Goal: Task Accomplishment & Management: Manage account settings

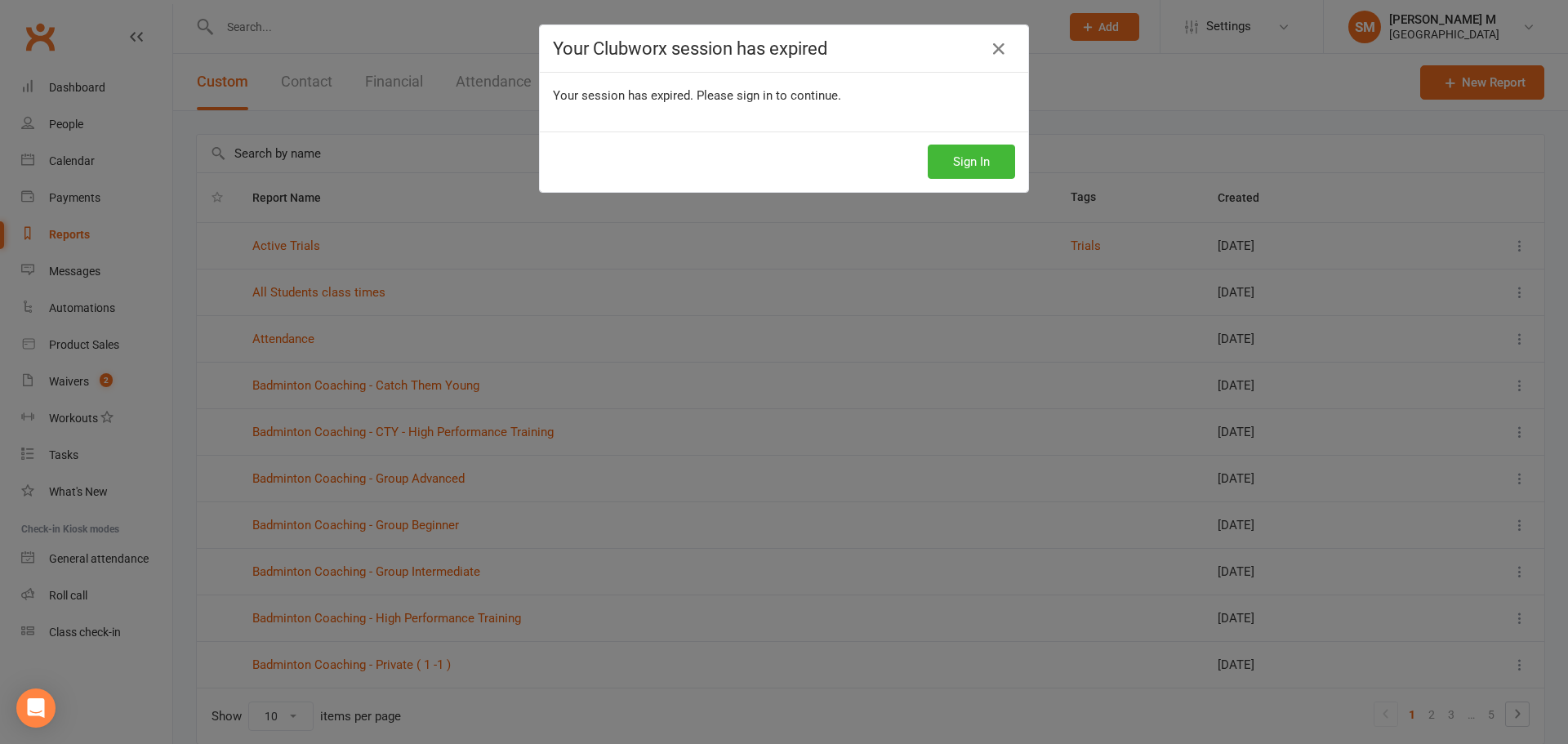
click at [334, 283] on div "Your Clubworx session has expired Your session has expired. Please sign in to c…" at bounding box center [784, 372] width 1568 height 744
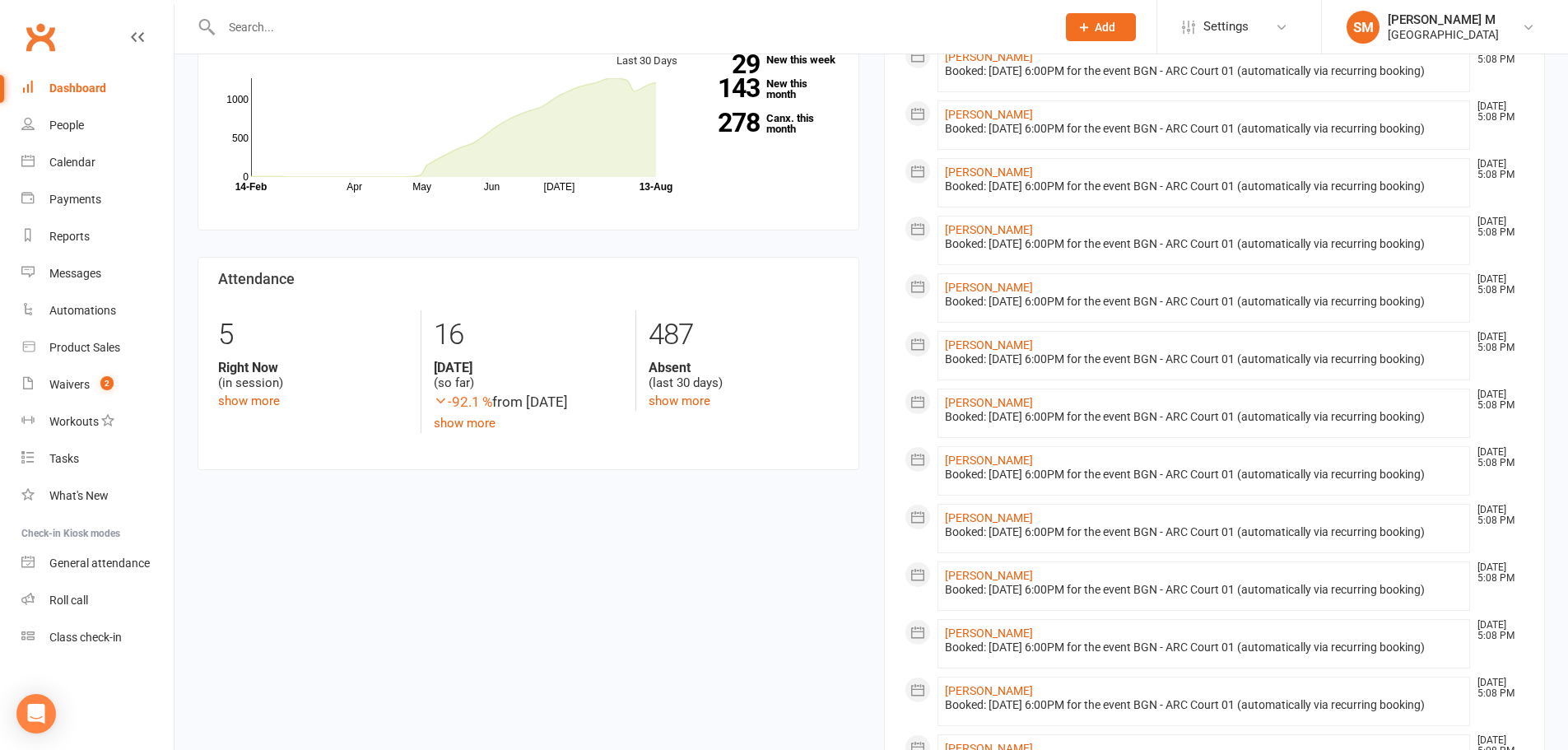
scroll to position [658, 0]
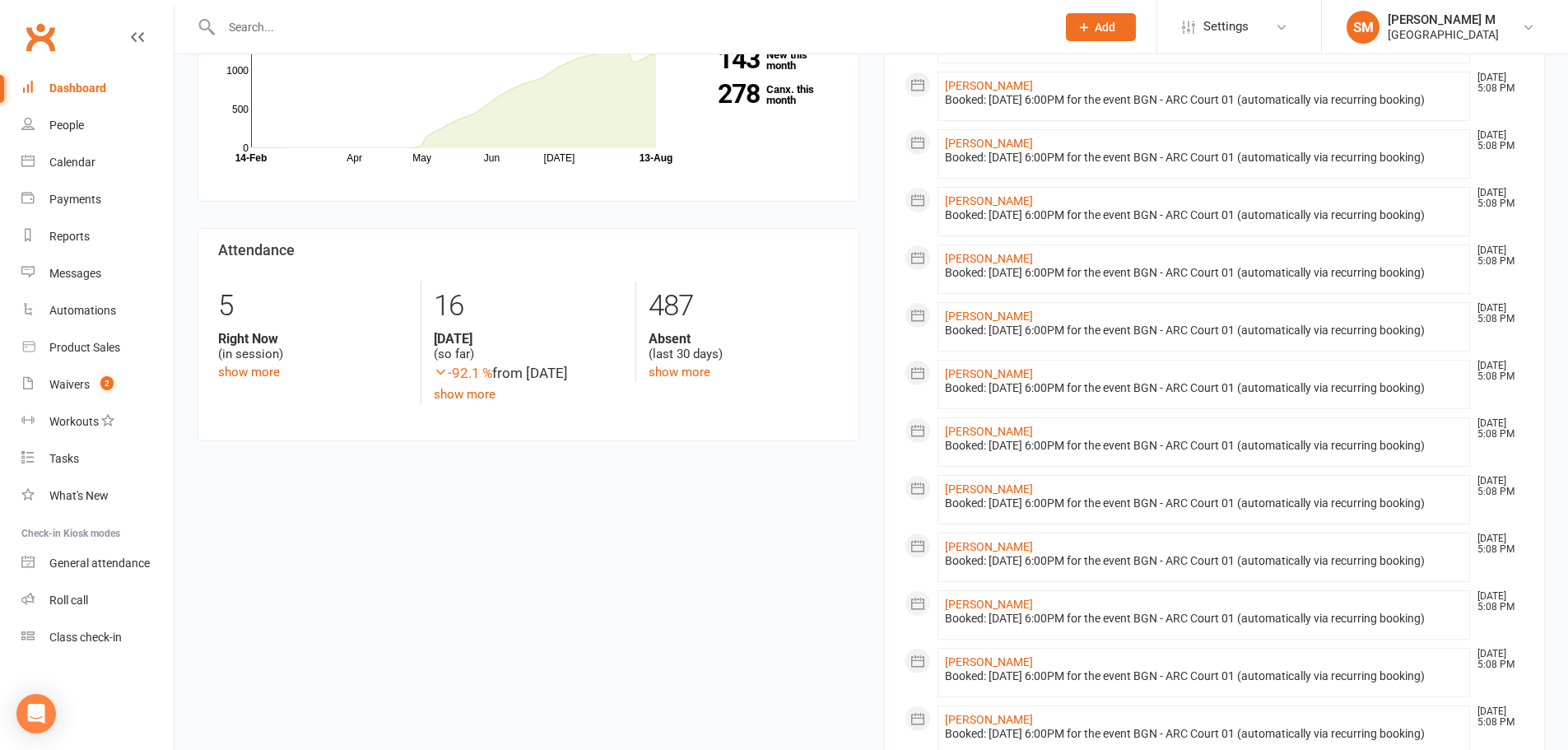
click at [307, 27] on input "text" at bounding box center [631, 28] width 828 height 23
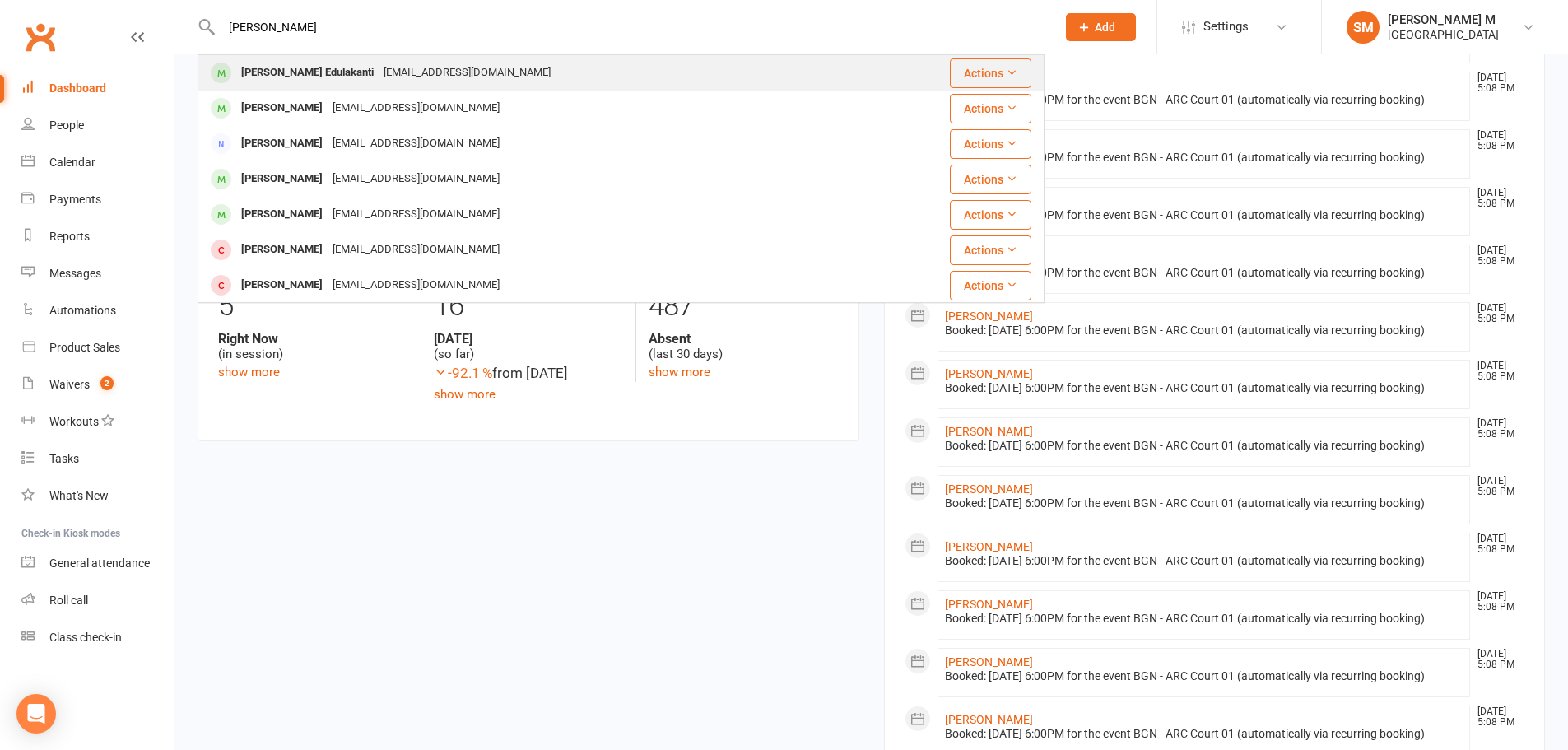
type input "[PERSON_NAME]"
click at [329, 80] on div "[PERSON_NAME] Edulakanti" at bounding box center [308, 72] width 143 height 24
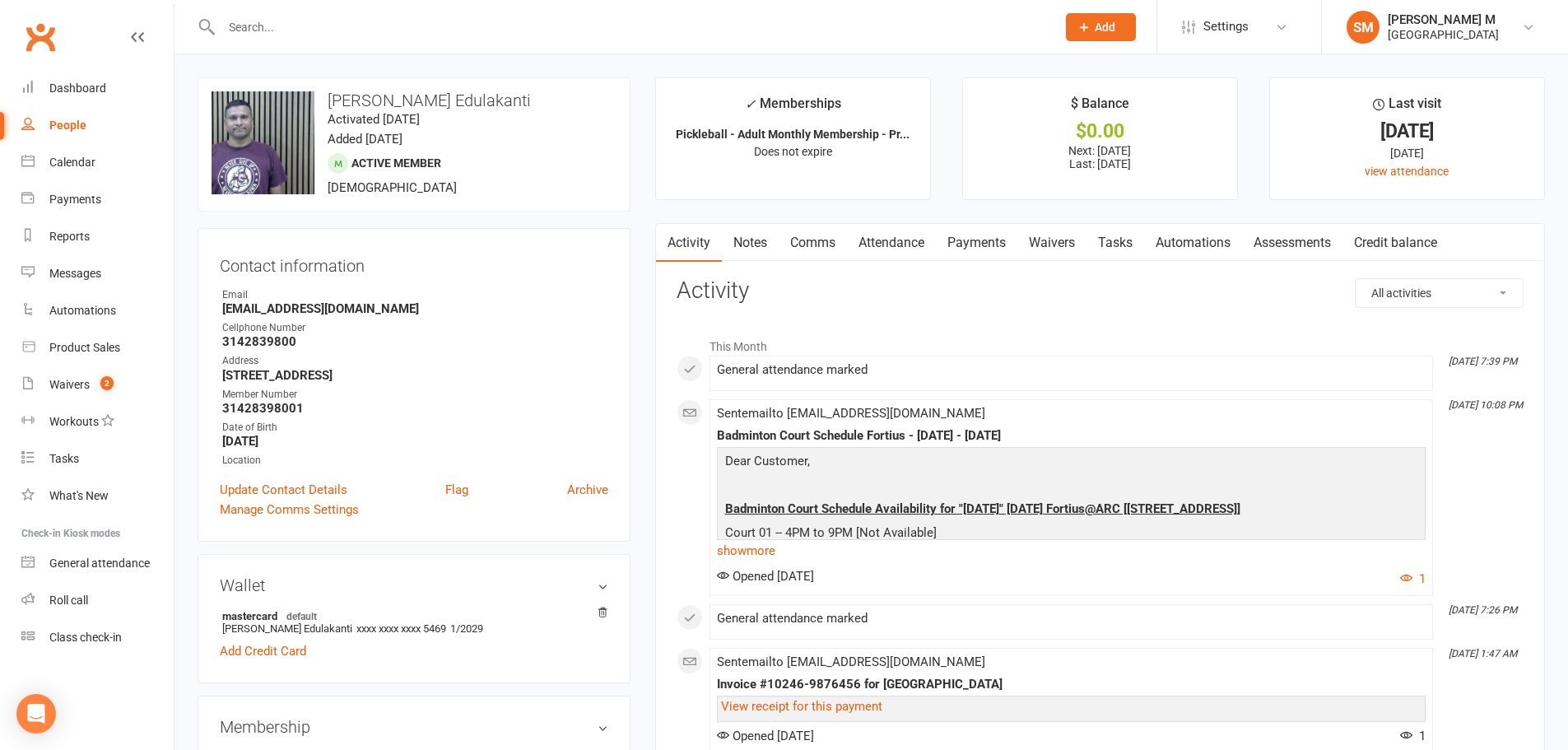
click at [335, 26] on input "text" at bounding box center [631, 28] width 828 height 23
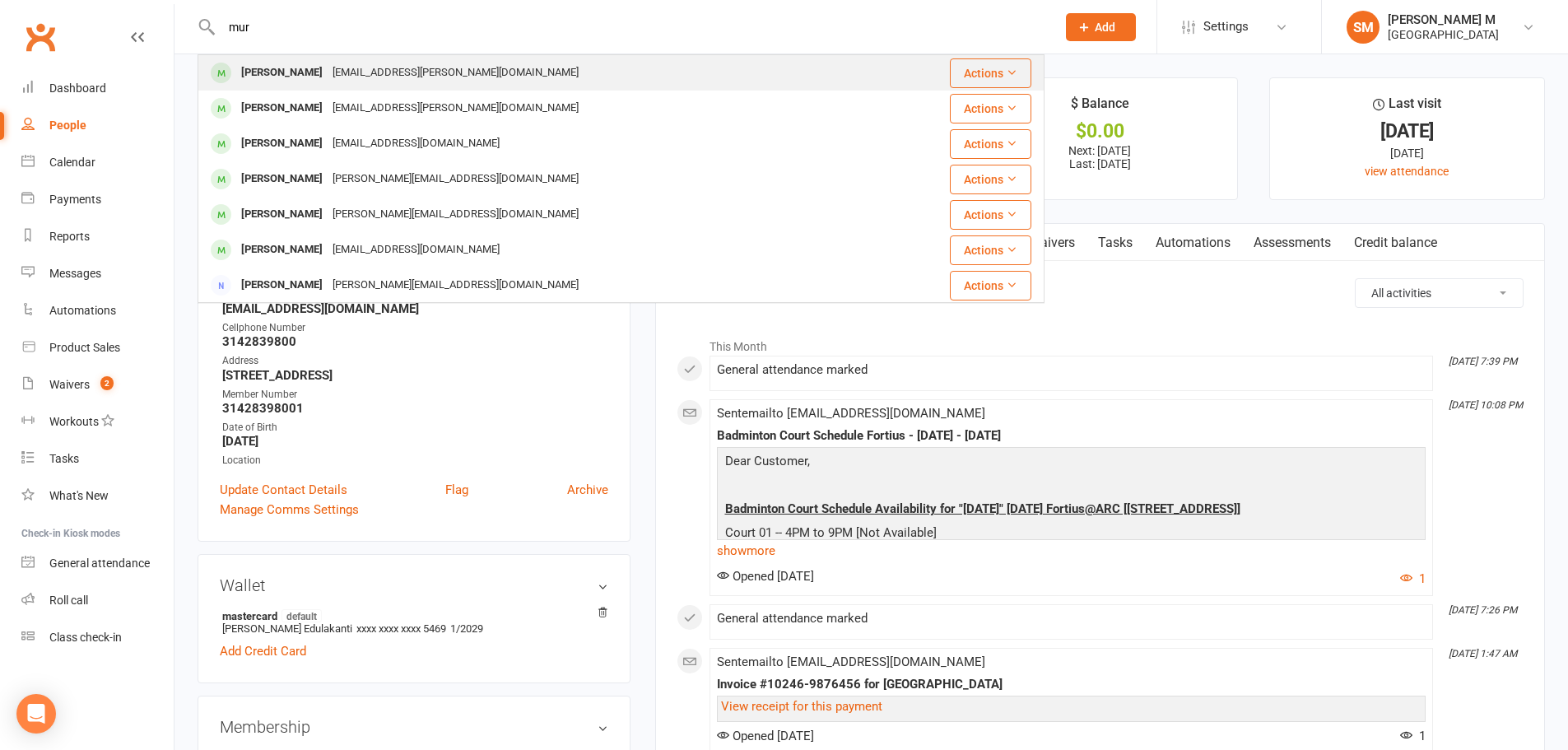
type input "mur"
click at [261, 63] on div "Murali Murugan" at bounding box center [282, 72] width 91 height 24
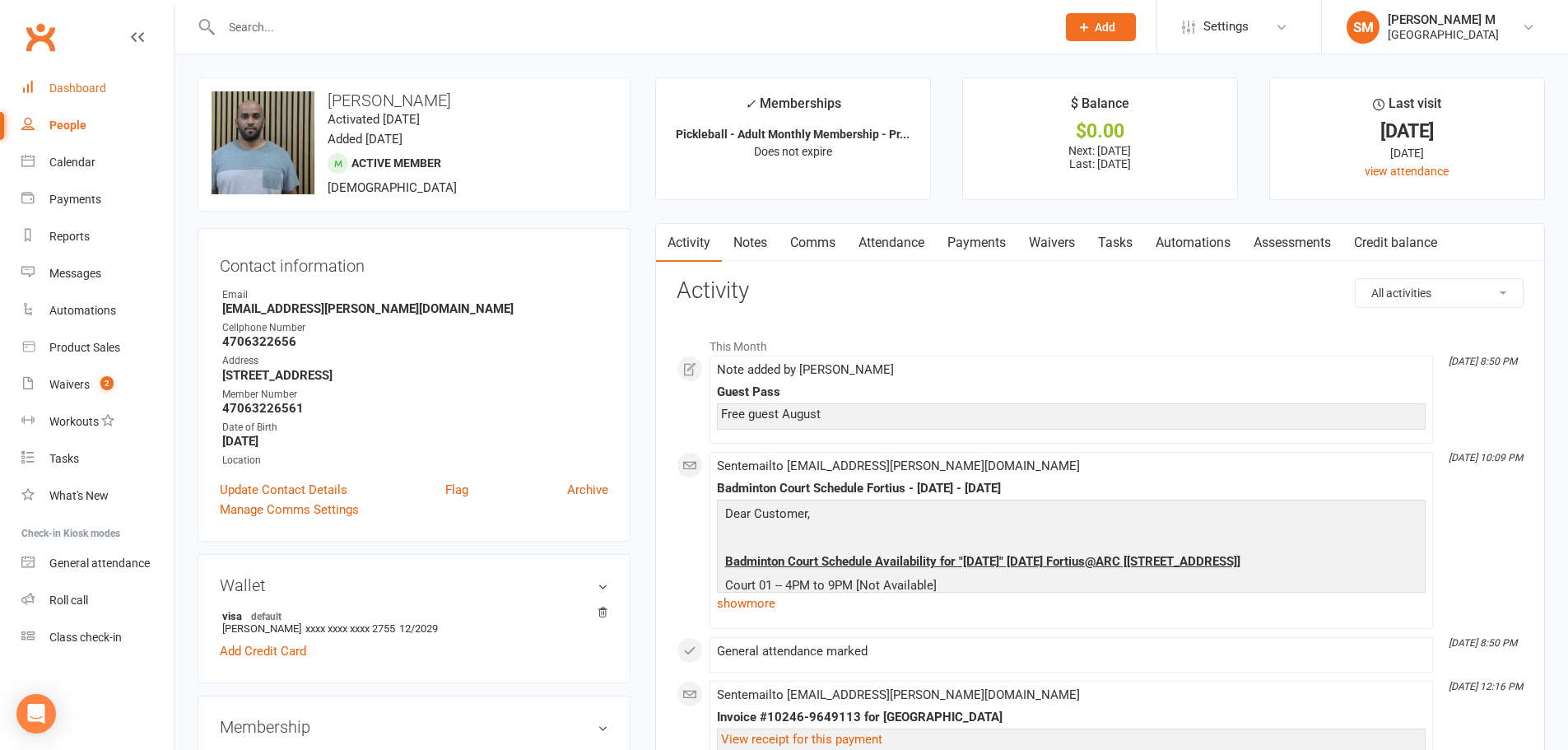
click at [95, 87] on div "Dashboard" at bounding box center [78, 87] width 57 height 13
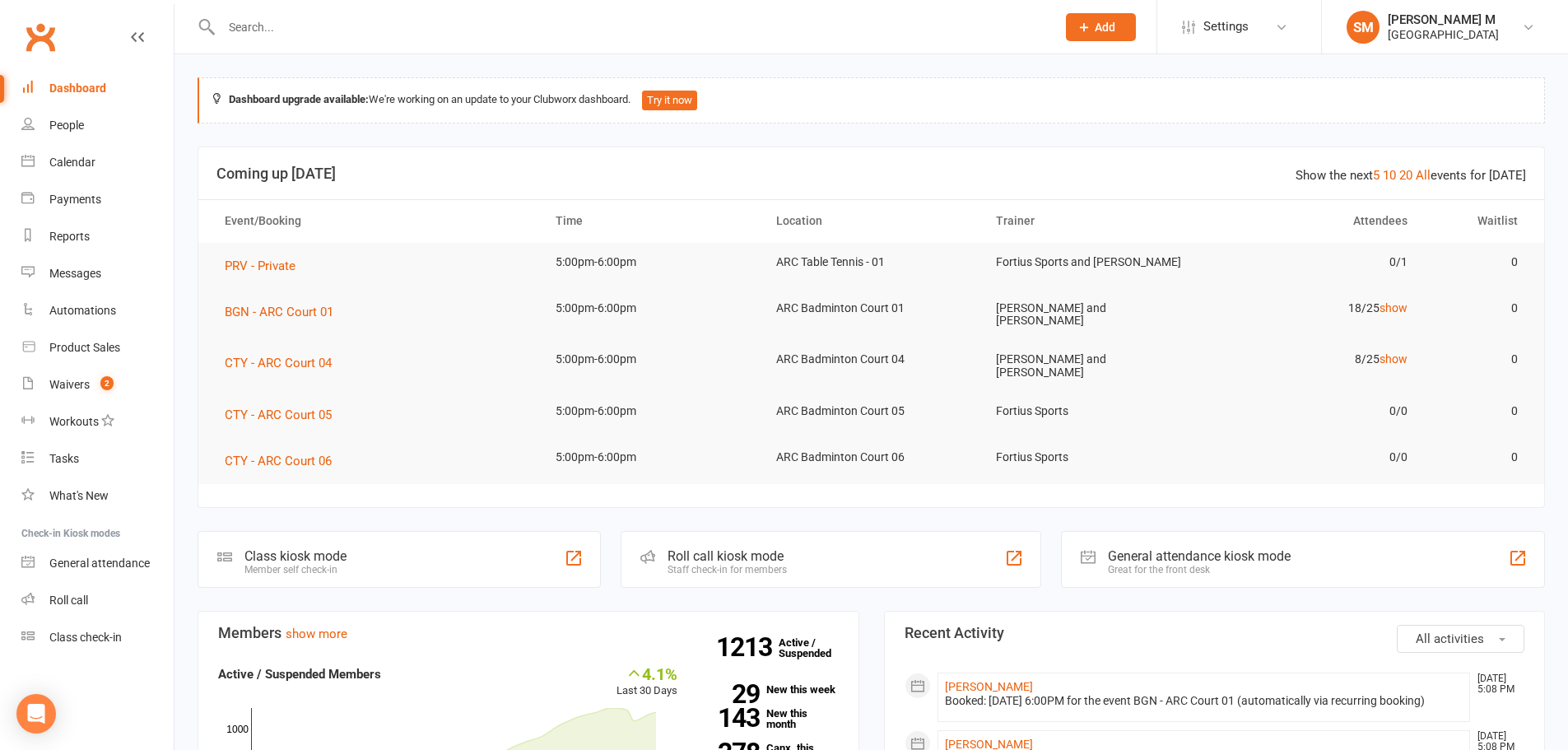
click at [274, 29] on input "text" at bounding box center [631, 28] width 828 height 23
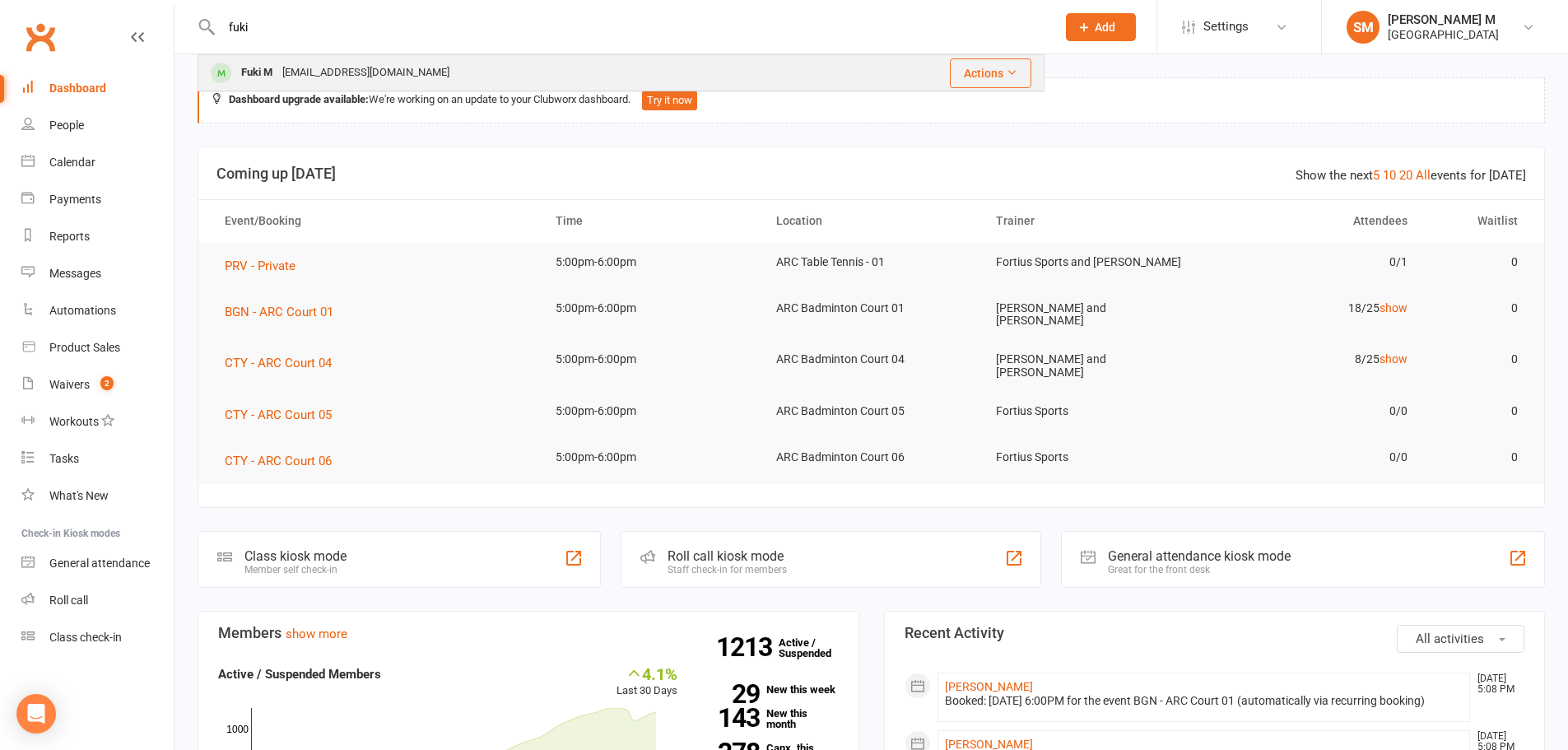
type input "fuki"
click at [433, 63] on div "Fuki M fukimusa@gmail.com" at bounding box center [508, 73] width 620 height 34
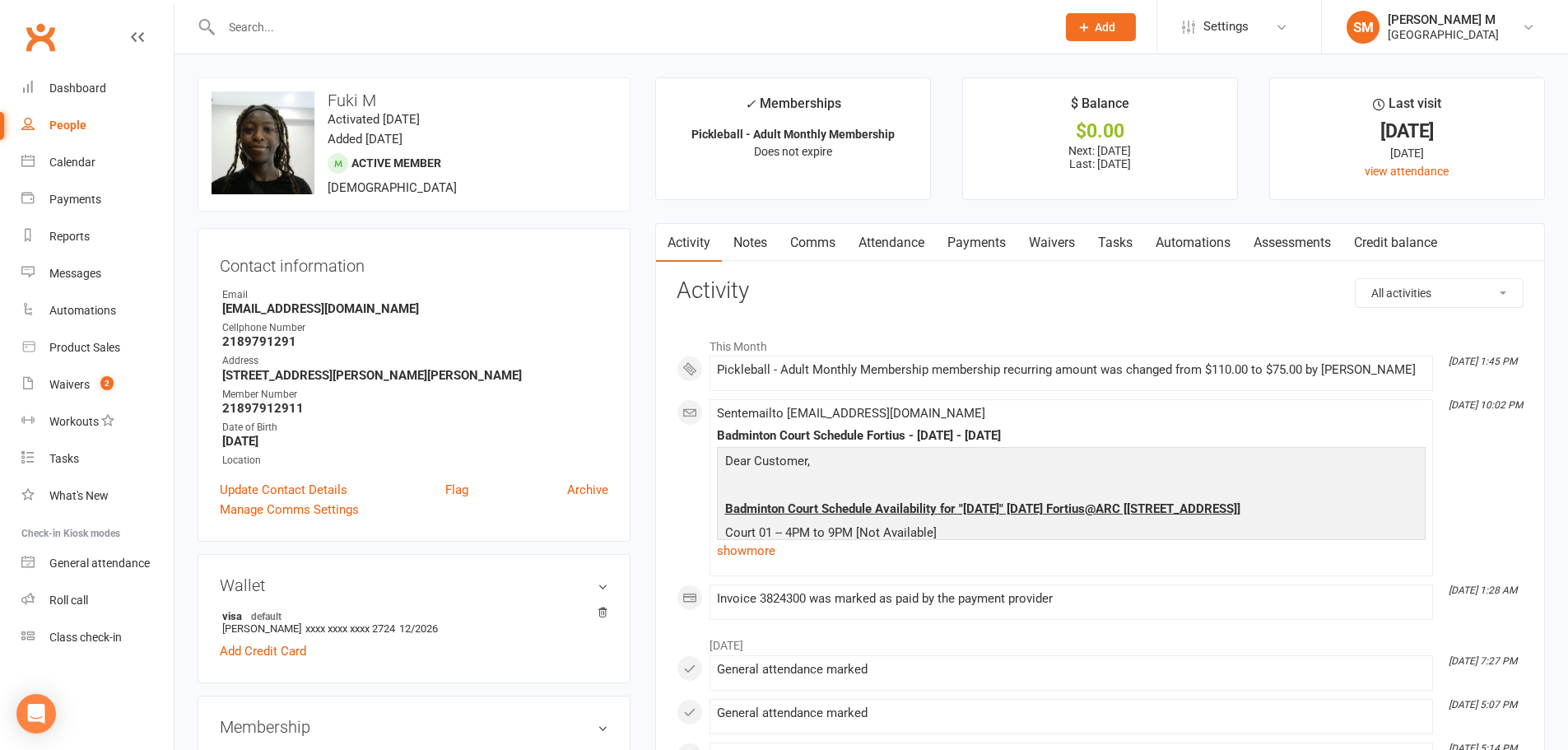
click at [759, 237] on link "Notes" at bounding box center [750, 243] width 57 height 37
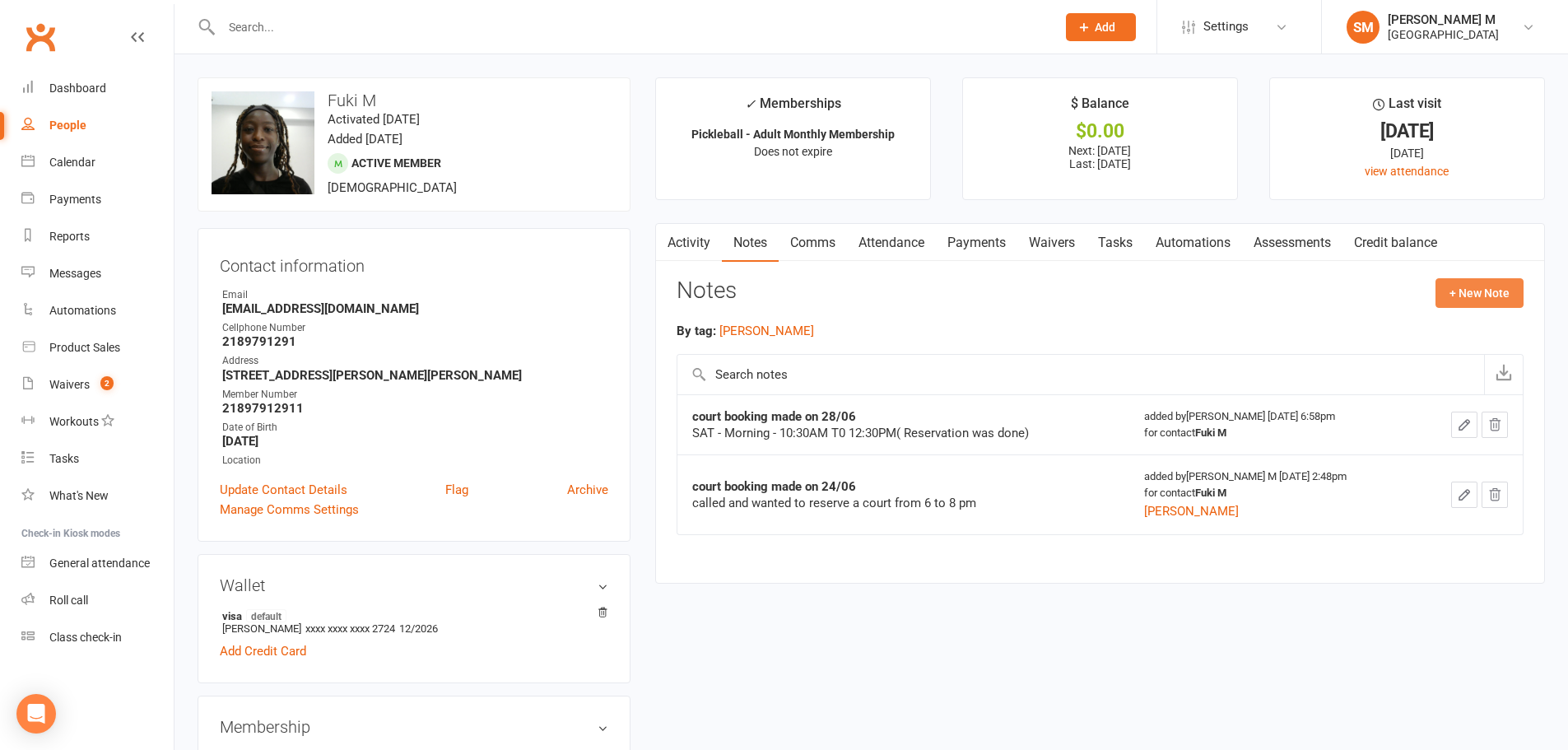
click at [1488, 283] on button "+ New Note" at bounding box center [1479, 293] width 88 height 29
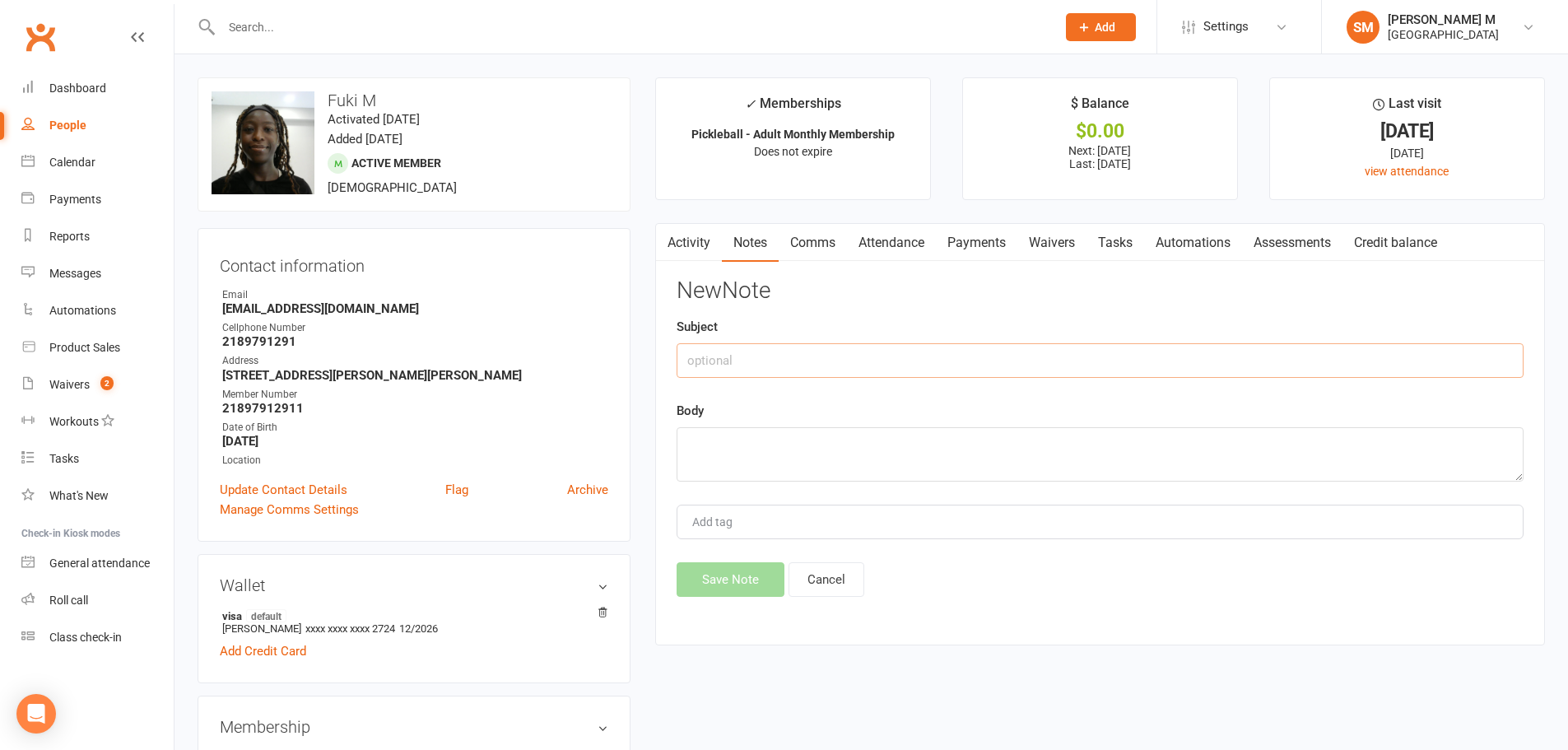
click at [854, 358] on input "text" at bounding box center [1101, 360] width 847 height 35
drag, startPoint x: 837, startPoint y: 362, endPoint x: 680, endPoint y: 365, distance: 157.0
click at [680, 365] on input "guest pass used for august" at bounding box center [1101, 360] width 847 height 35
type input "guest pass used for august"
click at [710, 465] on textarea at bounding box center [1101, 454] width 847 height 54
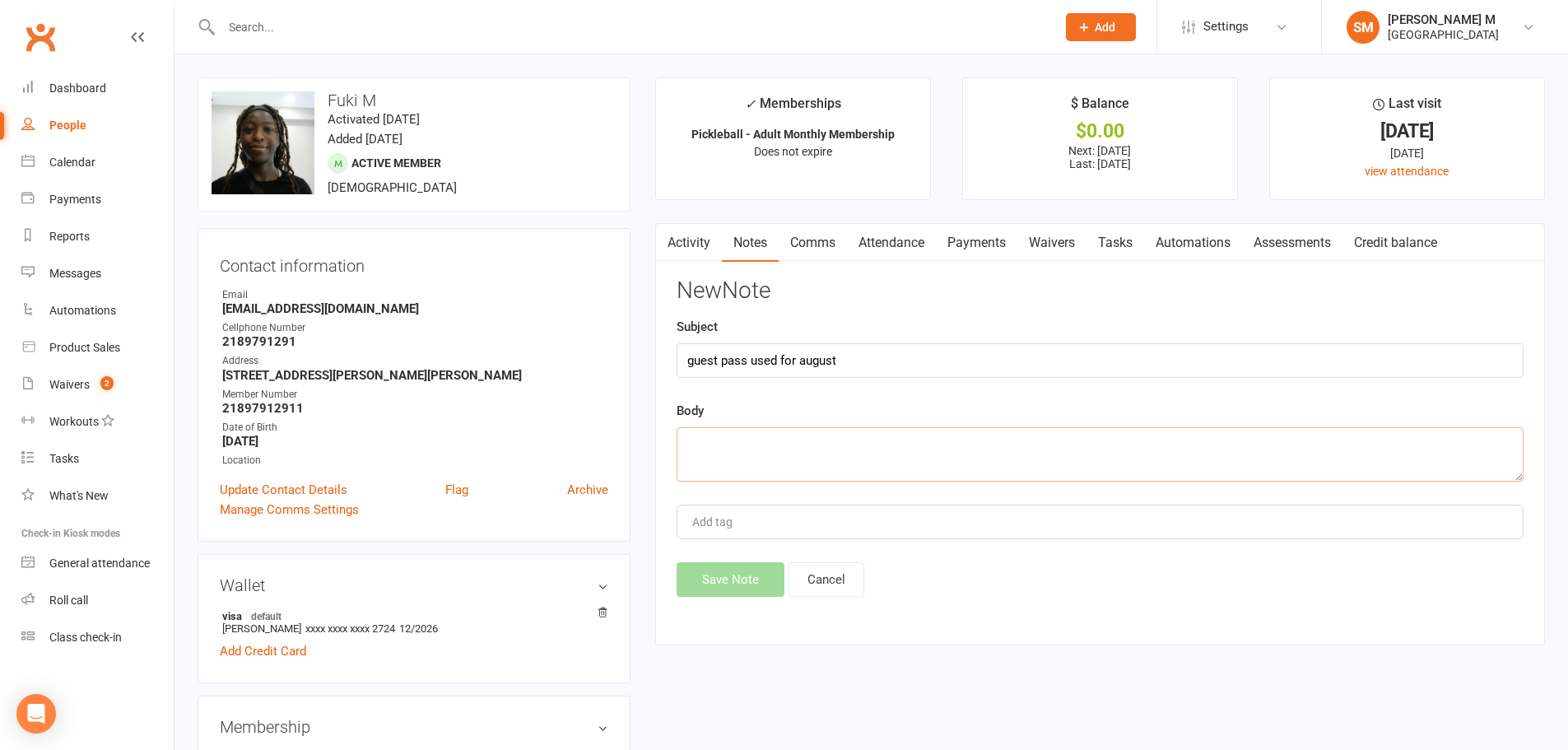
paste textarea "guest pass used for august"
type textarea "guest pass used for august"
click at [744, 565] on button "Save Note" at bounding box center [730, 579] width 108 height 35
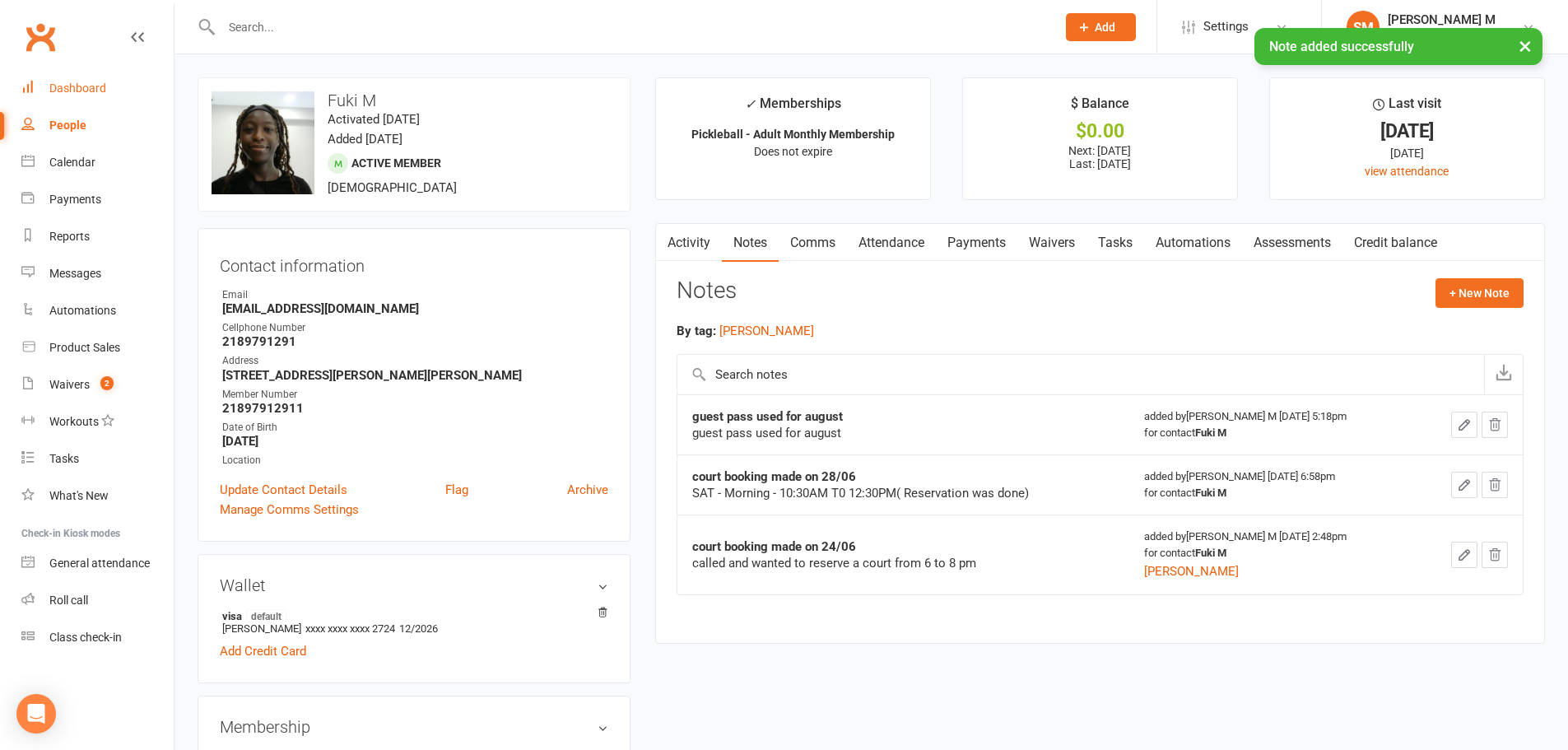
click at [82, 81] on div "Dashboard" at bounding box center [78, 87] width 57 height 13
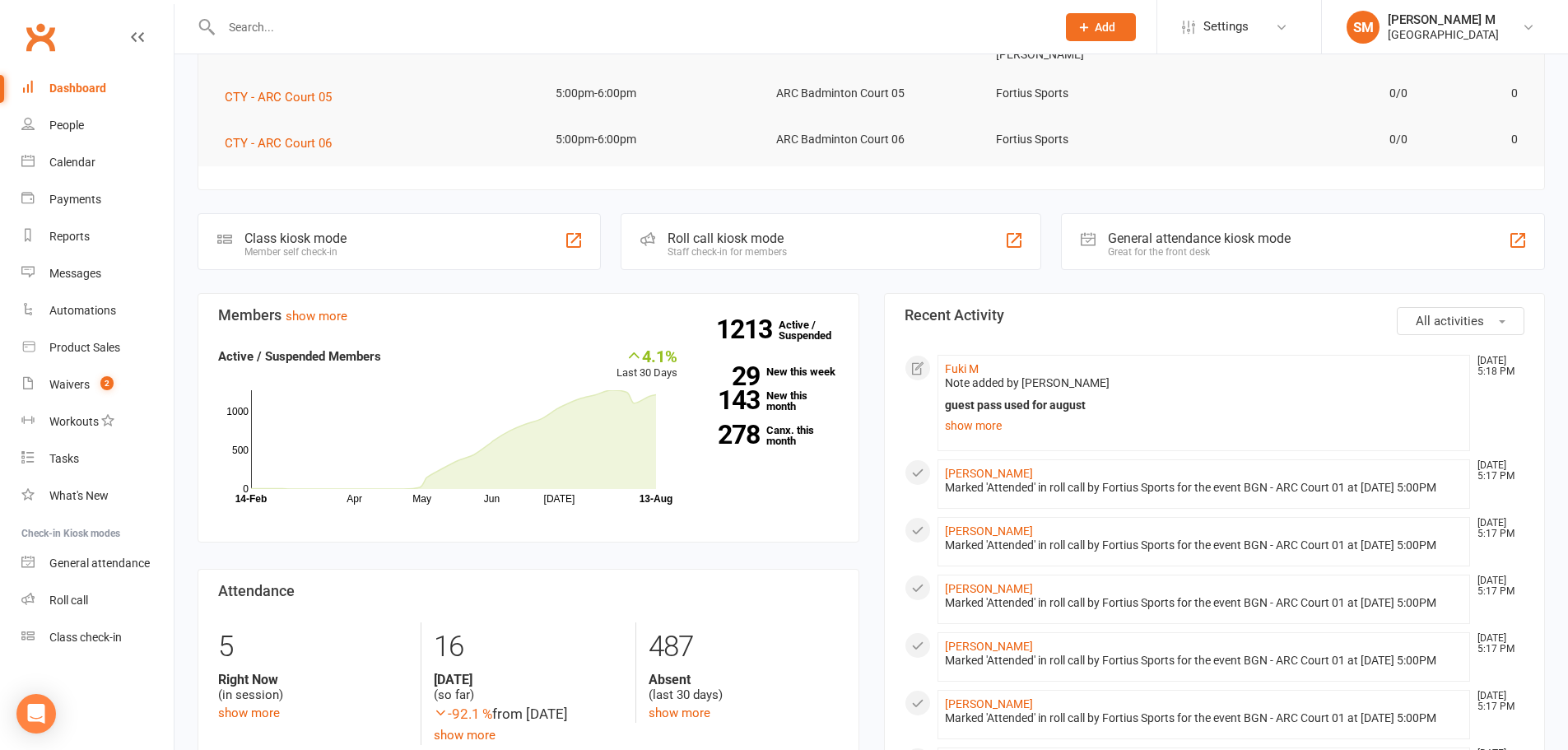
scroll to position [247, 0]
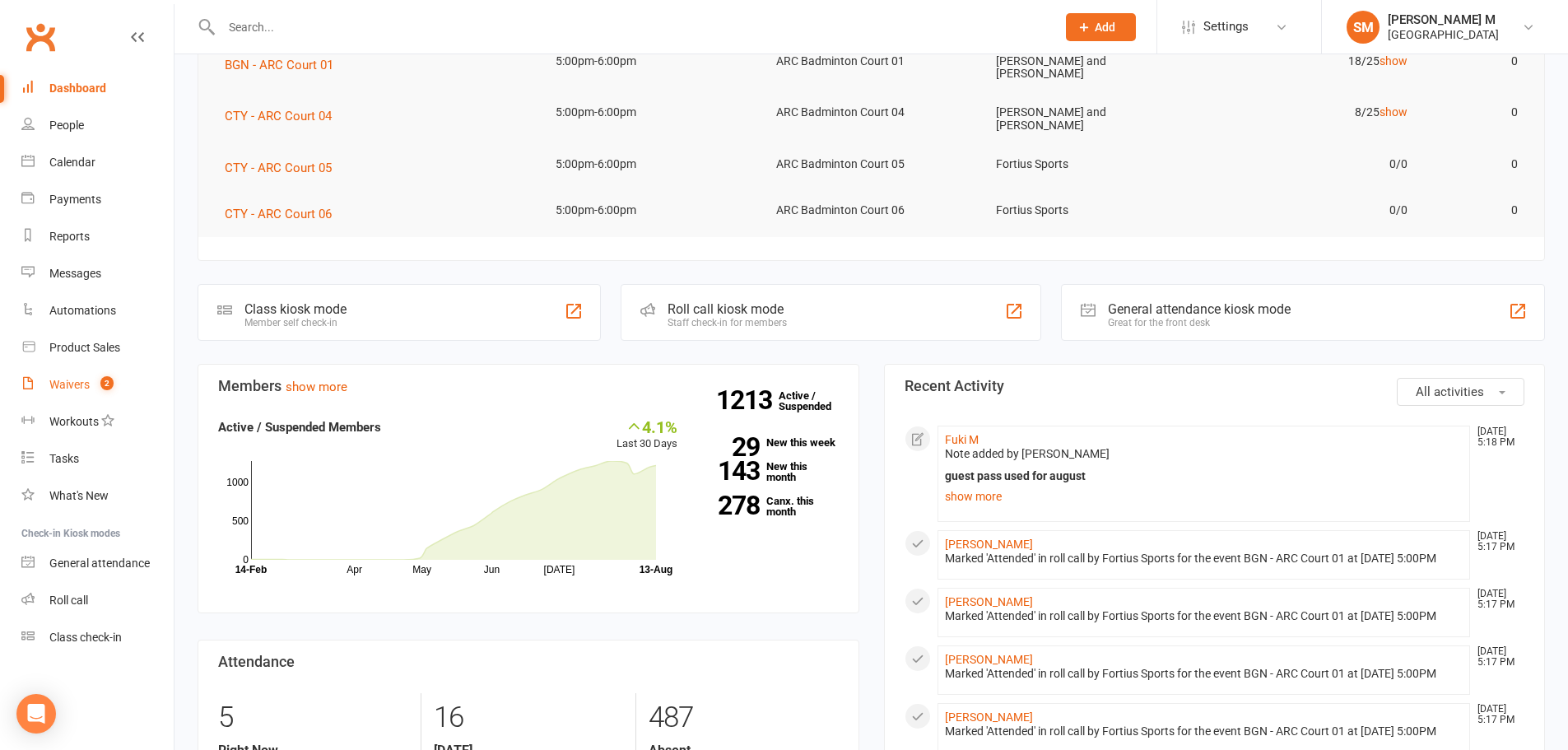
click at [51, 383] on div "Waivers" at bounding box center [69, 384] width 40 height 13
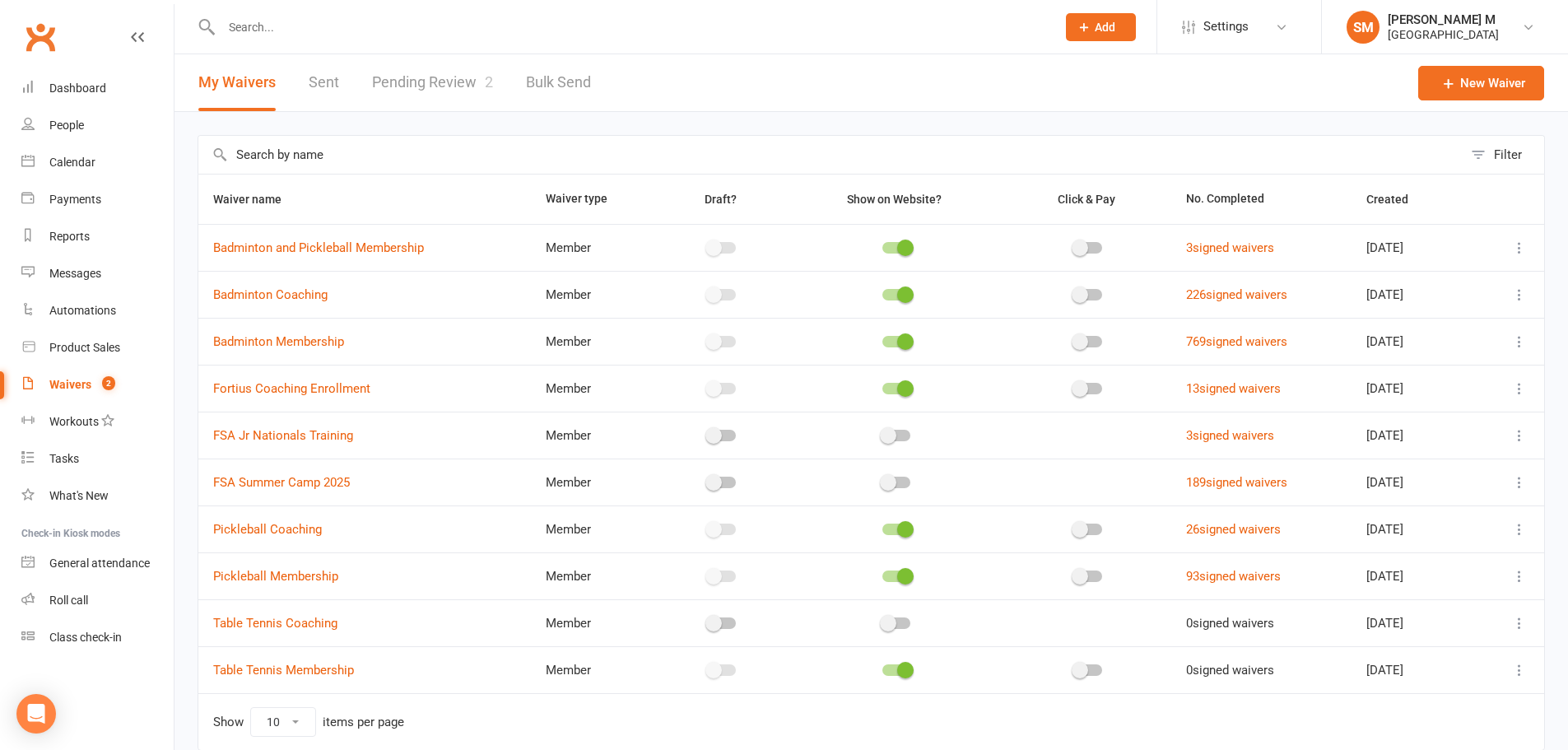
click at [308, 21] on input "text" at bounding box center [631, 28] width 828 height 23
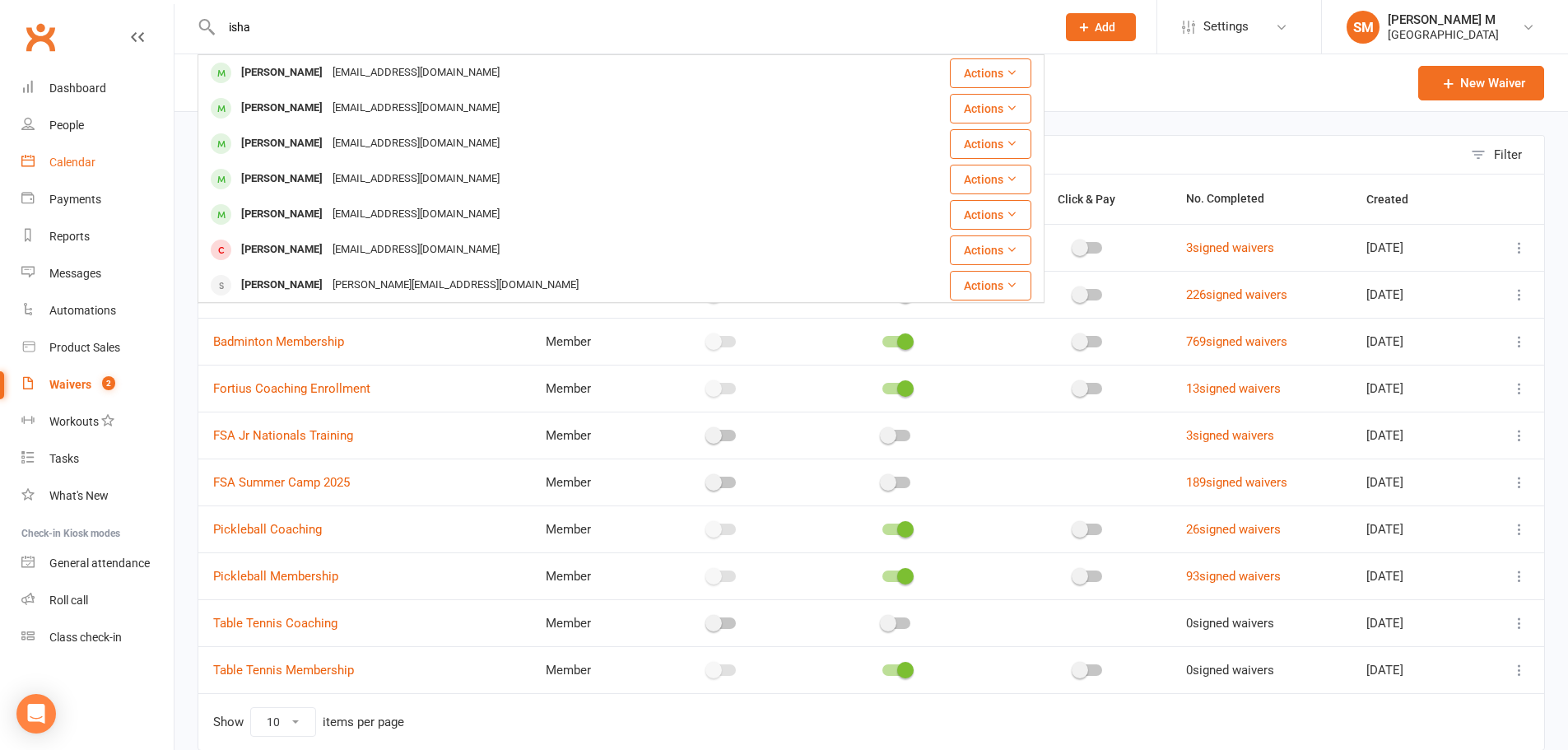
type input "isha"
click at [74, 154] on link "Calendar" at bounding box center [97, 163] width 153 height 37
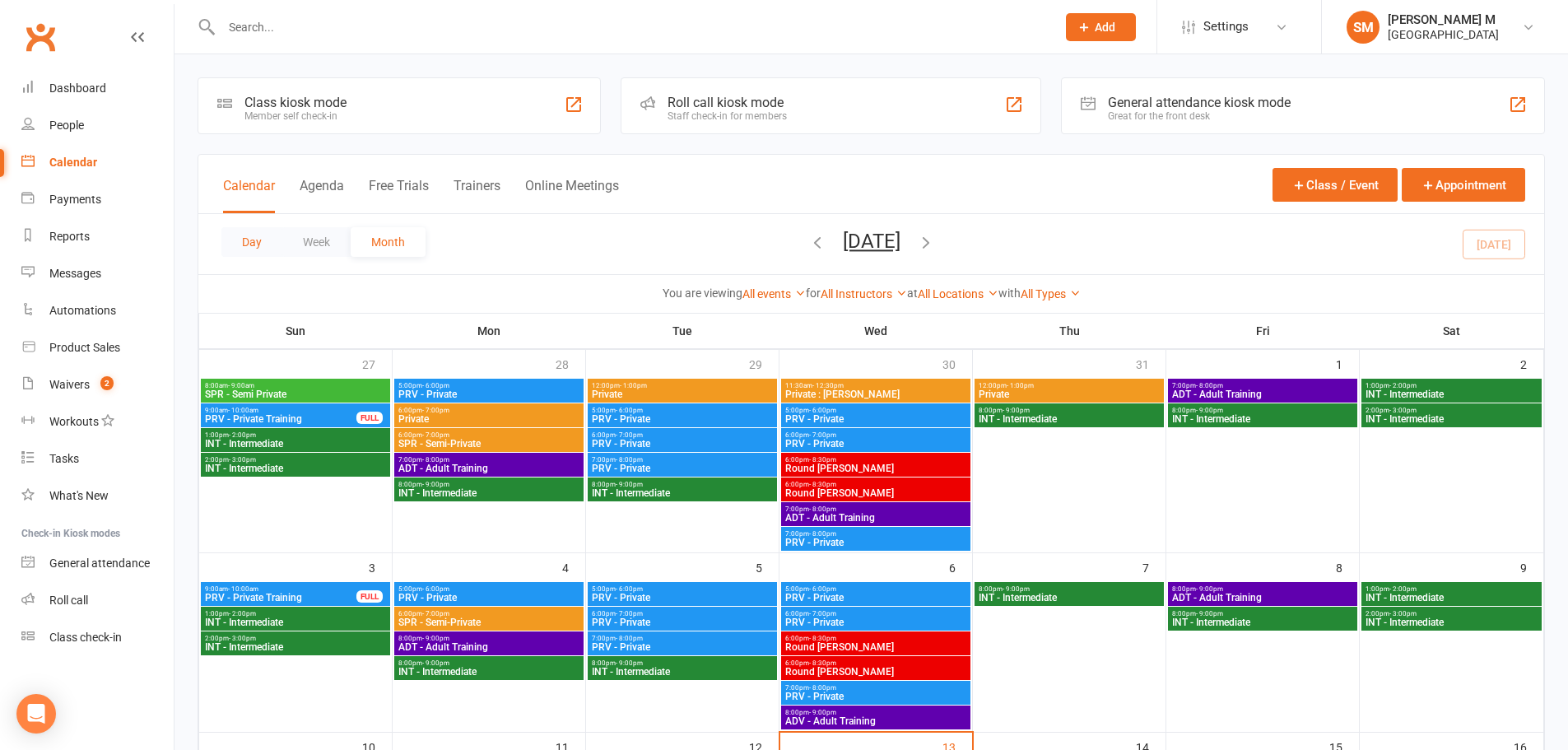
click at [246, 231] on button "Day" at bounding box center [252, 242] width 61 height 29
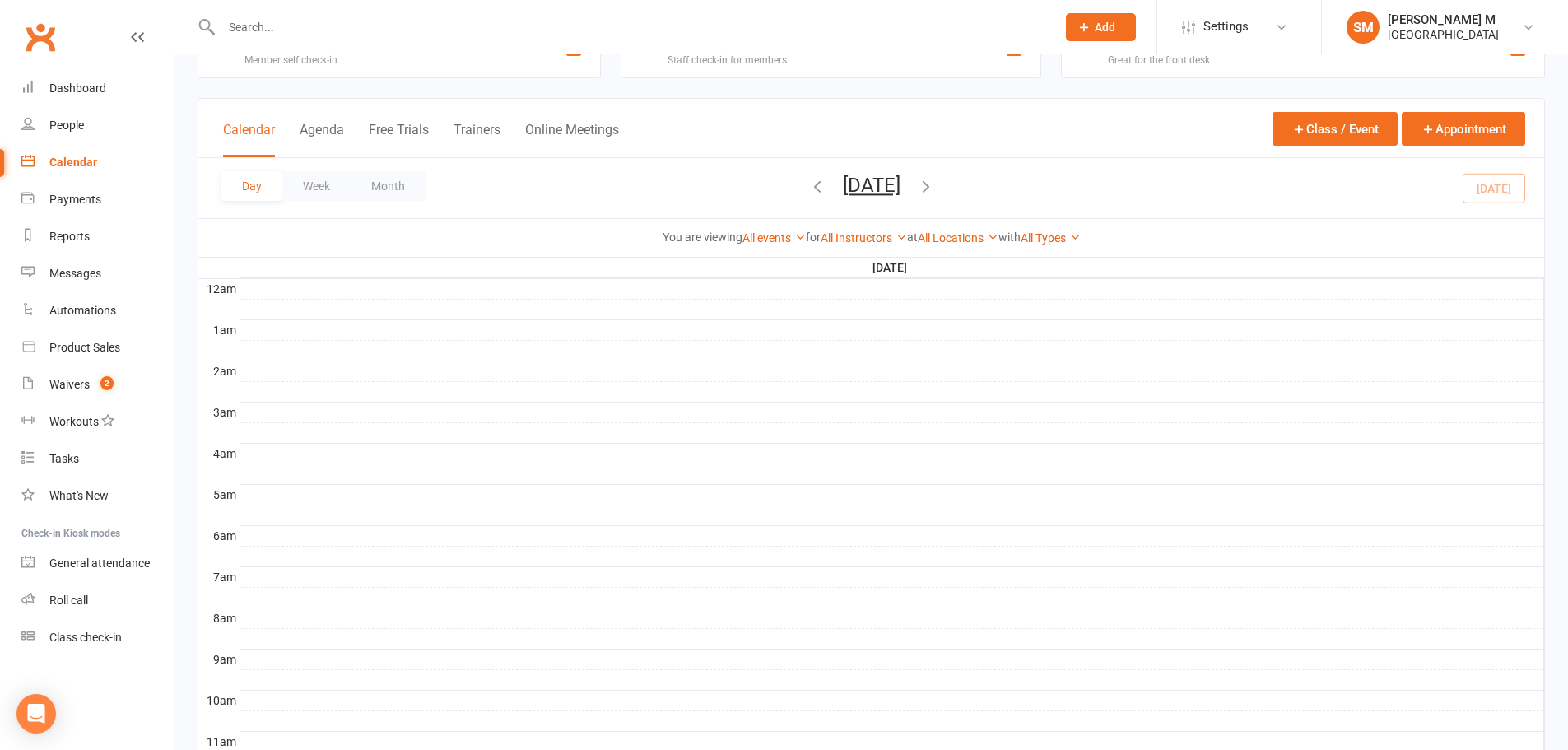
scroll to position [82, 0]
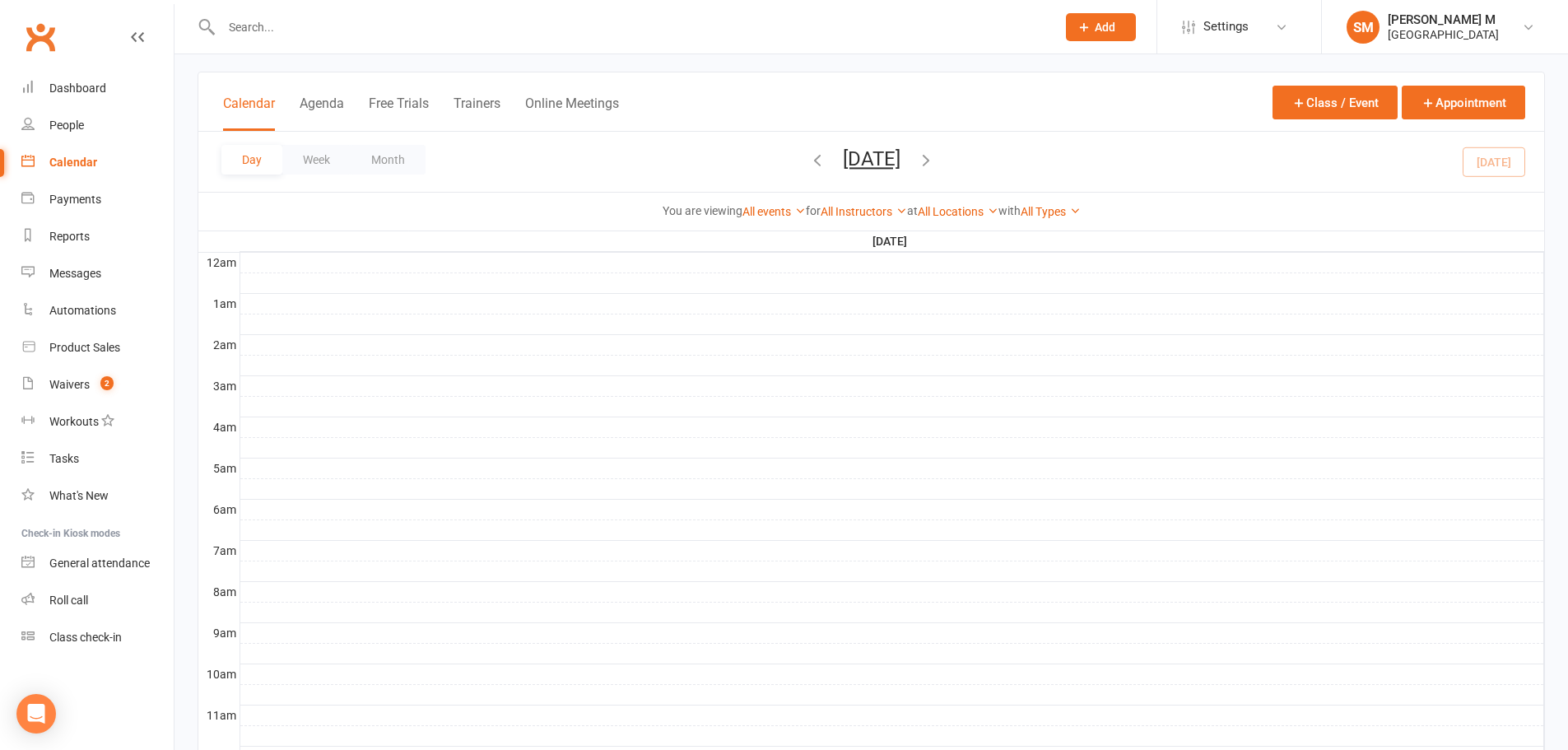
click at [935, 165] on icon "button" at bounding box center [926, 160] width 18 height 18
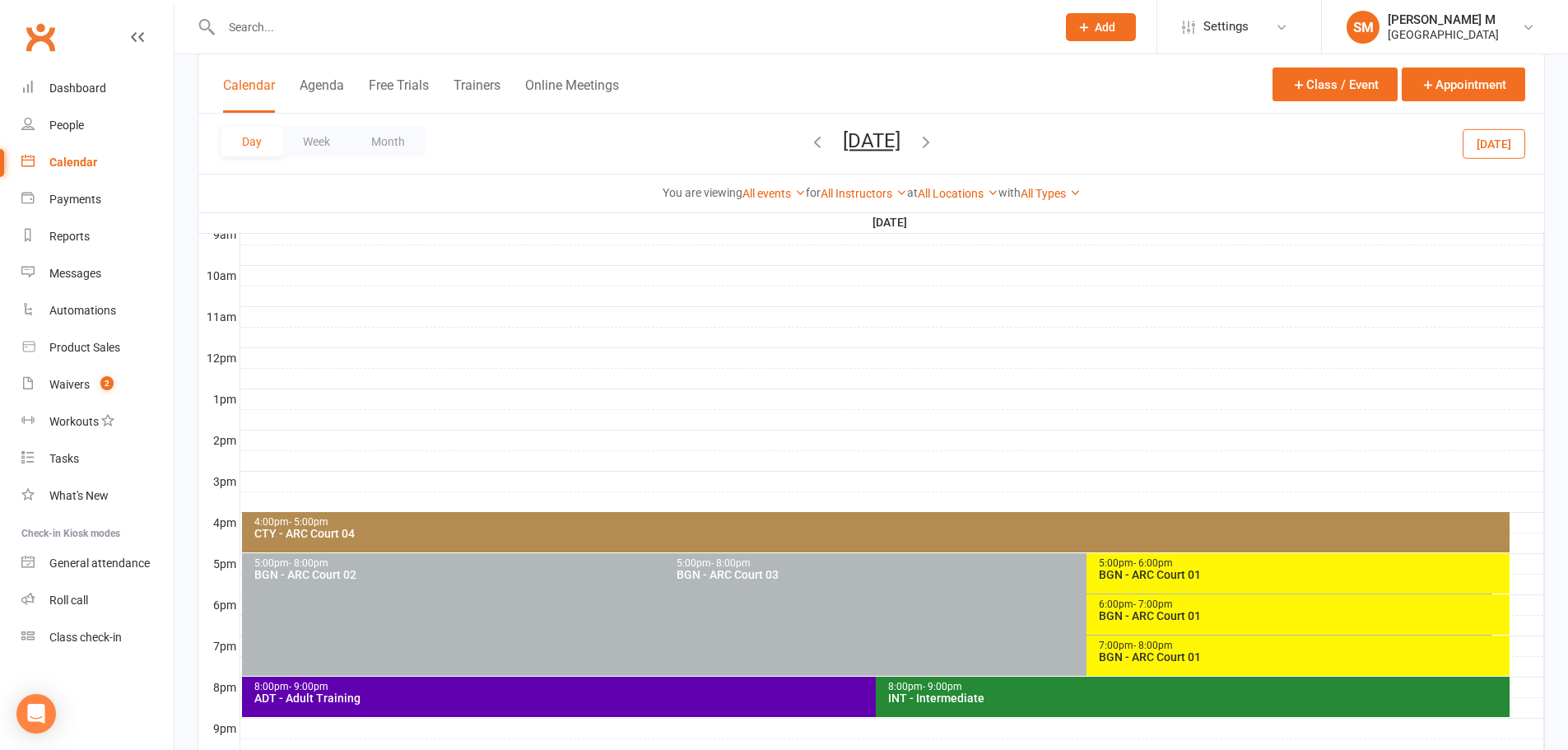
scroll to position [620, 0]
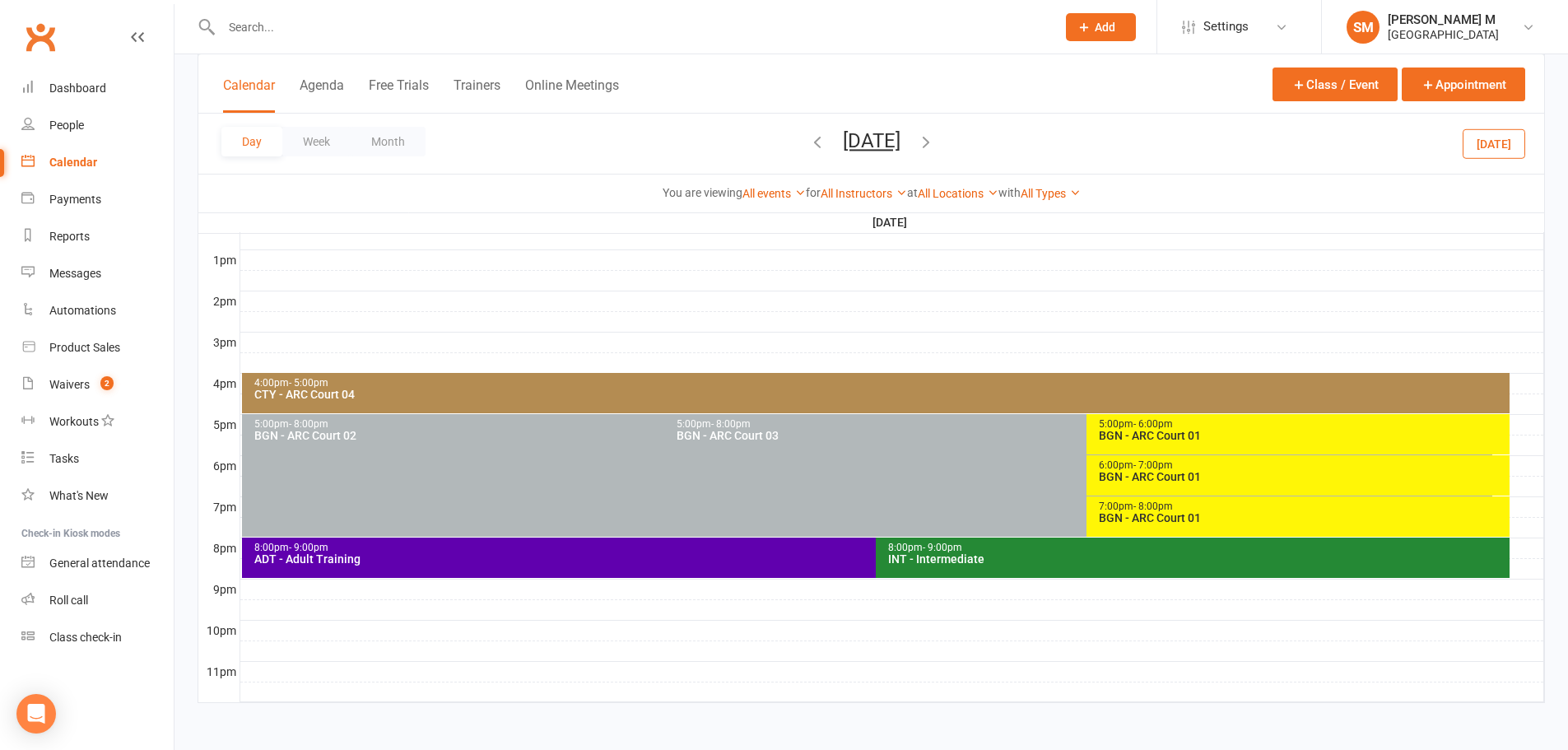
click at [1202, 433] on div "BGN - ARC Court 01" at bounding box center [1301, 435] width 408 height 12
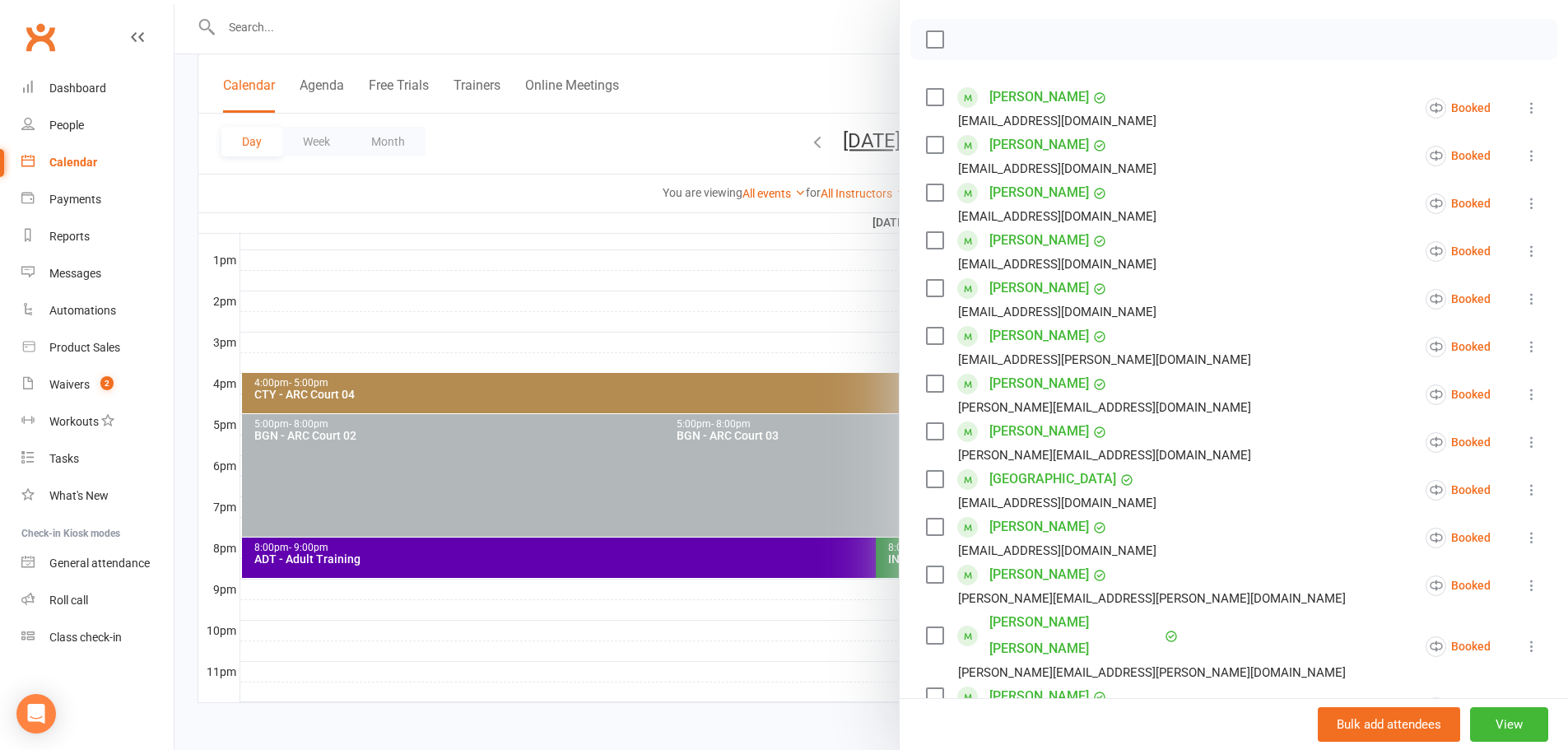
scroll to position [247, 0]
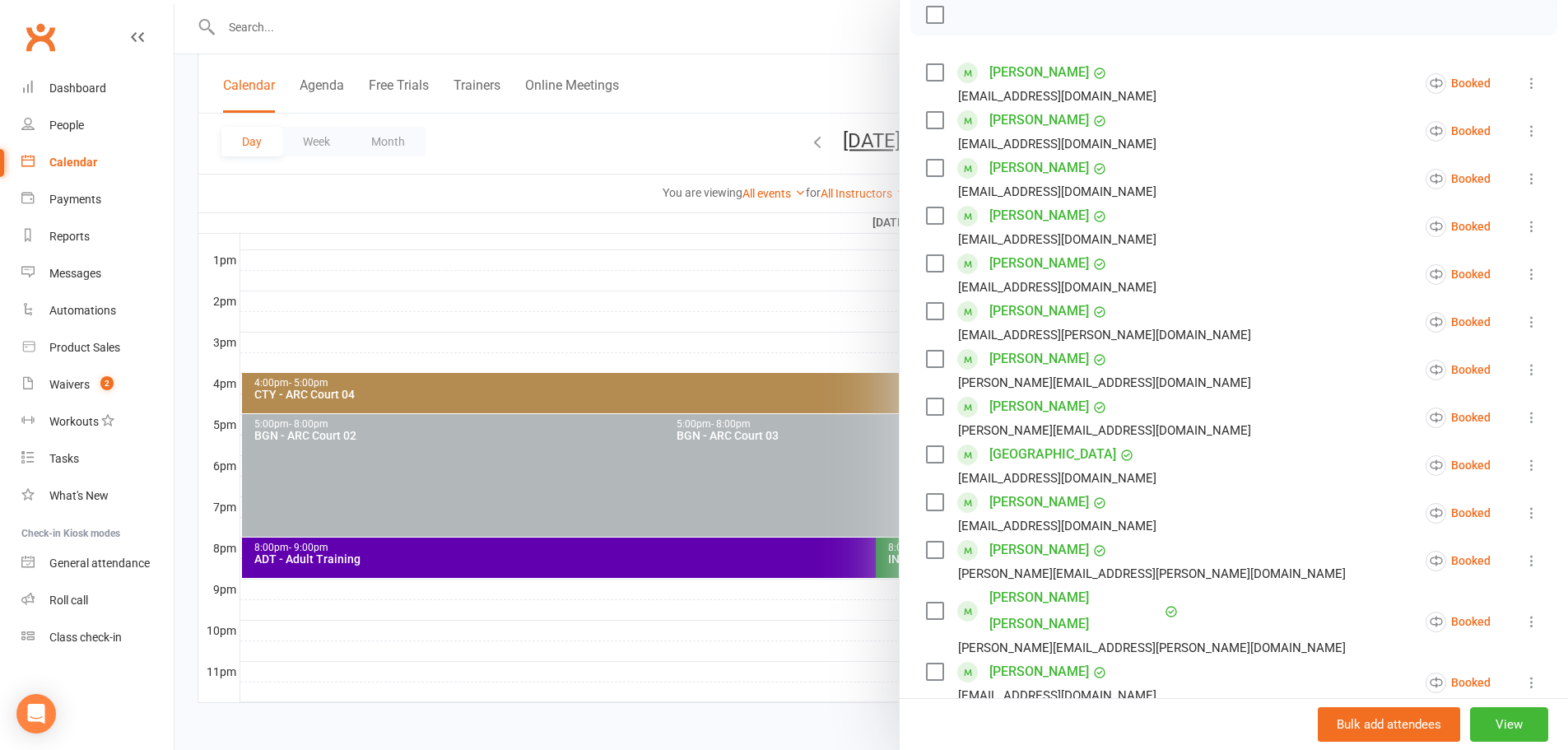
click at [684, 318] on div at bounding box center [871, 375] width 1393 height 750
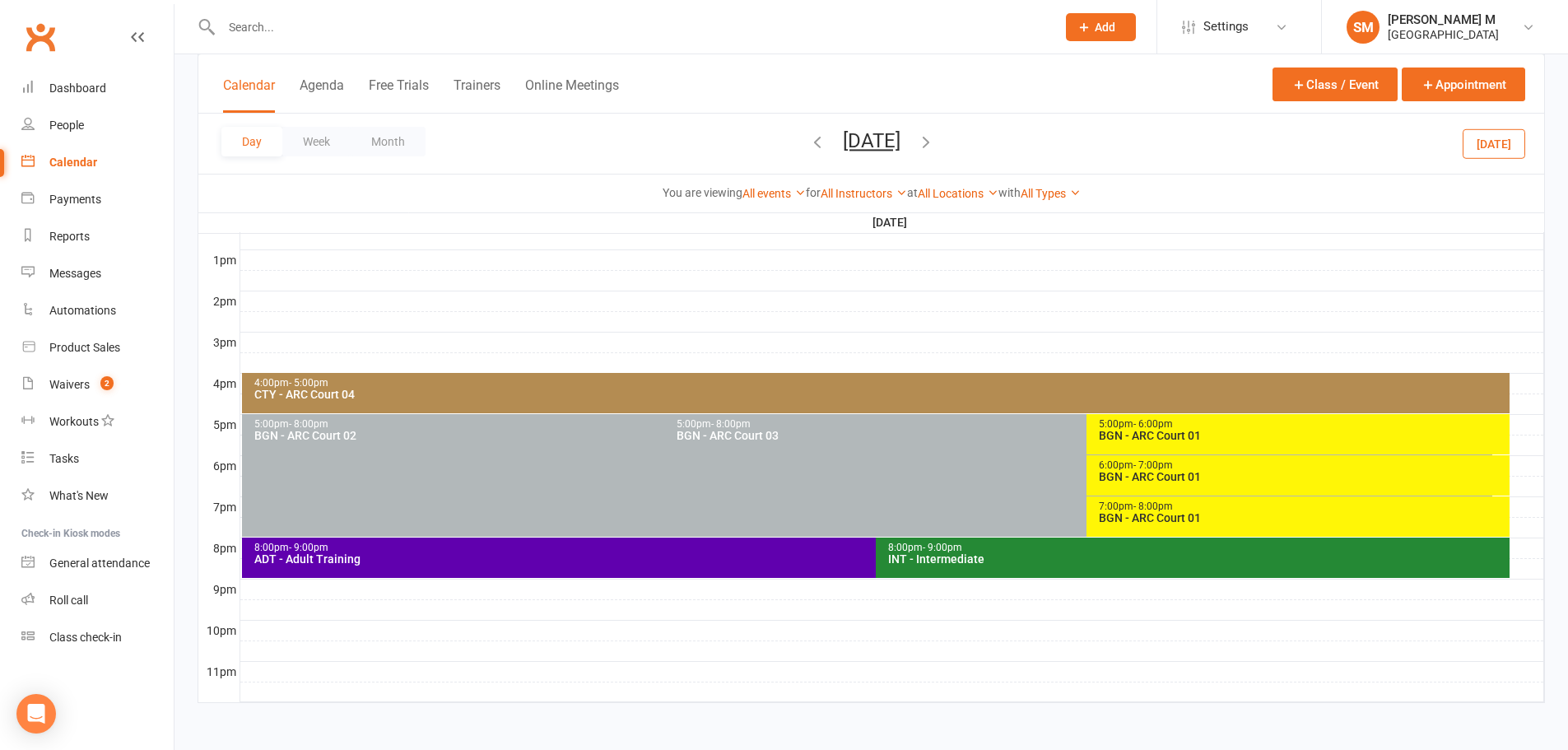
click at [1163, 440] on div "BGN - ARC Court 01" at bounding box center [1301, 435] width 408 height 12
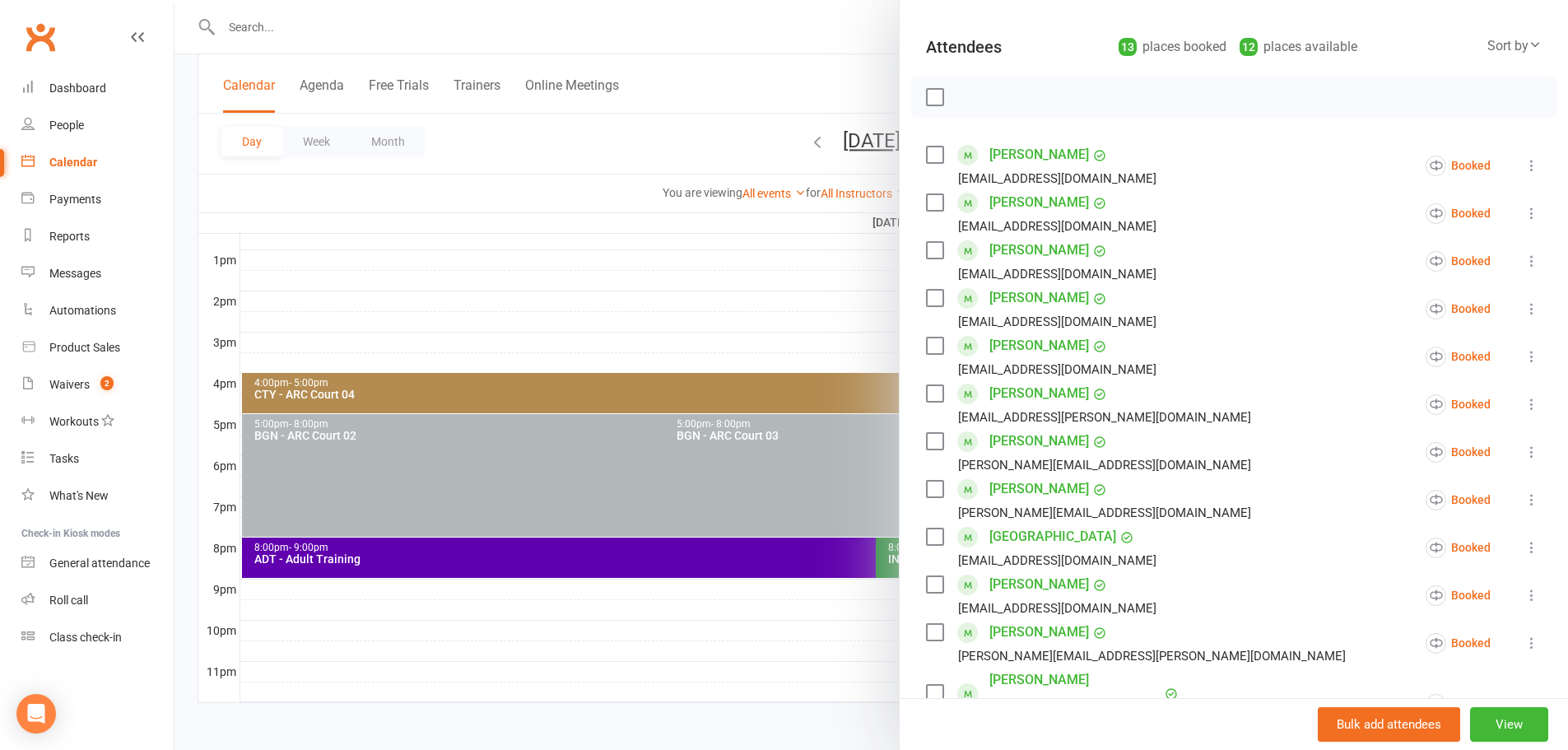
scroll to position [329, 0]
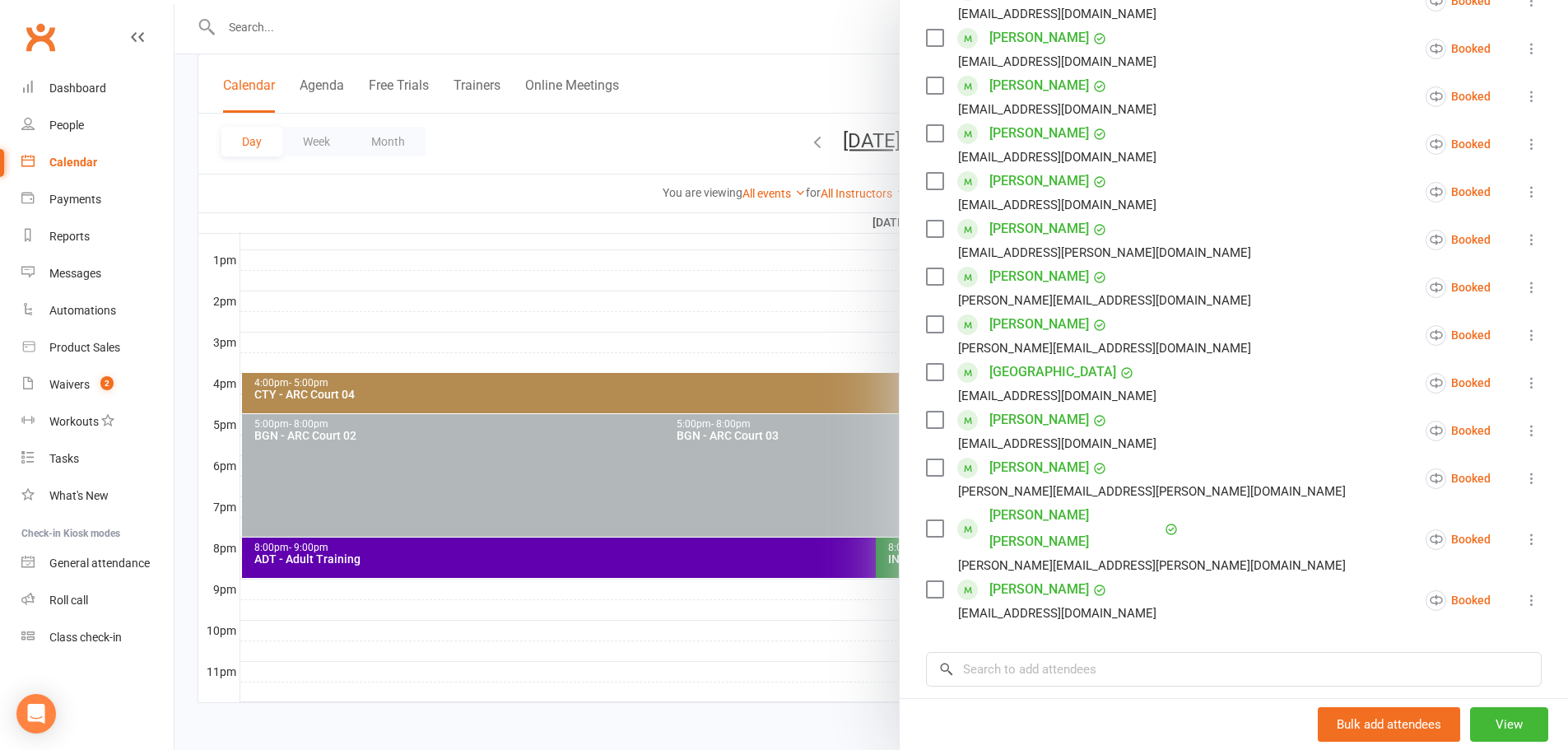
click at [698, 345] on div at bounding box center [871, 375] width 1393 height 750
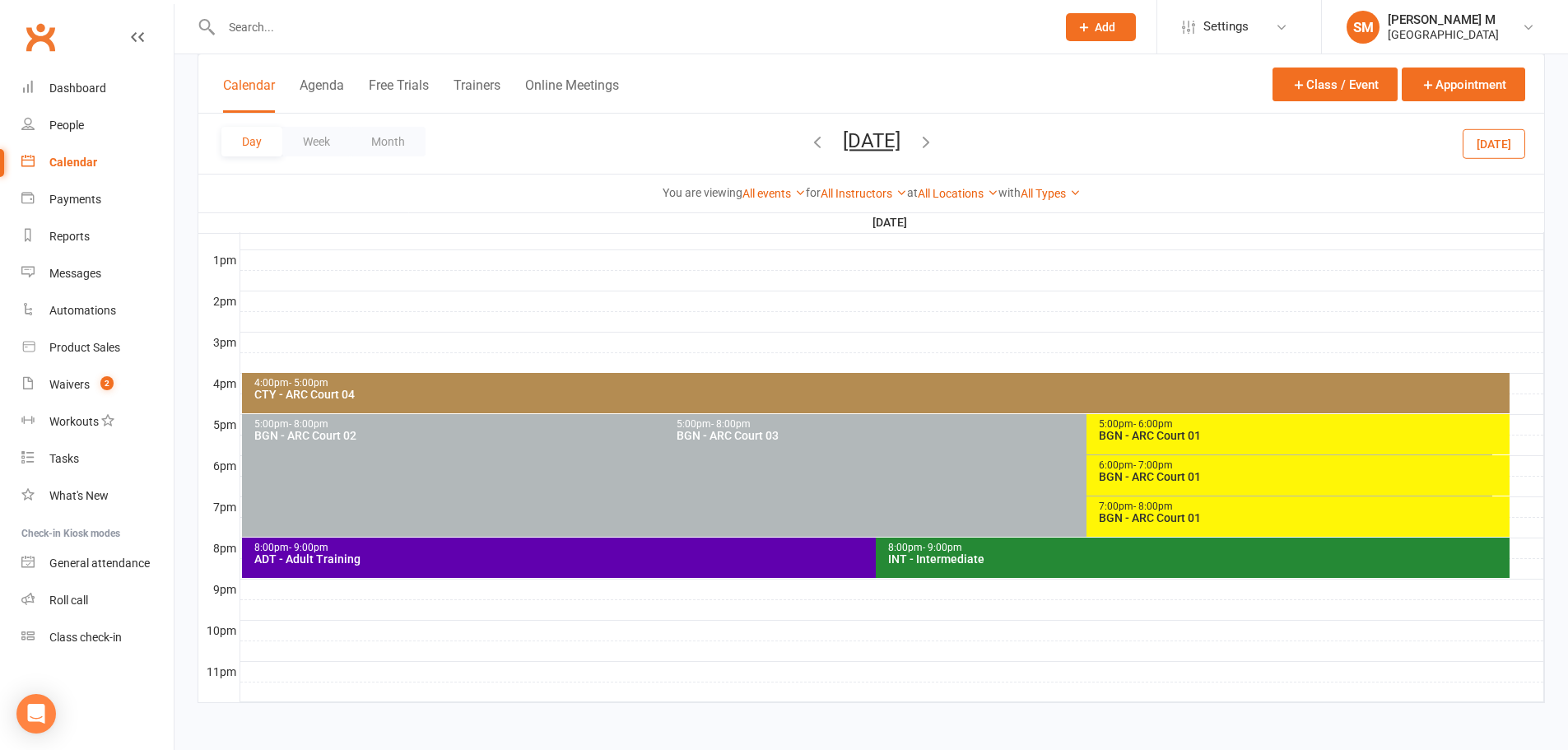
click at [935, 136] on icon "button" at bounding box center [926, 142] width 18 height 18
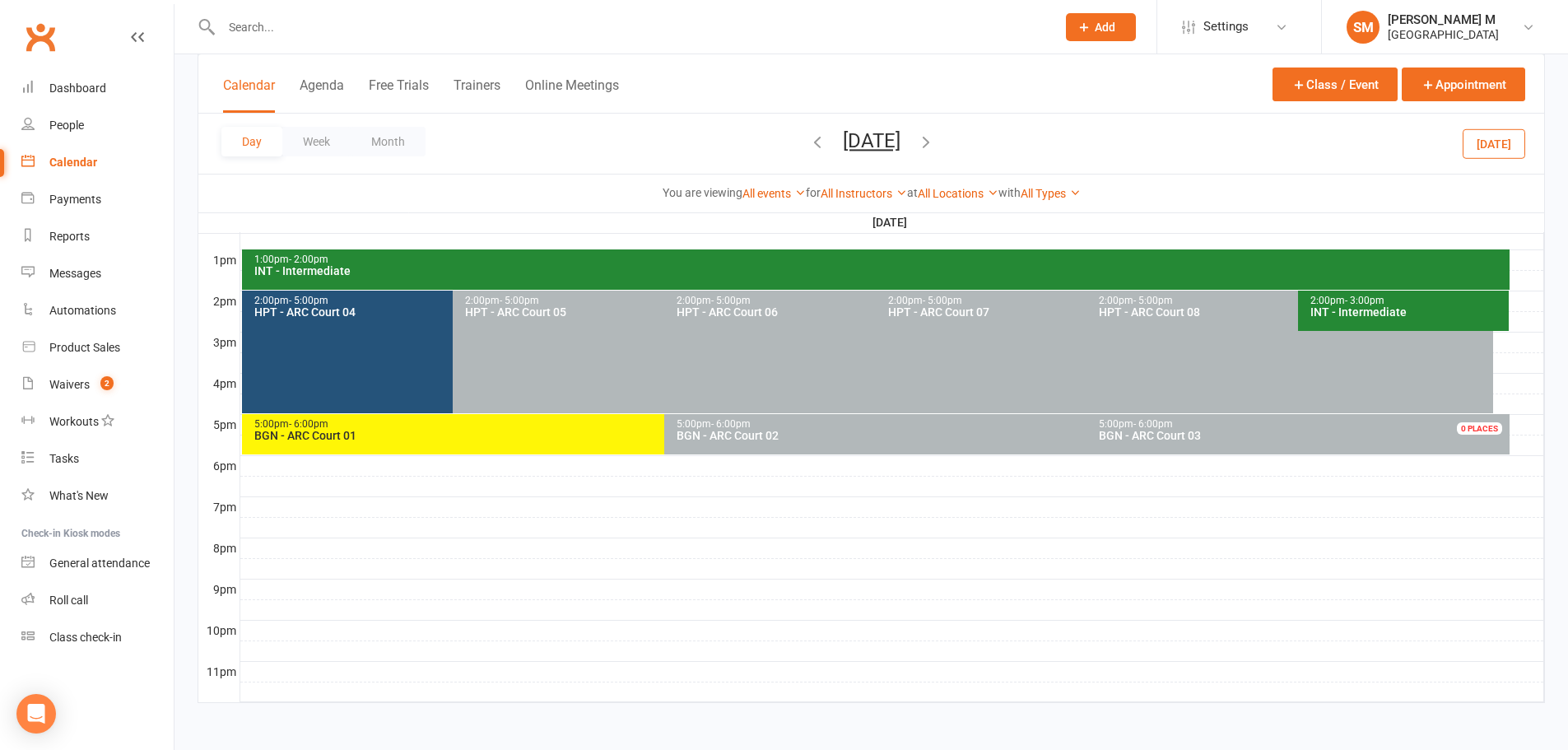
click at [808, 148] on icon "button" at bounding box center [817, 142] width 18 height 18
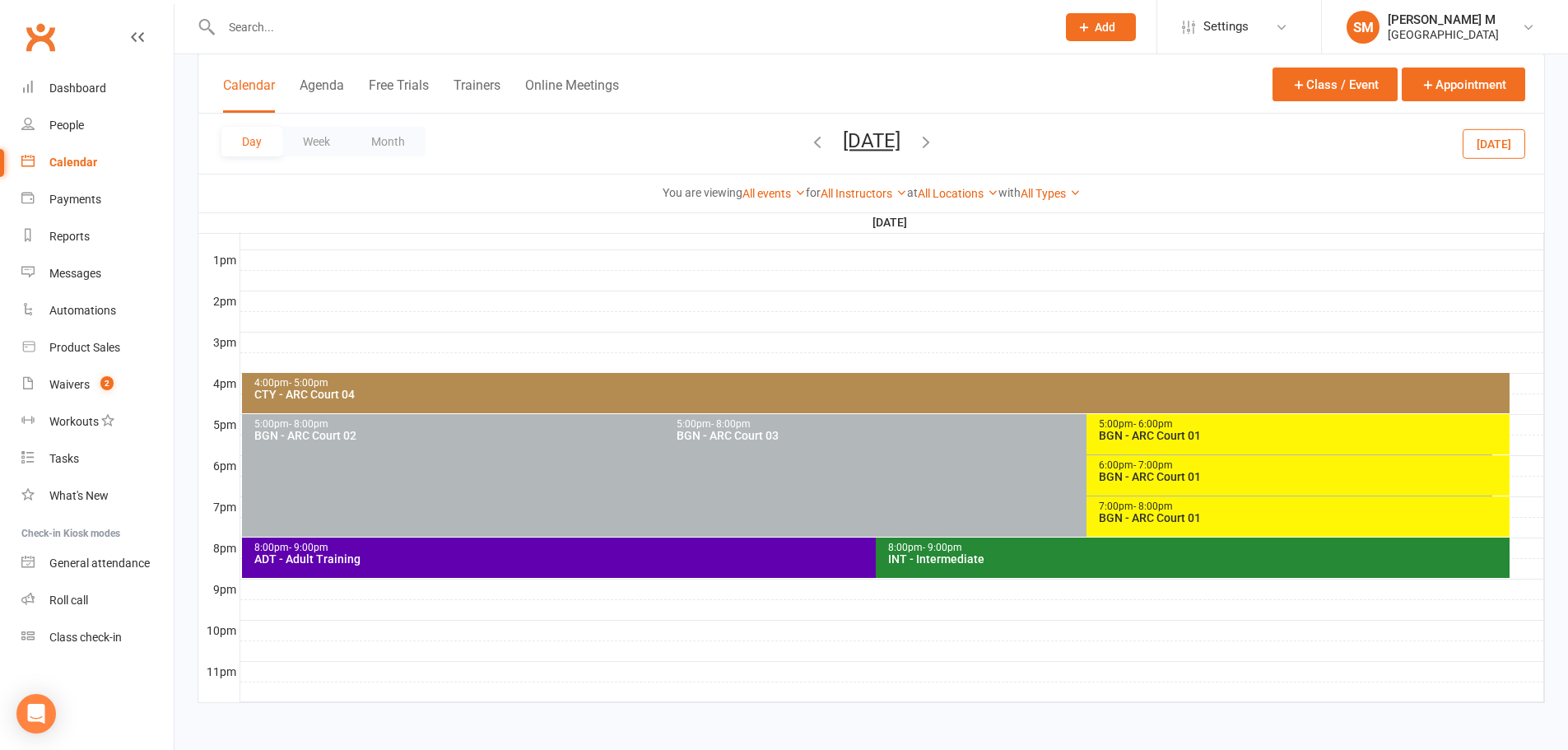
click at [935, 139] on icon "button" at bounding box center [926, 142] width 18 height 18
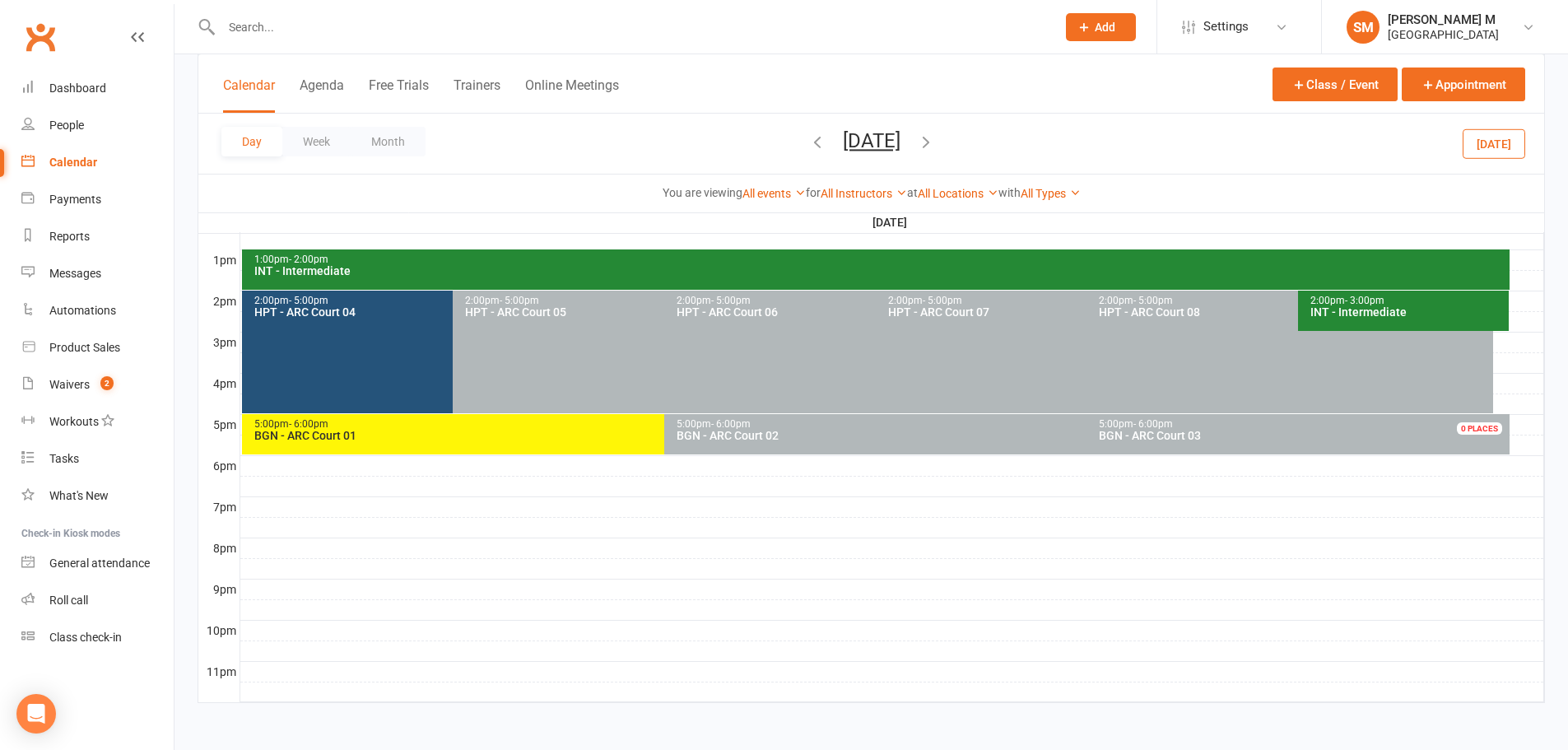
click at [808, 143] on icon "button" at bounding box center [817, 142] width 18 height 18
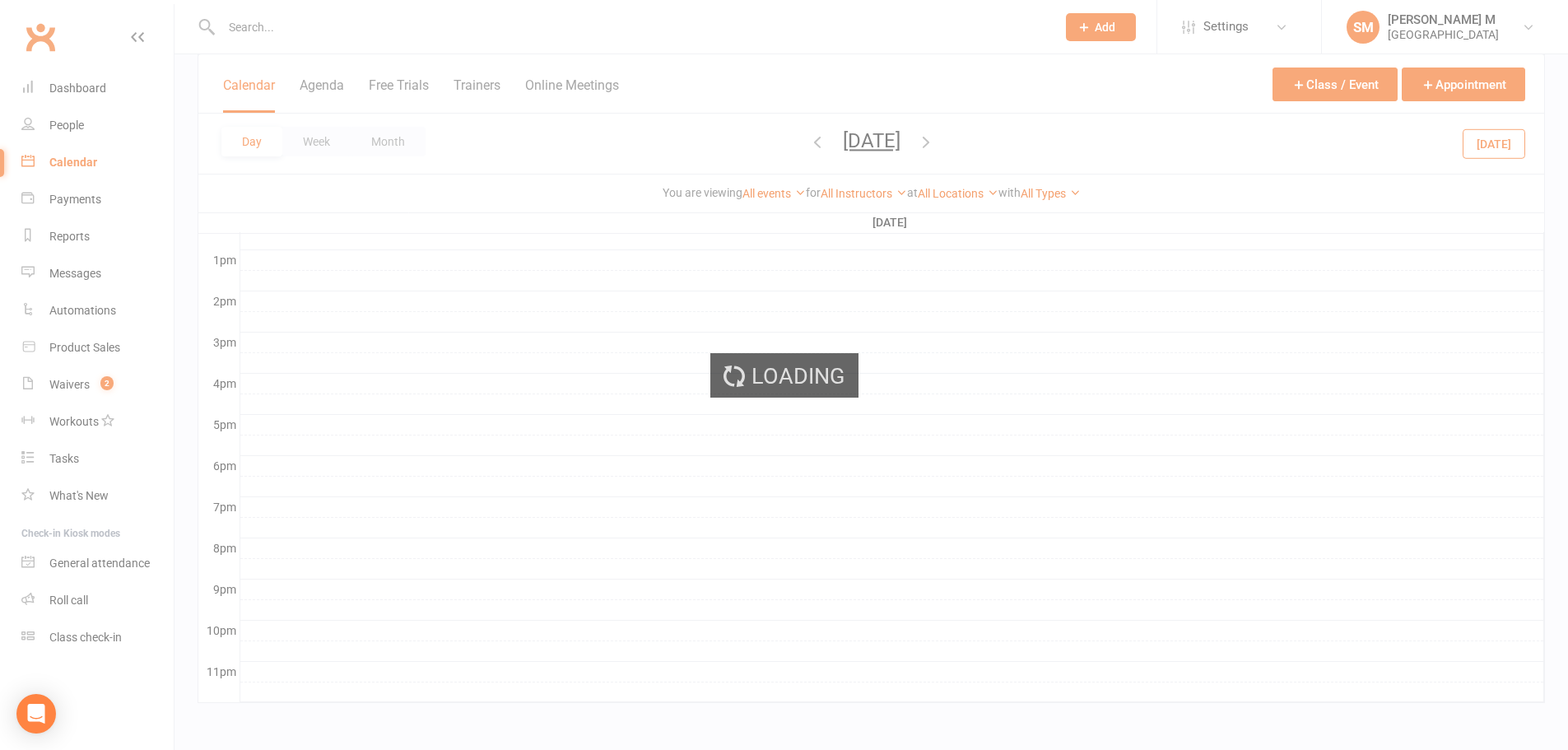
click at [742, 143] on ui-view "Prospect Member Non-attending contact Class / event Appointment Task Bulk messa…" at bounding box center [784, 55] width 1568 height 1341
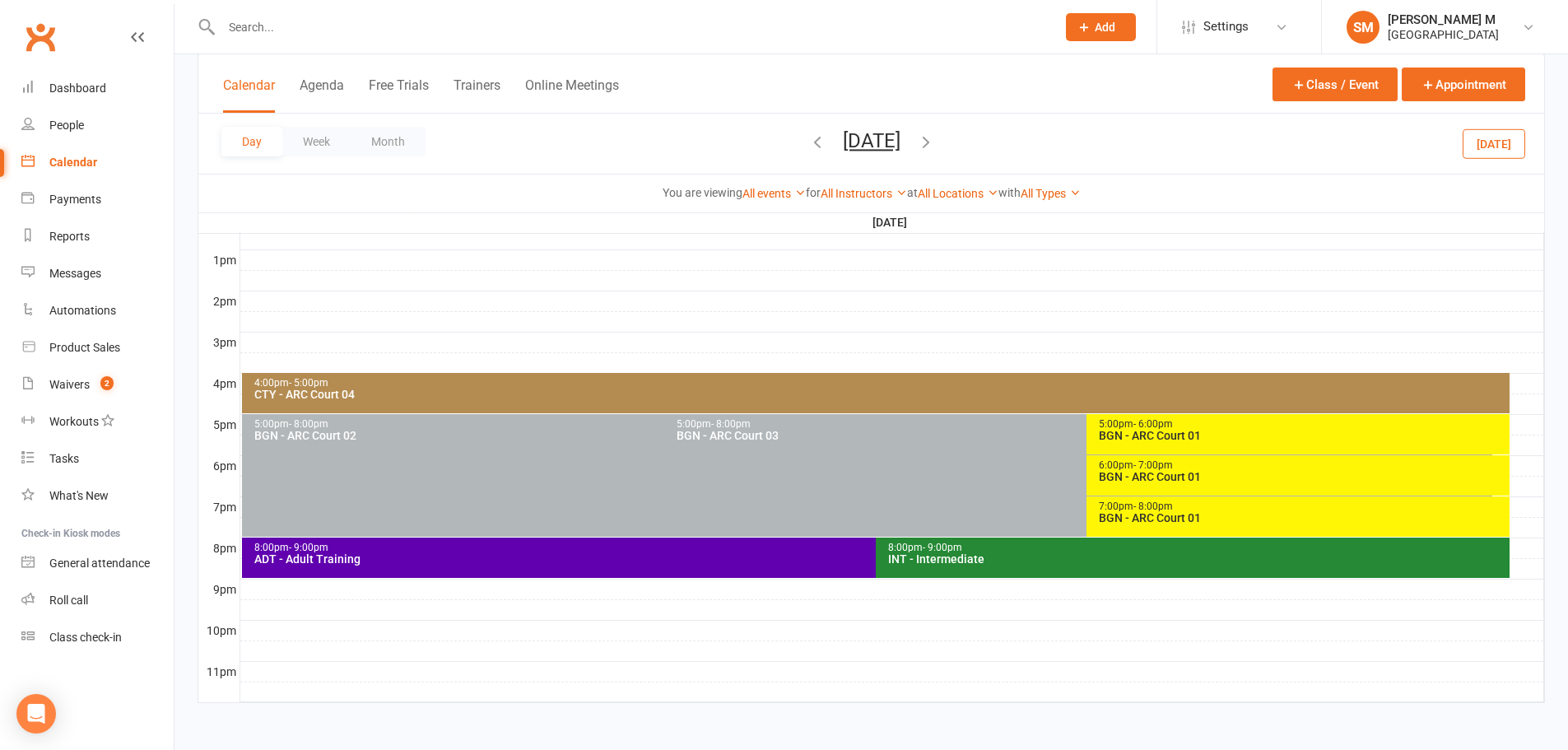
click at [808, 139] on icon "button" at bounding box center [817, 142] width 18 height 18
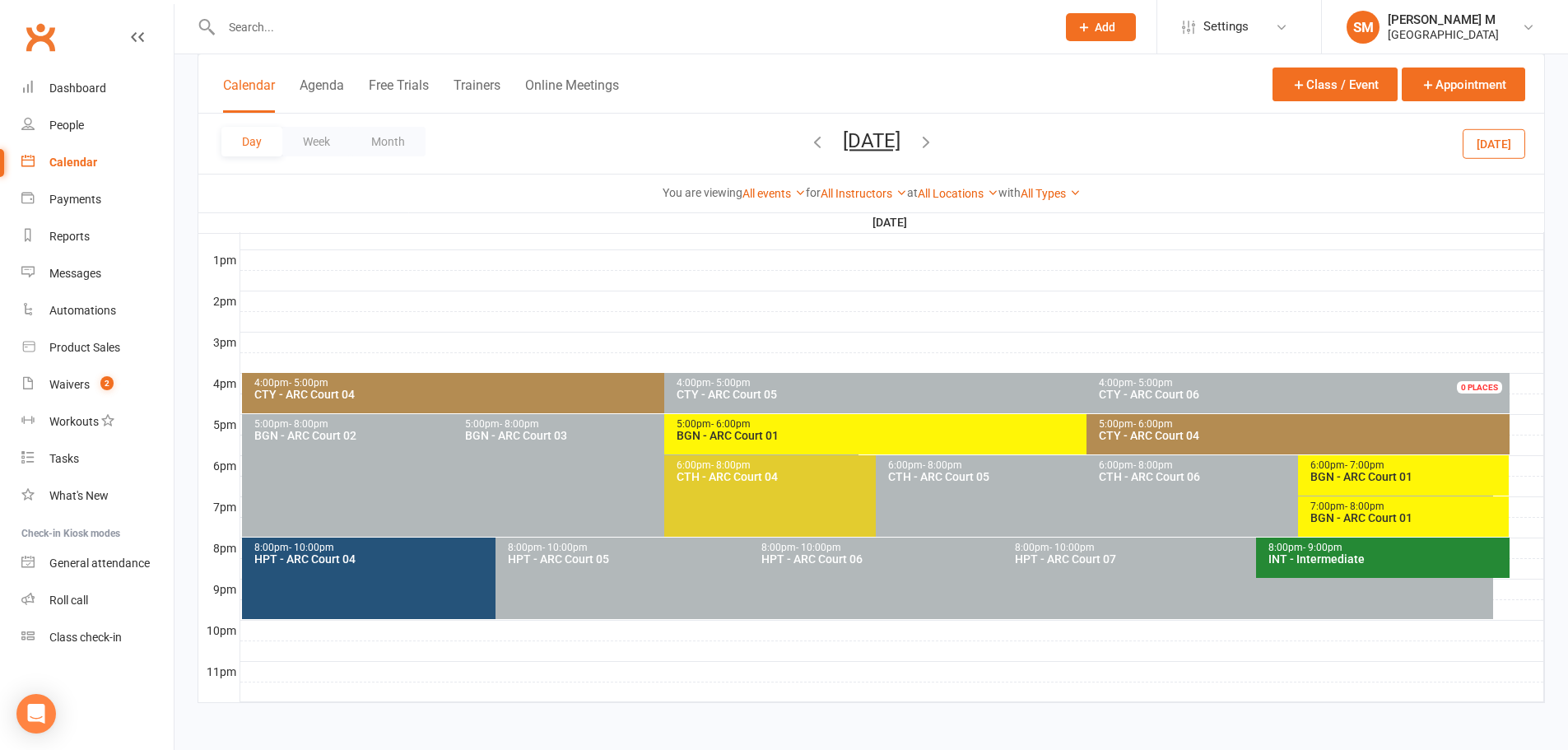
click at [854, 428] on div "5:00pm - 6:00pm" at bounding box center [1083, 424] width 814 height 11
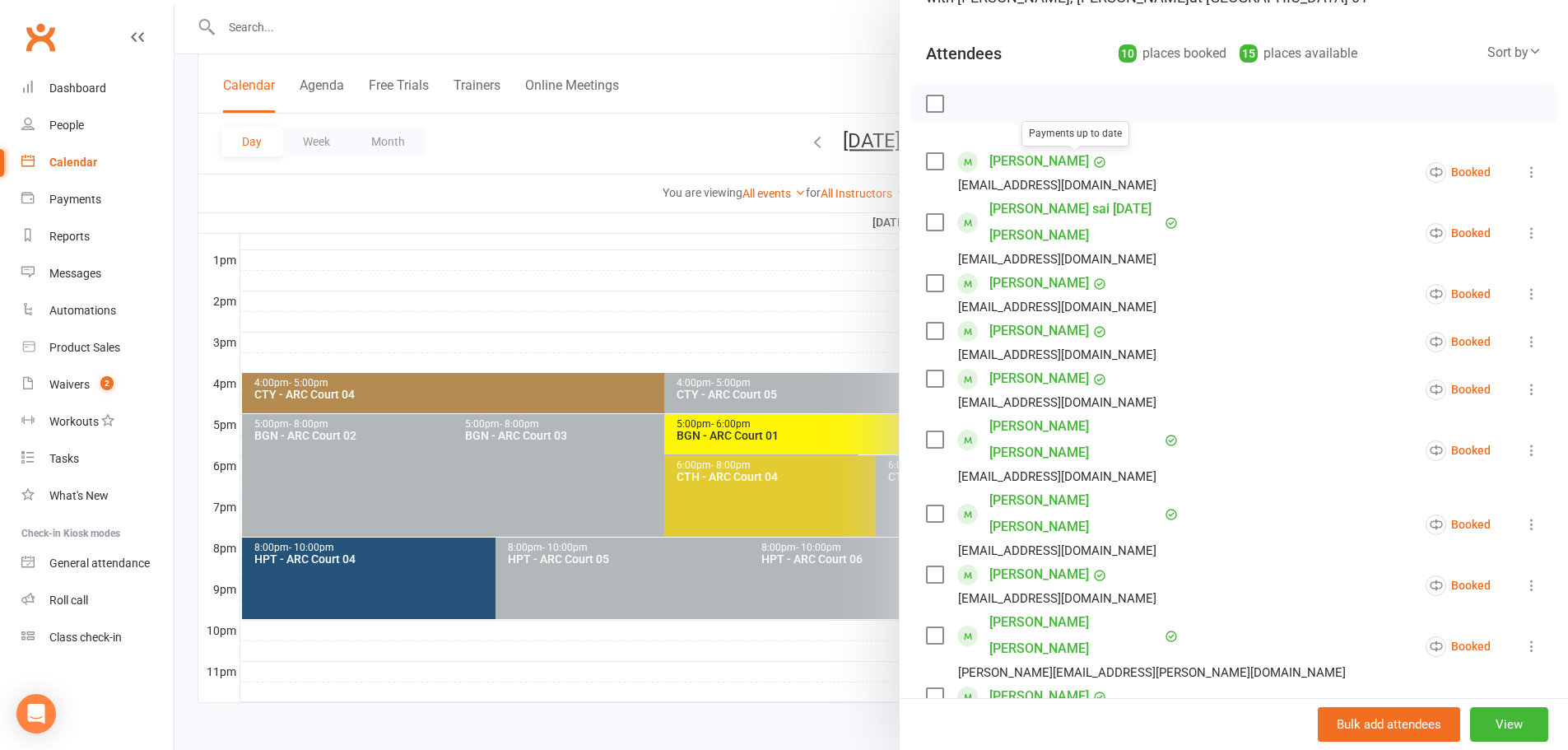
scroll to position [165, 0]
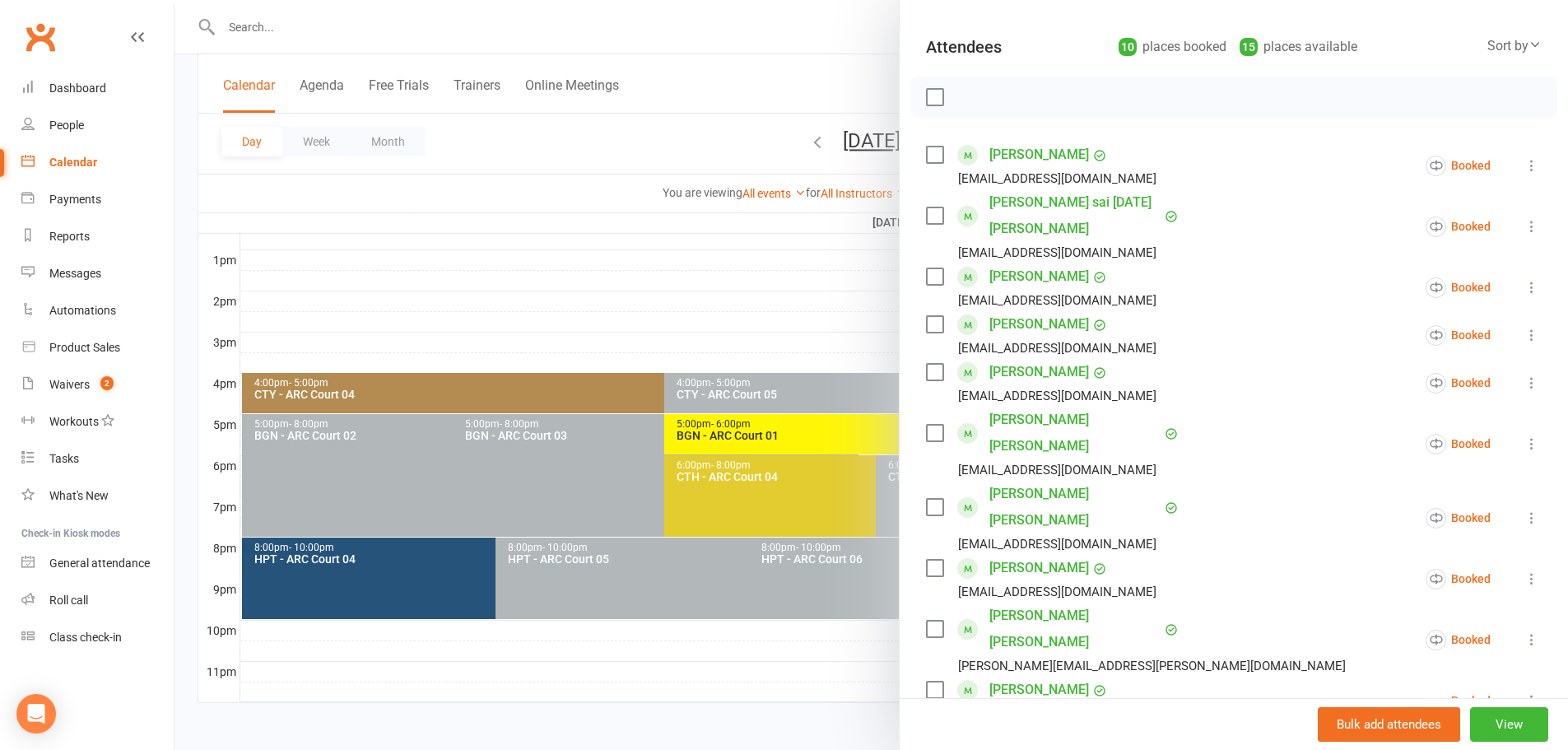
click at [1523, 169] on icon at bounding box center [1531, 165] width 16 height 16
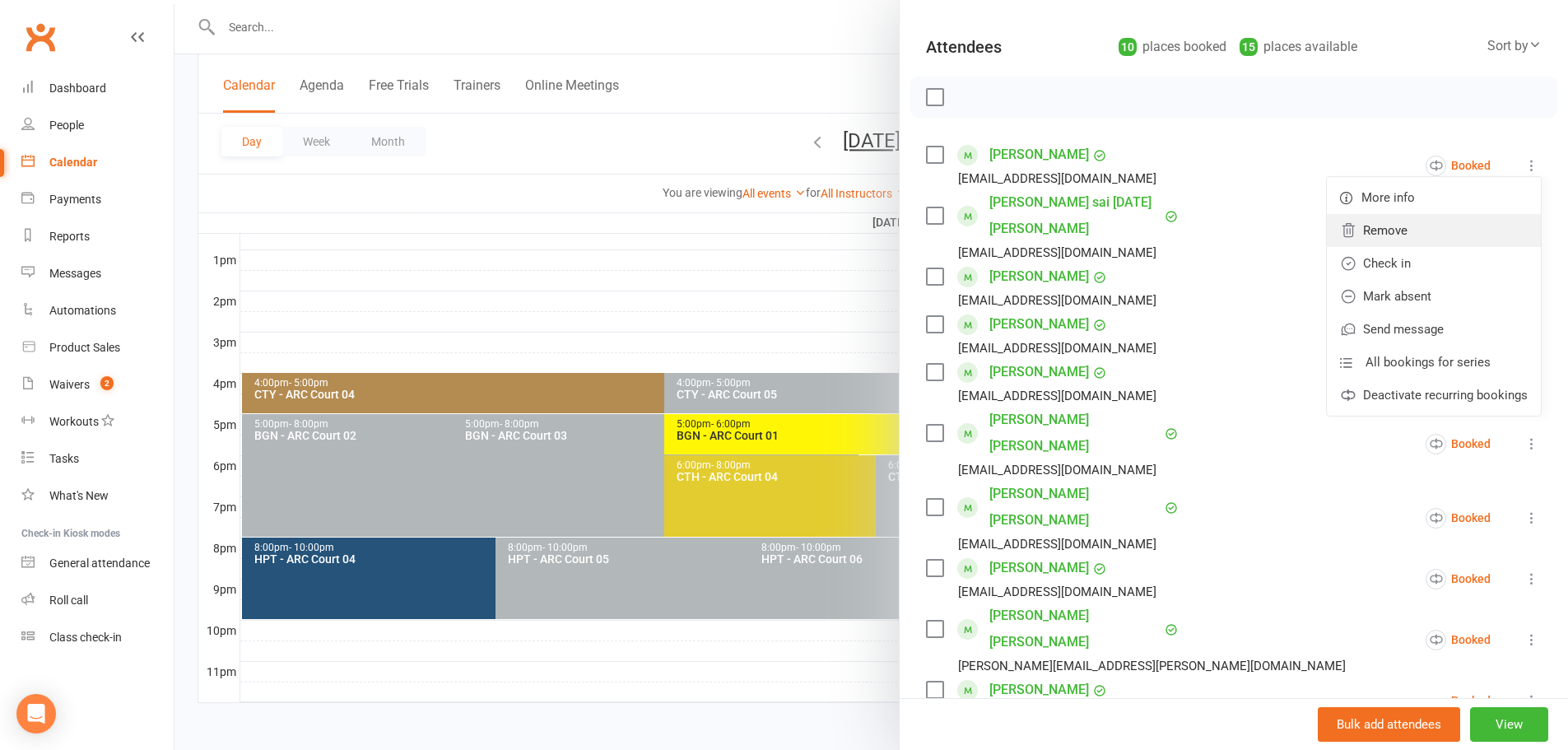
click at [1403, 238] on link "Remove" at bounding box center [1434, 230] width 214 height 33
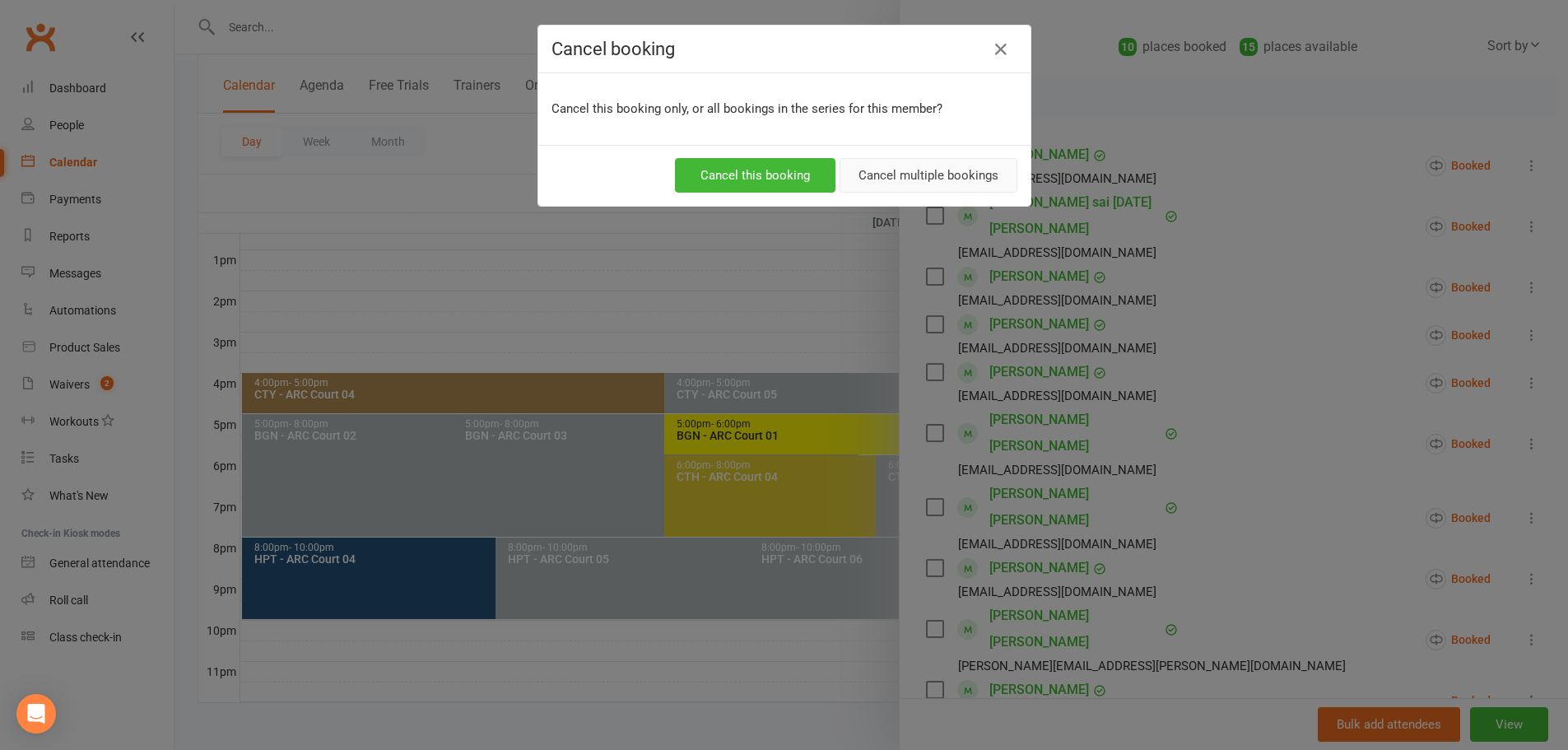
click at [934, 178] on button "Cancel multiple bookings" at bounding box center [928, 175] width 177 height 35
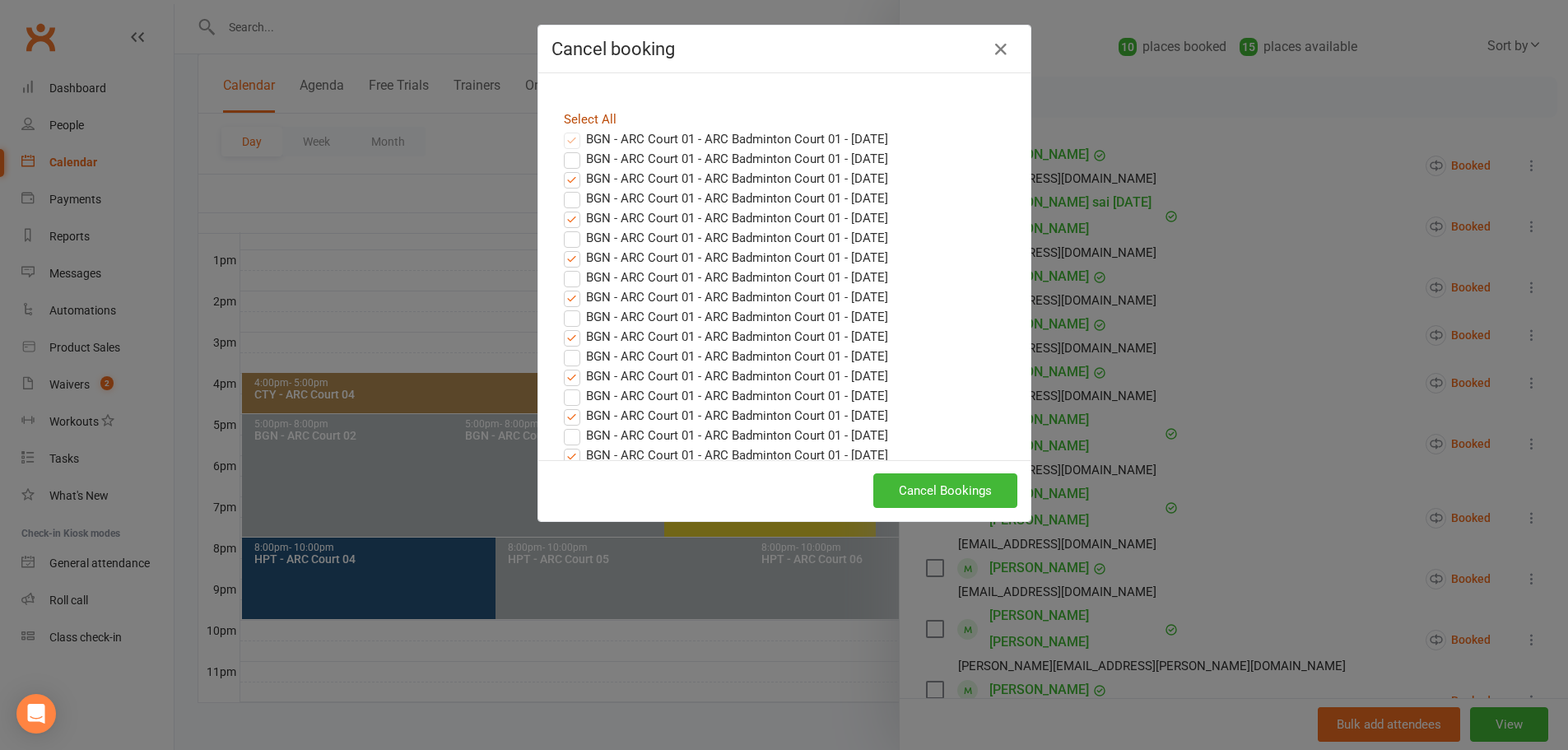
click at [583, 115] on link "Select All" at bounding box center [590, 120] width 53 height 15
click at [961, 492] on button "Cancel Bookings" at bounding box center [945, 490] width 144 height 35
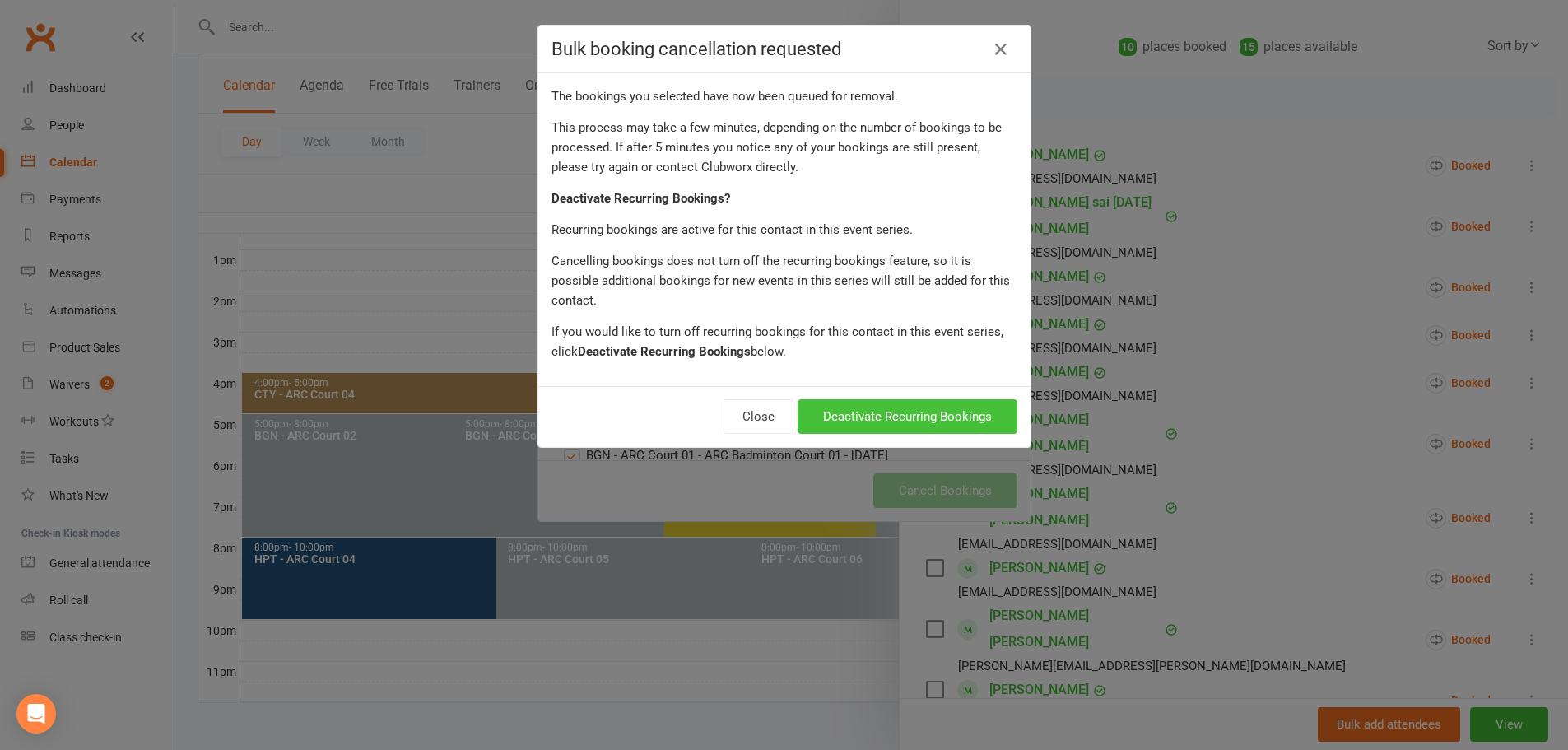
click at [940, 400] on button "Deactivate Recurring Bookings" at bounding box center [907, 416] width 219 height 35
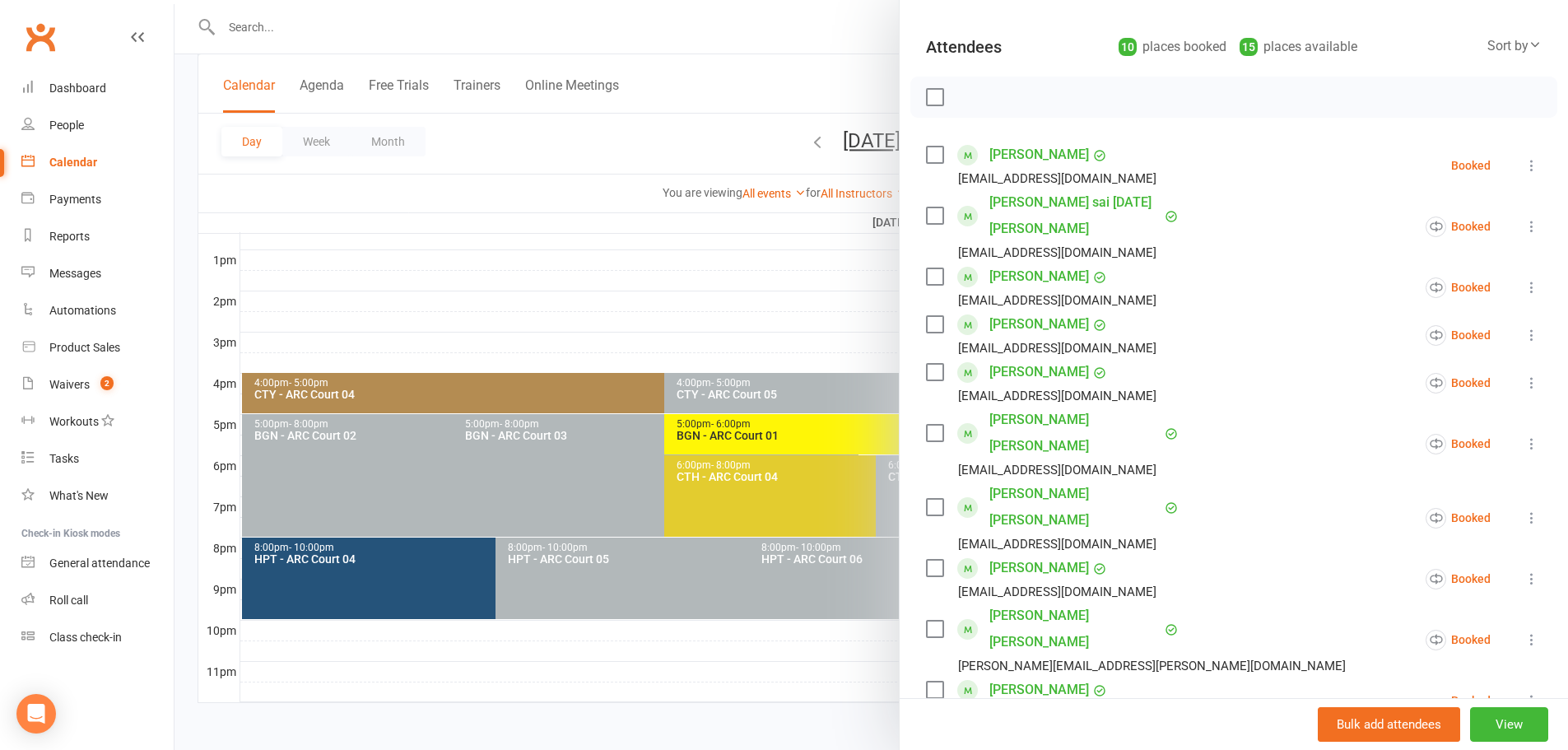
click at [1523, 166] on icon at bounding box center [1531, 165] width 16 height 16
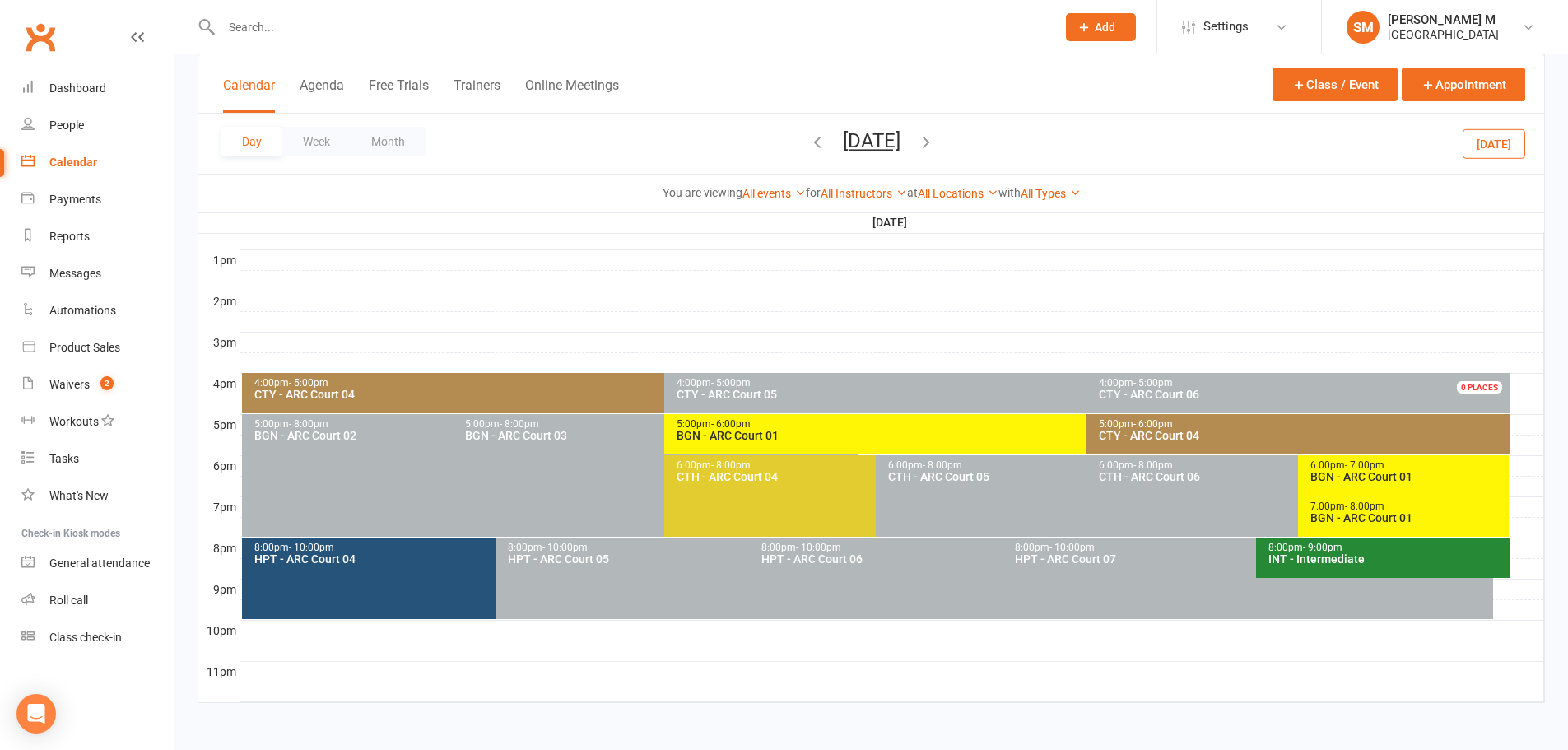
click at [777, 434] on div "BGN - ARC Court 01" at bounding box center [1083, 435] width 814 height 12
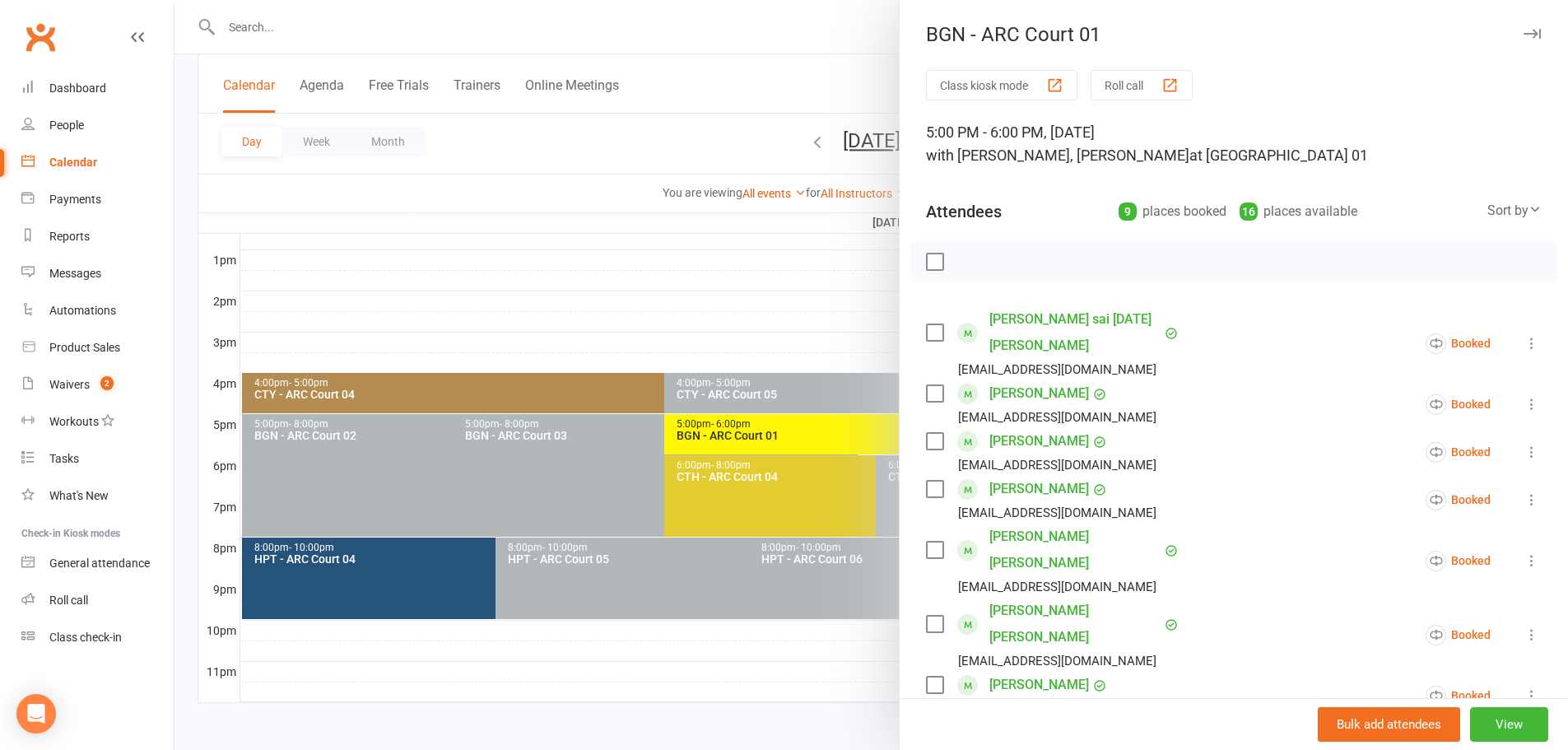
click at [719, 120] on div at bounding box center [871, 375] width 1393 height 750
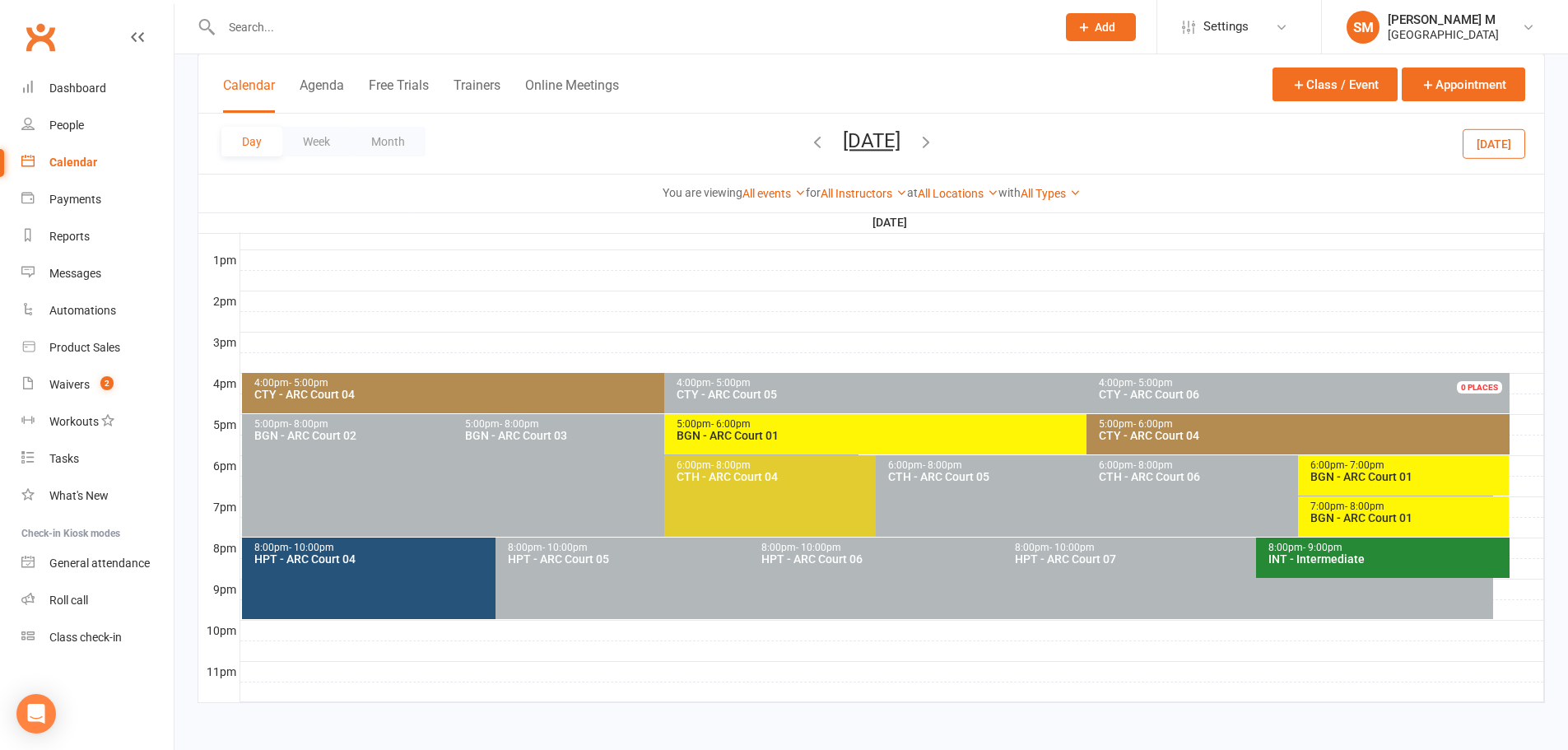
click at [935, 136] on icon "button" at bounding box center [926, 142] width 18 height 18
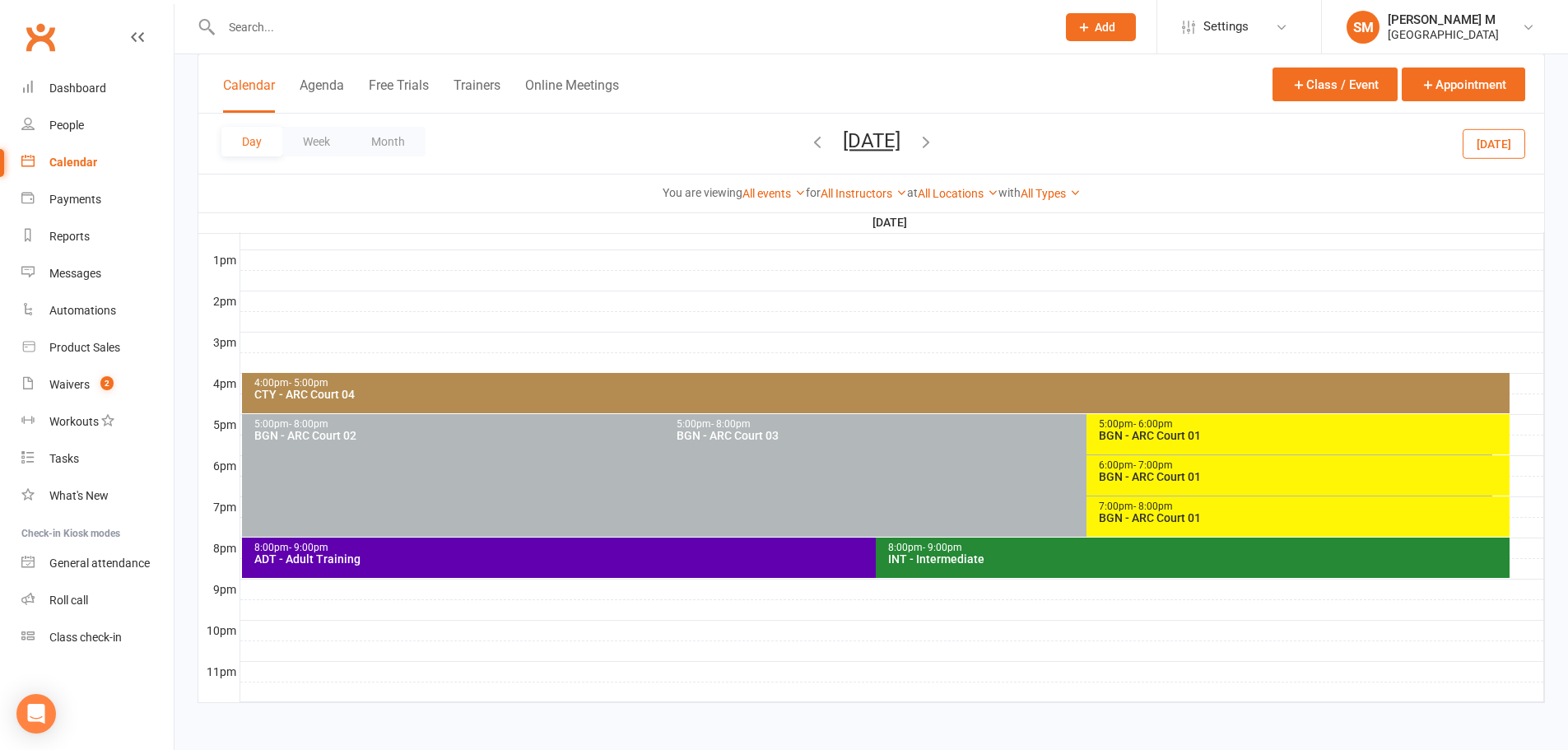
click at [1151, 440] on div "BGN - ARC Court 01" at bounding box center [1301, 435] width 408 height 12
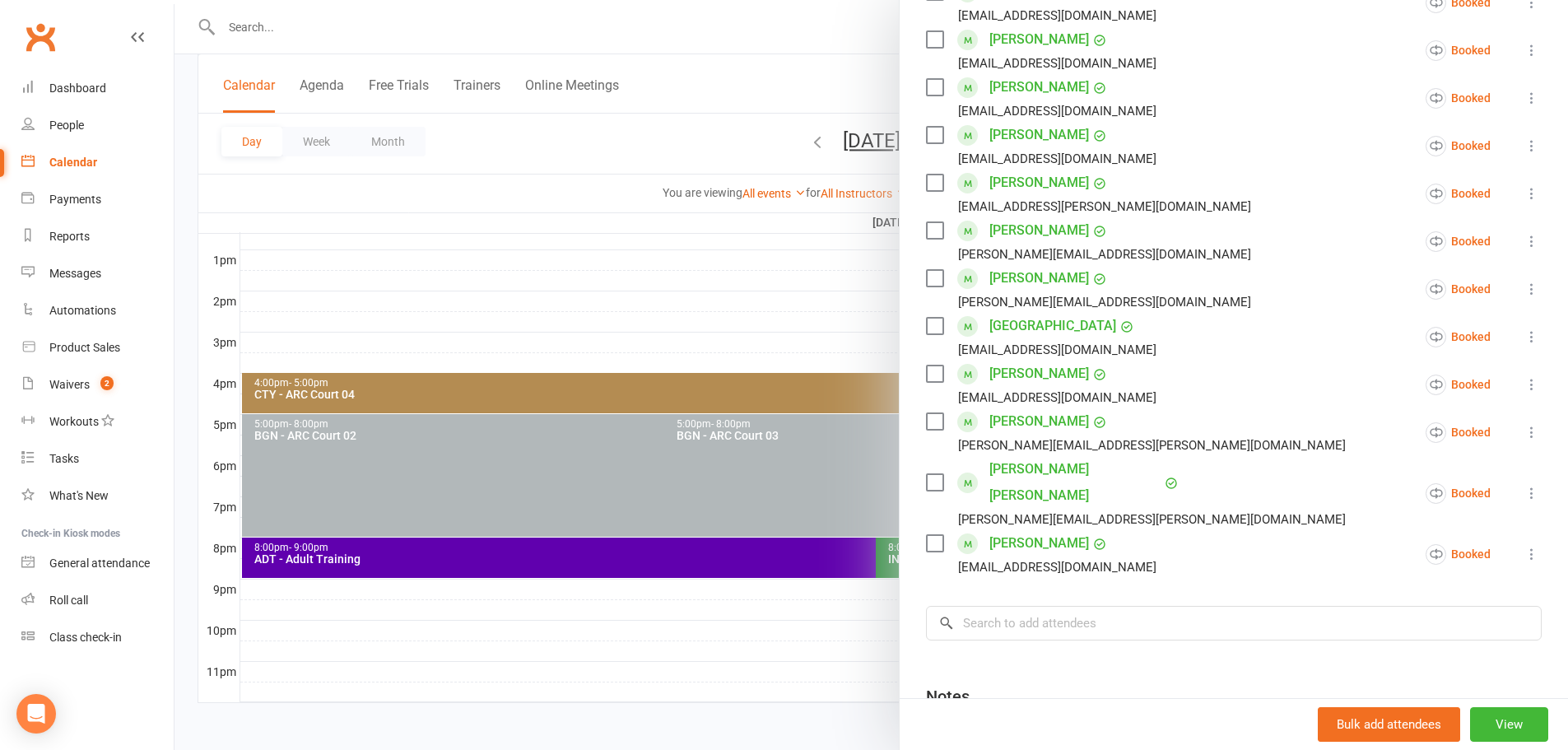
scroll to position [411, 0]
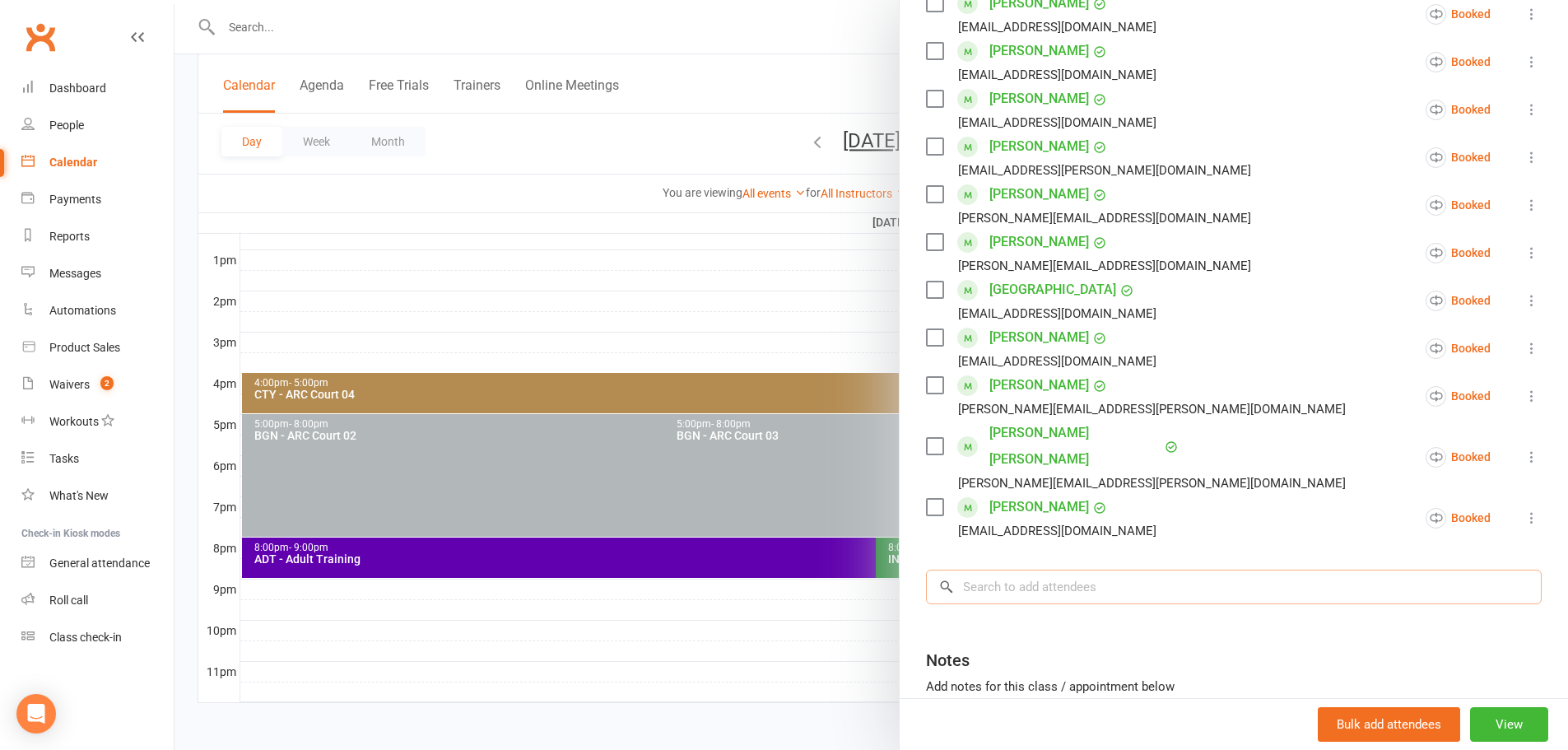
click at [994, 570] on input "search" at bounding box center [1234, 587] width 615 height 35
click at [736, 71] on div at bounding box center [871, 375] width 1393 height 750
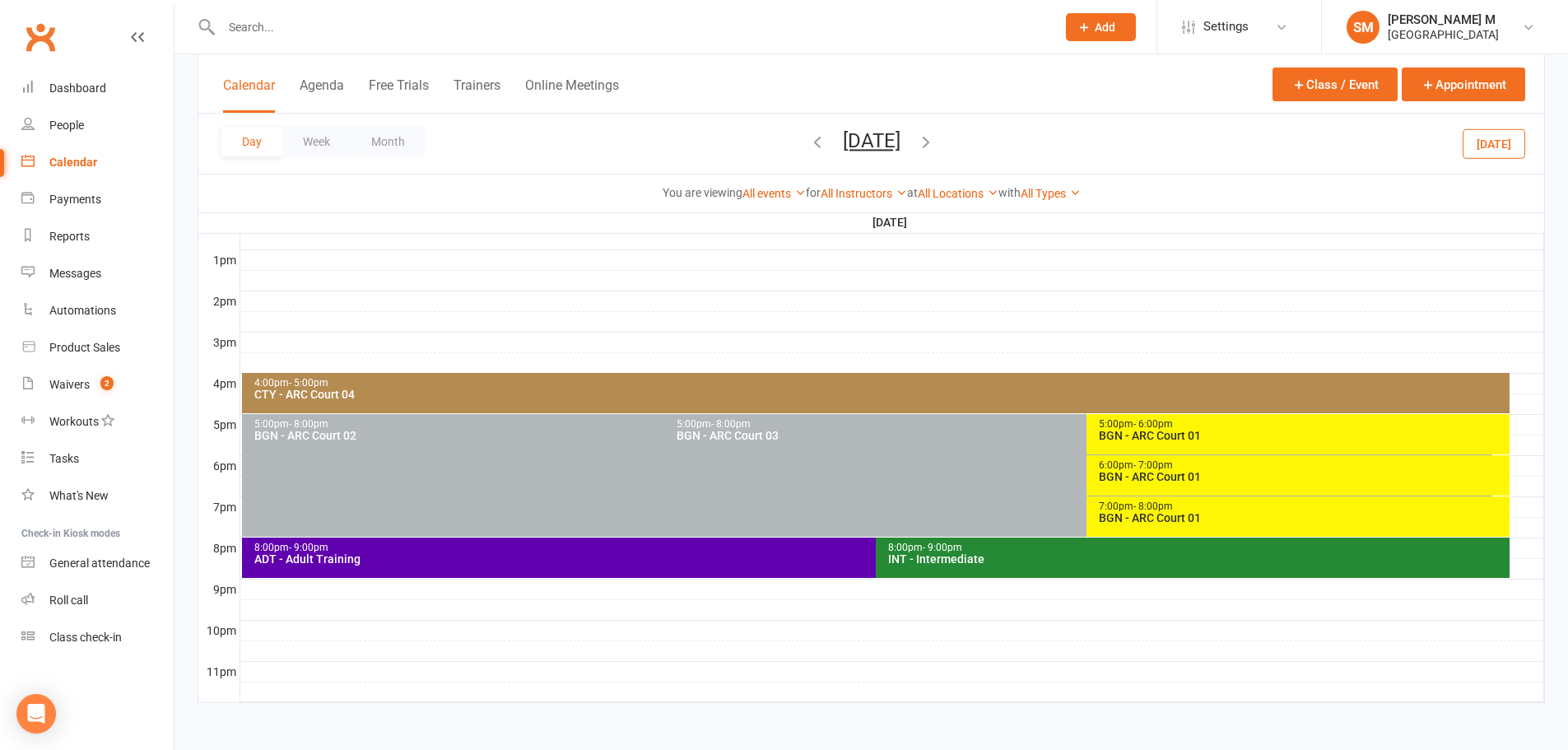
click at [1166, 508] on span "- 8:00pm" at bounding box center [1153, 506] width 39 height 12
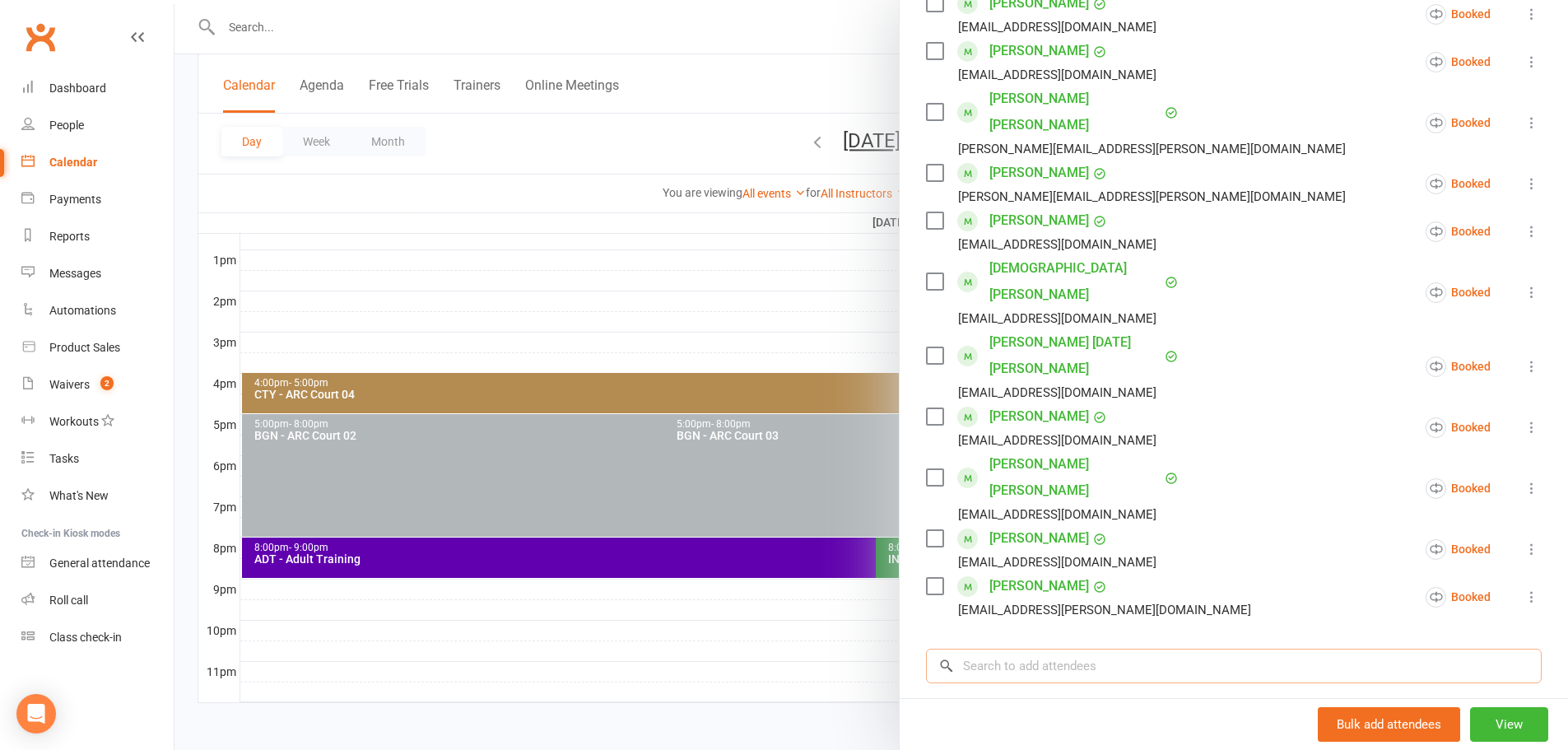
click at [1067, 648] on input "search" at bounding box center [1234, 665] width 615 height 35
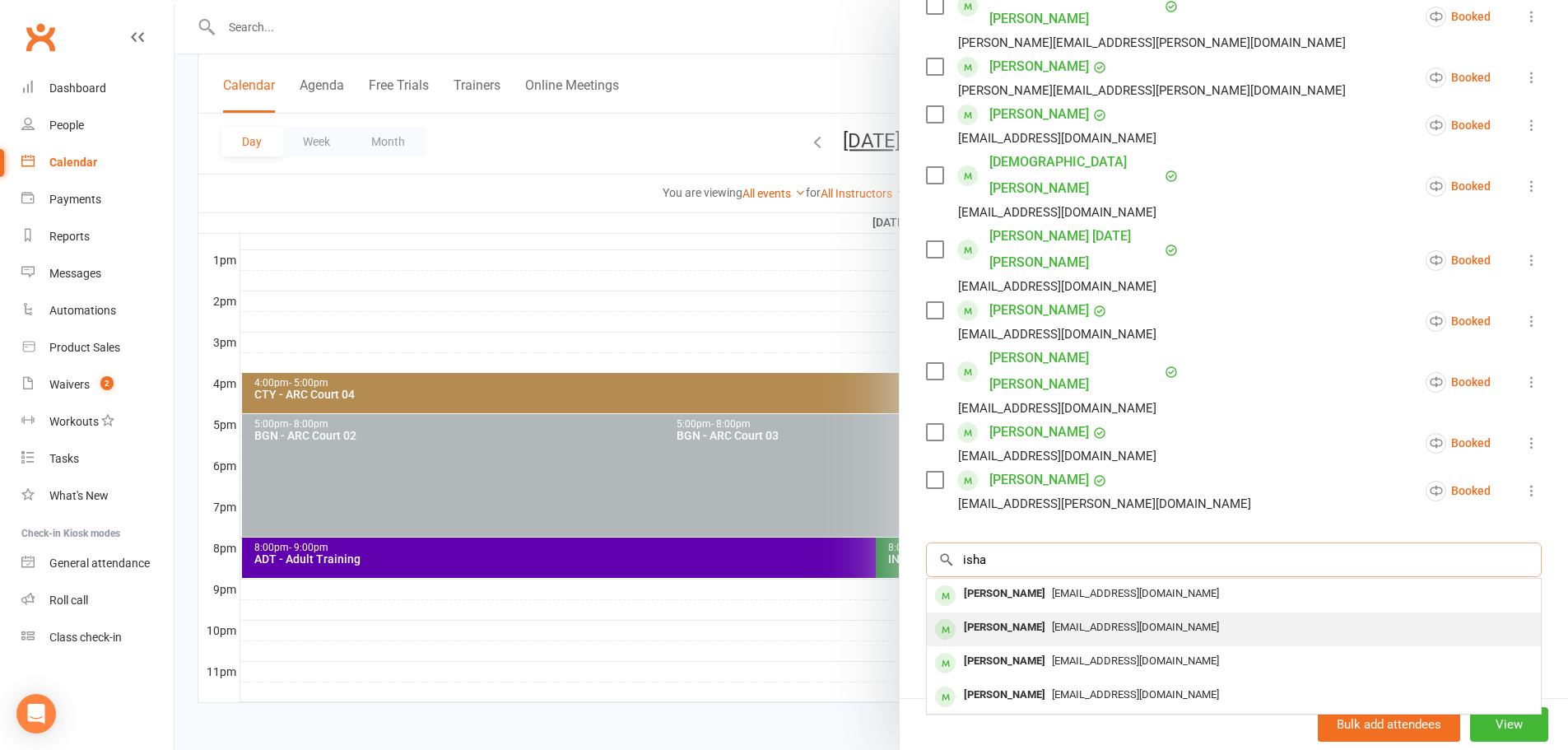
scroll to position [524, 0]
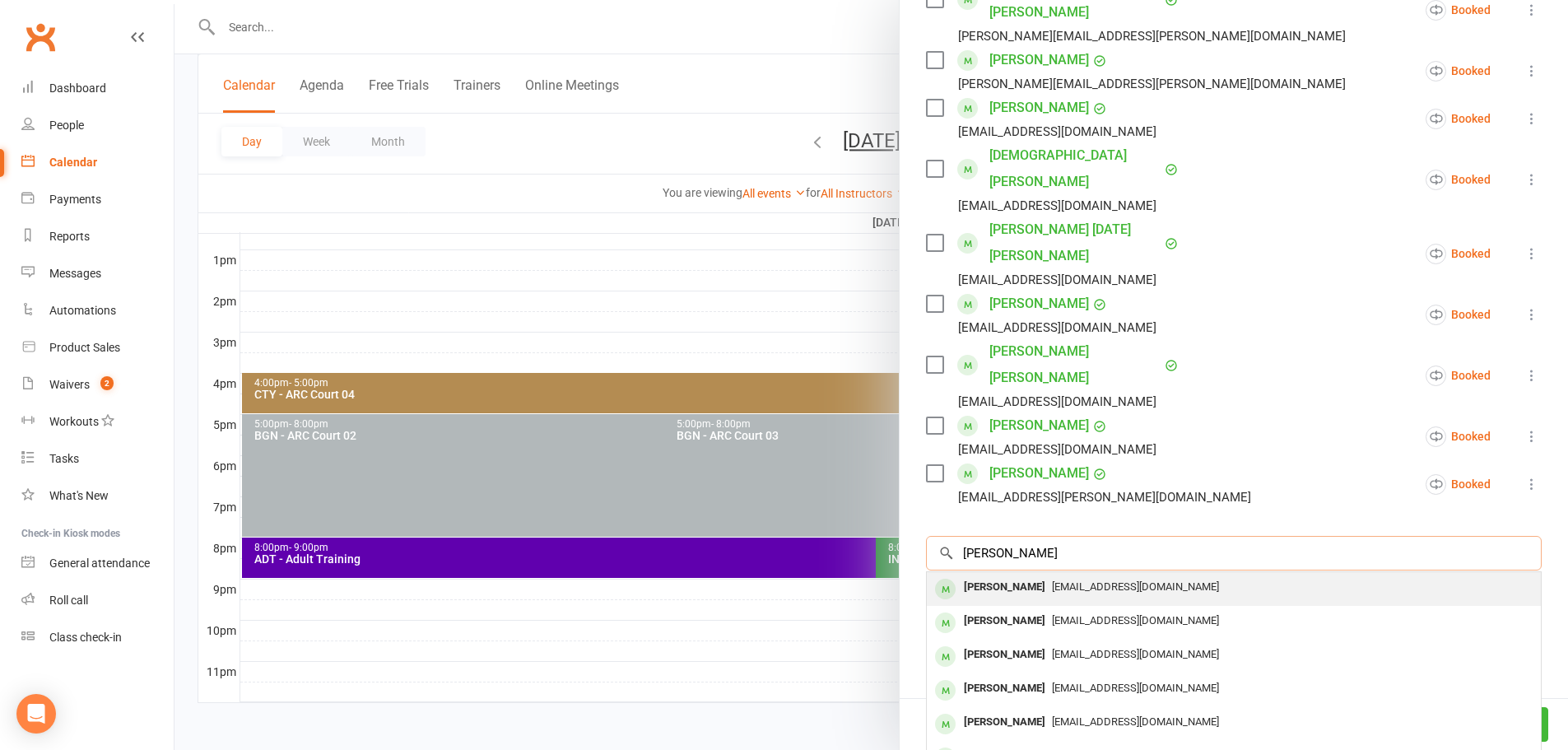
type input "ishan"
click at [1096, 581] on span "akkalaishan@gmail.com" at bounding box center [1135, 587] width 167 height 12
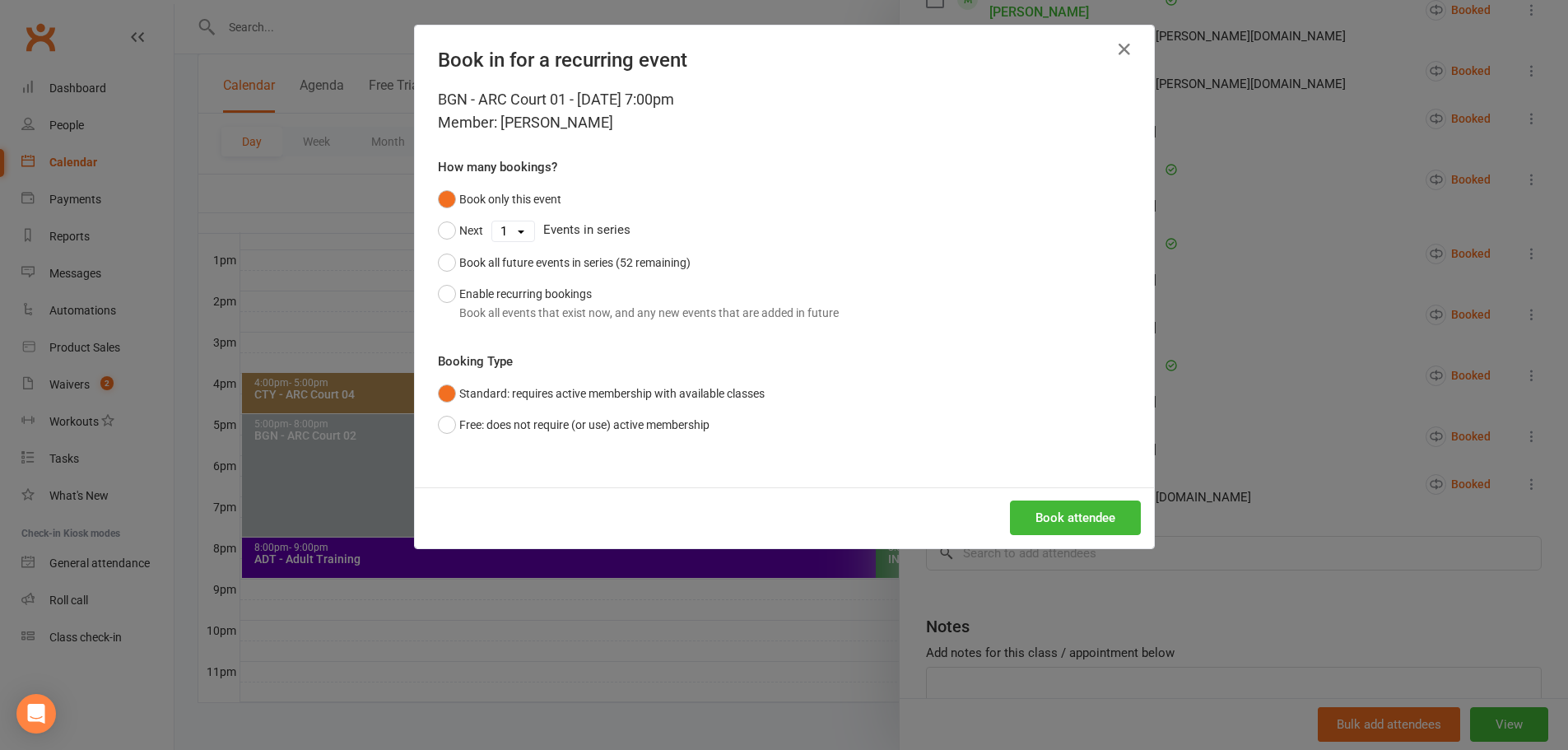
click at [431, 291] on div "BGN - ARC Court 01 - Aug 15, 2025 7:00pm Member: Ishan Akkala How many bookings…" at bounding box center [784, 288] width 739 height 400
click at [440, 293] on button "Enable recurring bookings Book all events that exist now, and any new events th…" at bounding box center [638, 303] width 400 height 50
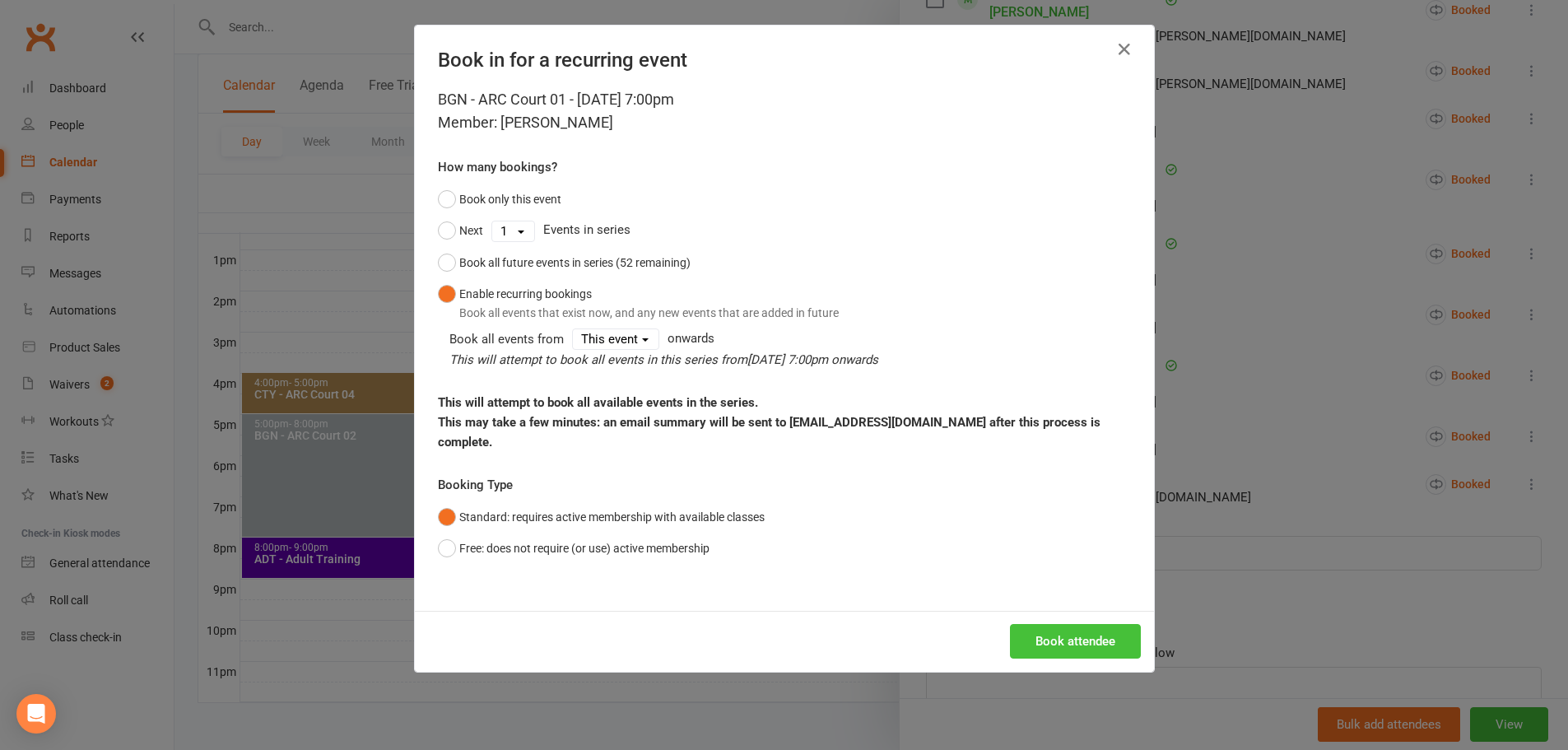
click at [1051, 630] on button "Book attendee" at bounding box center [1075, 641] width 131 height 35
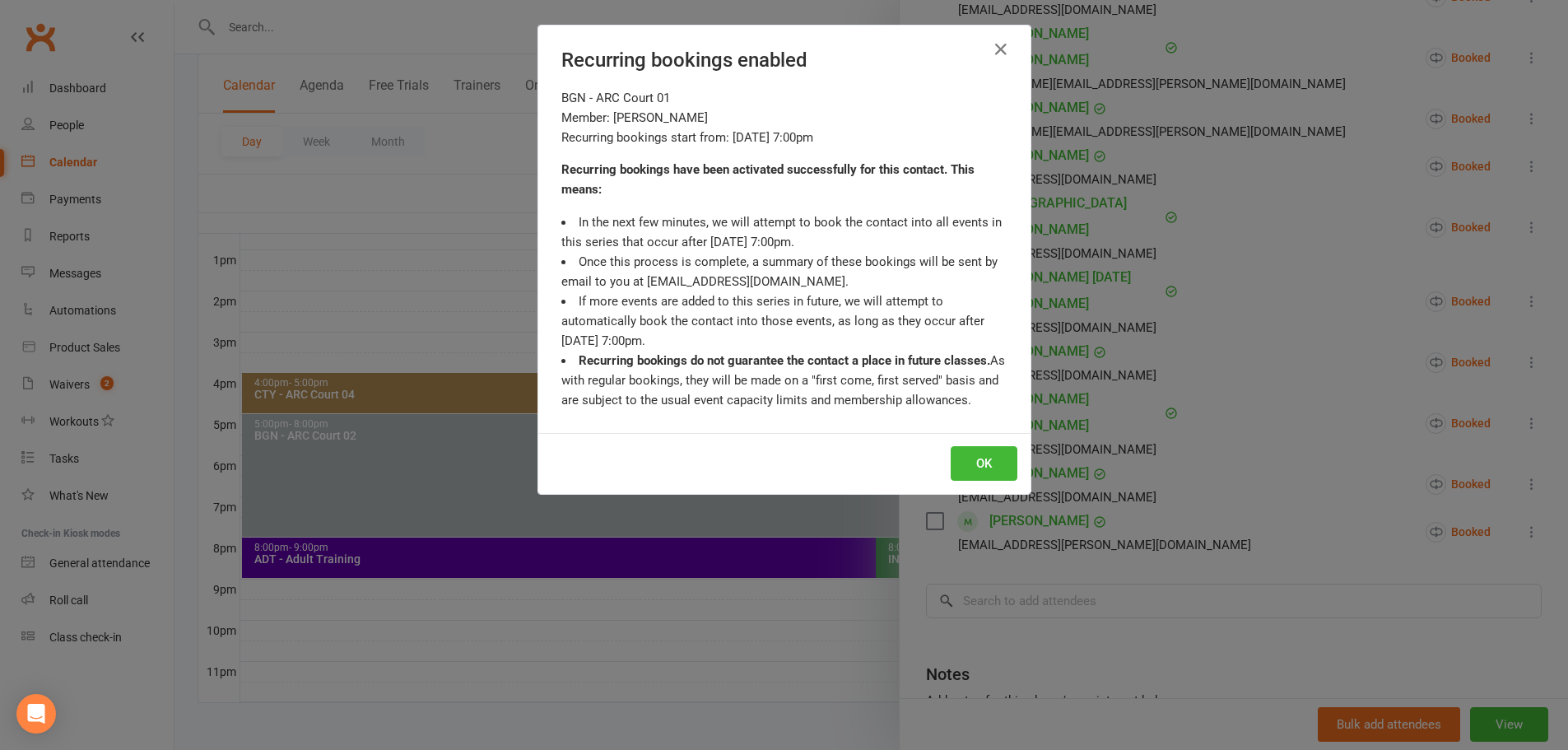
scroll to position [572, 0]
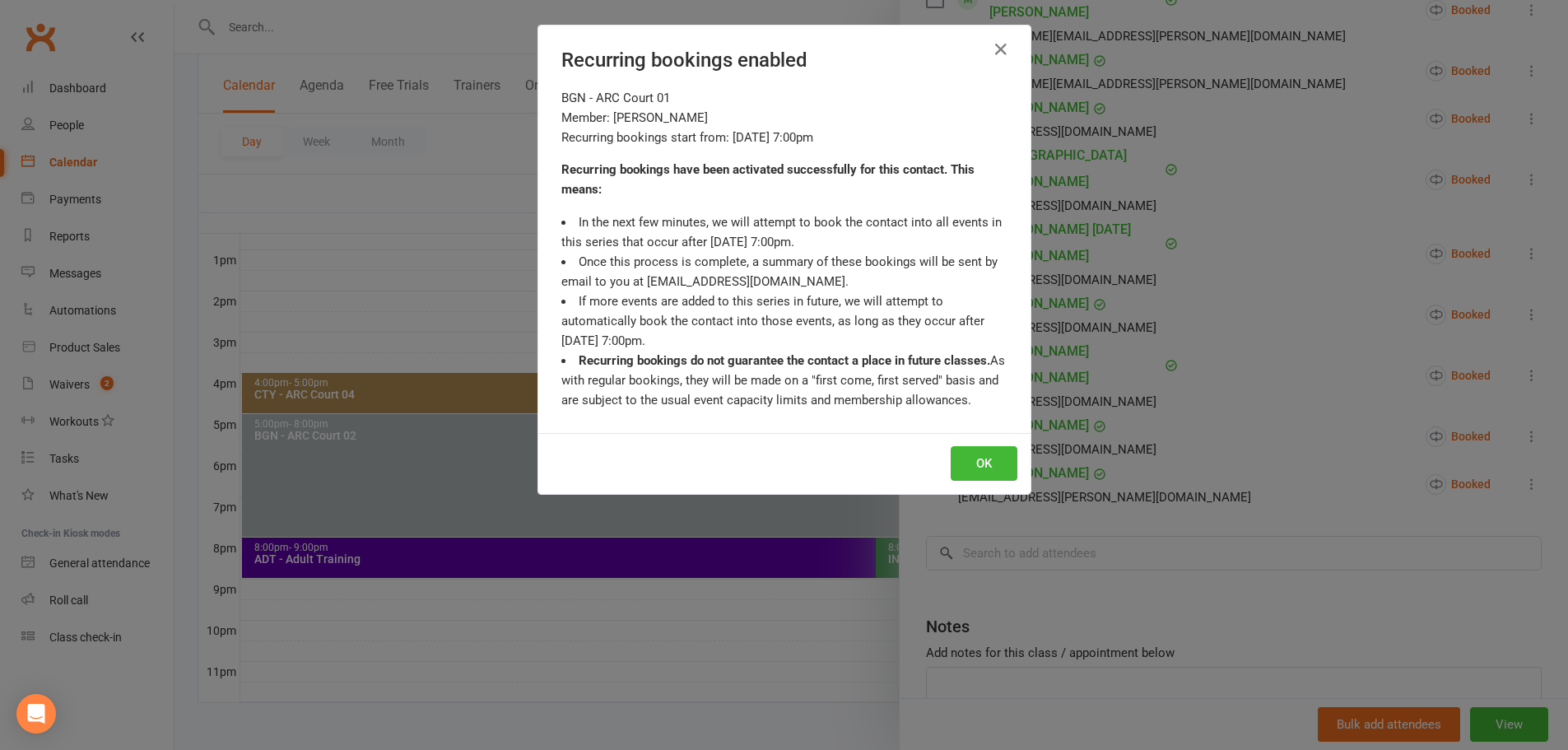
click at [1102, 361] on div "Recurring bookings enabled BGN - ARC Court 01 Member: Ishan Akkala Recurring bo…" at bounding box center [784, 375] width 1568 height 750
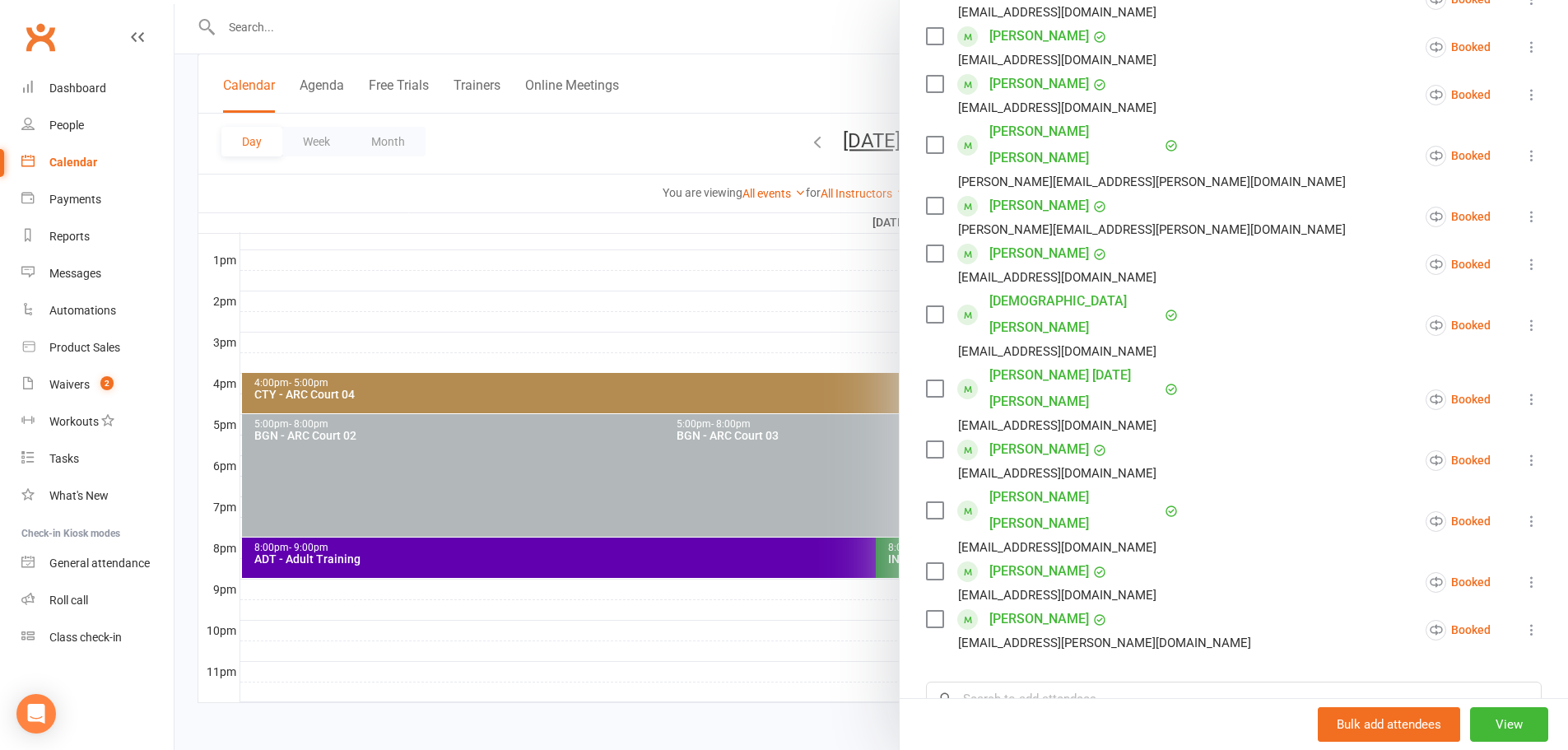
scroll to position [243, 0]
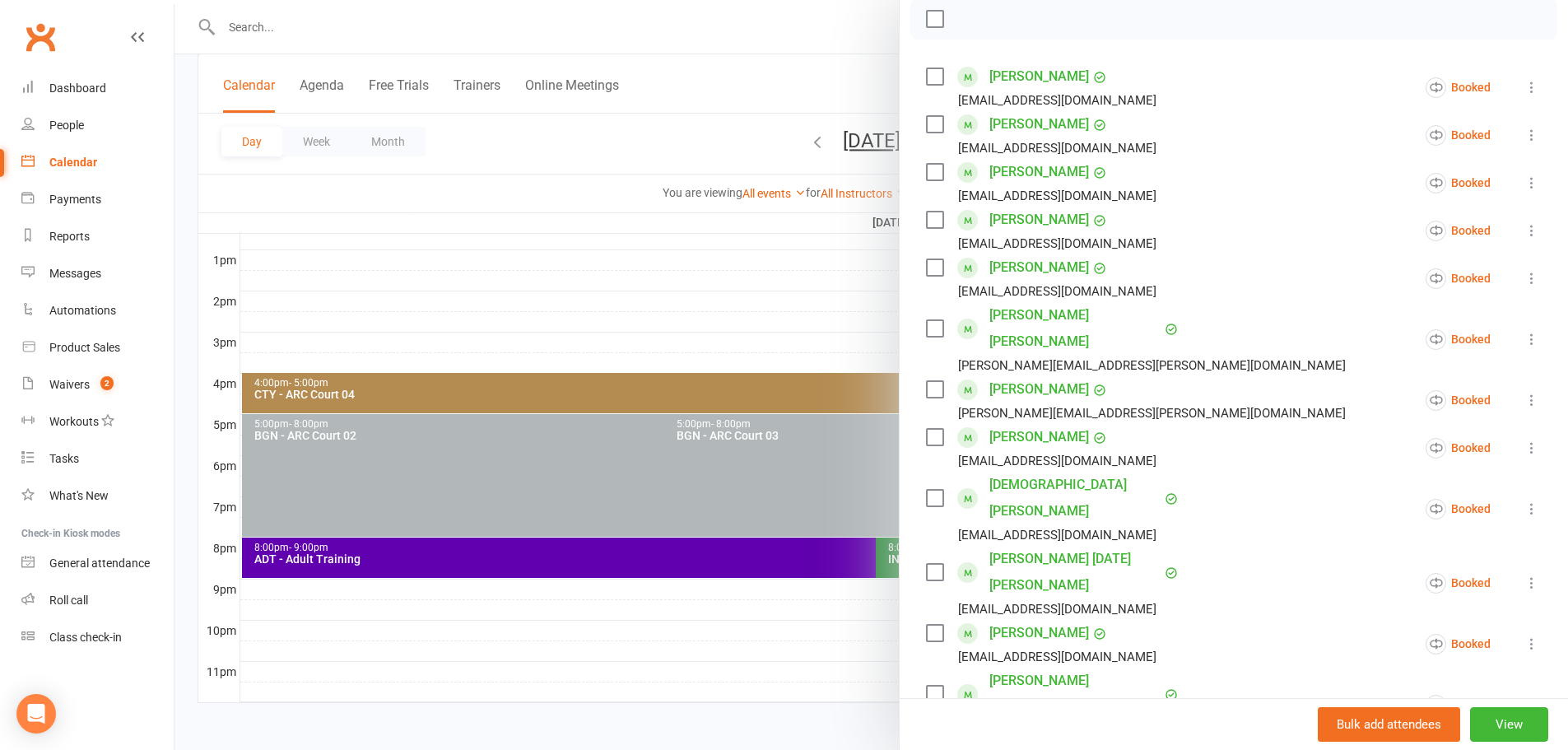
click at [762, 91] on div at bounding box center [871, 375] width 1393 height 750
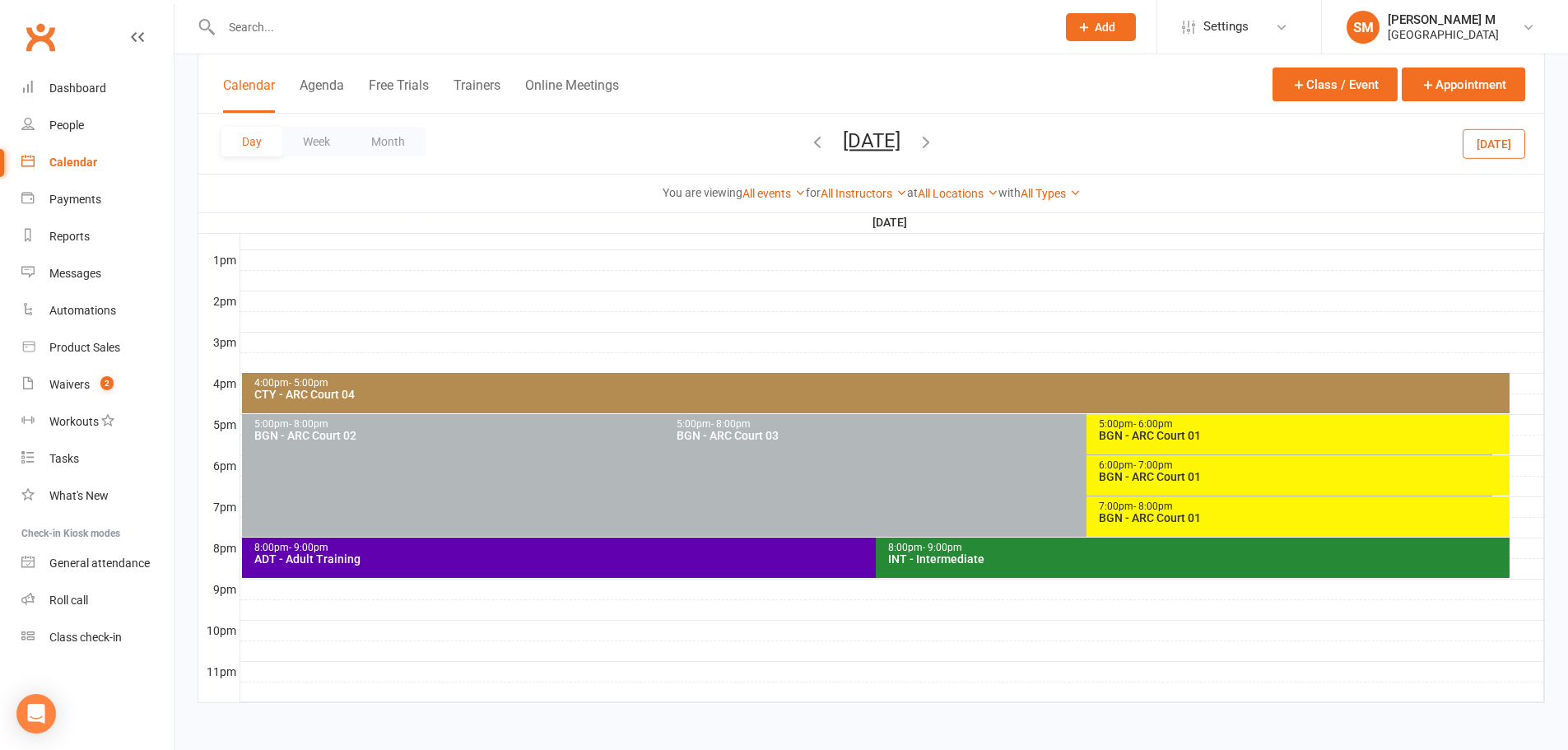
click at [935, 144] on icon "button" at bounding box center [926, 142] width 18 height 18
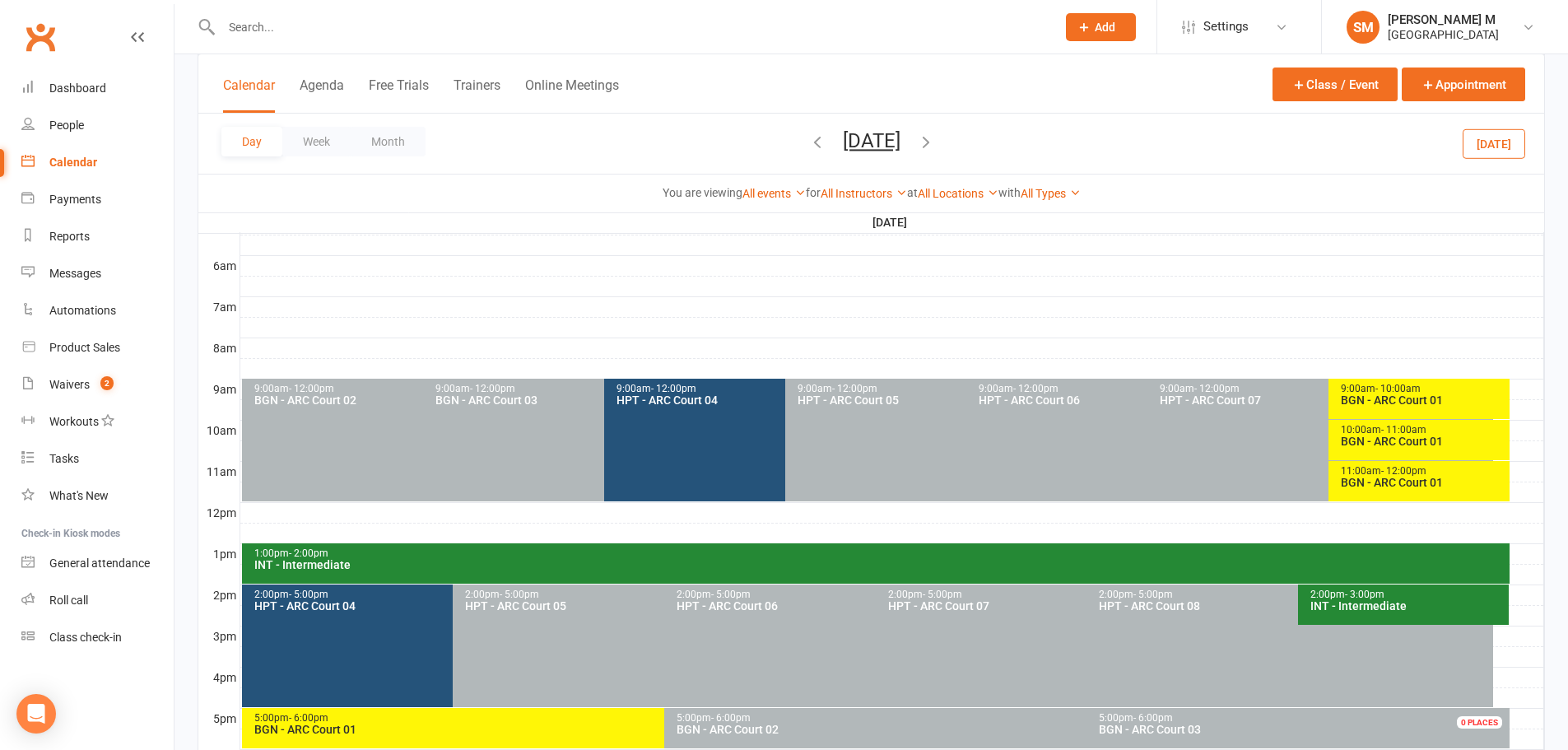
scroll to position [291, 0]
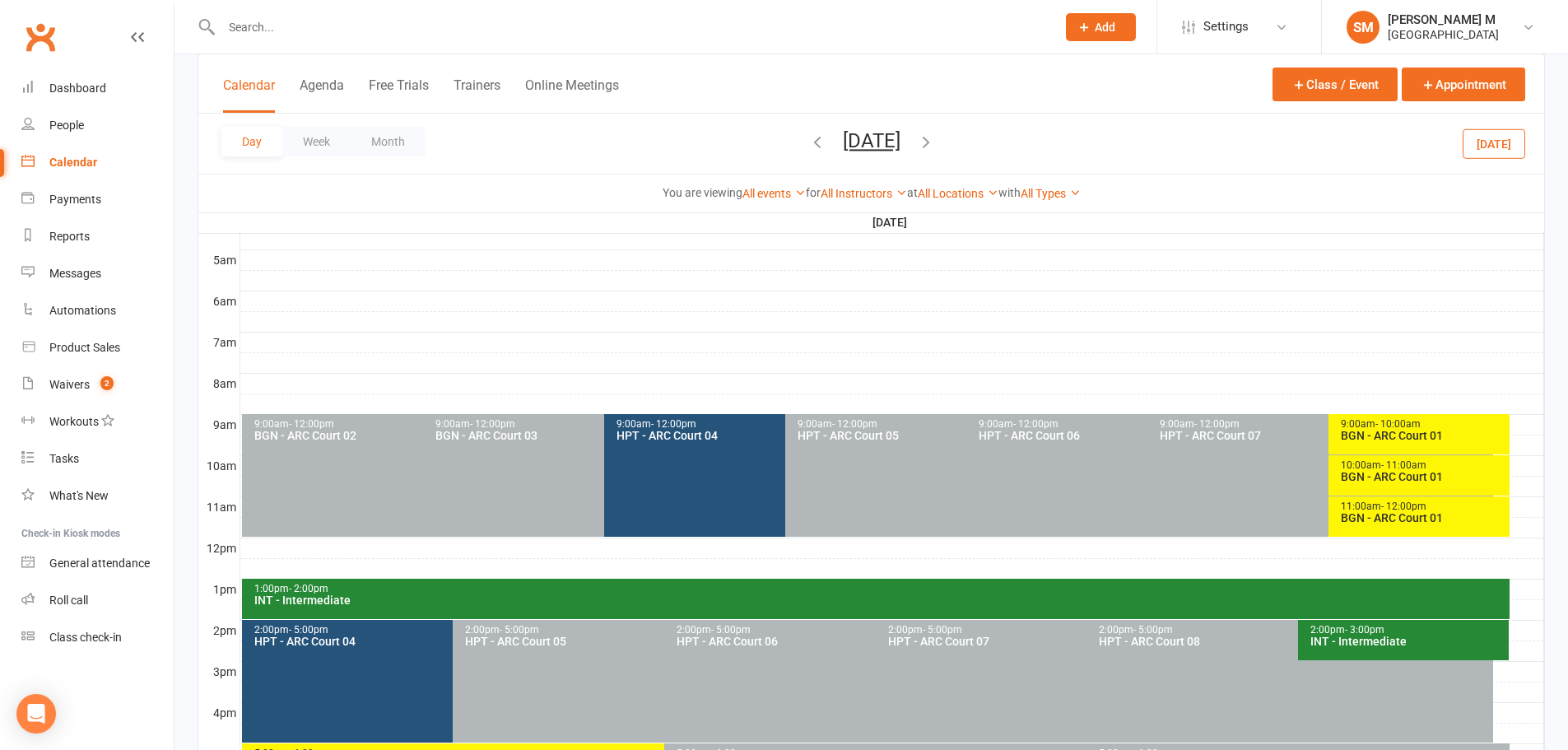
click at [1366, 521] on div "BGN - ARC Court 01" at bounding box center [1423, 517] width 166 height 12
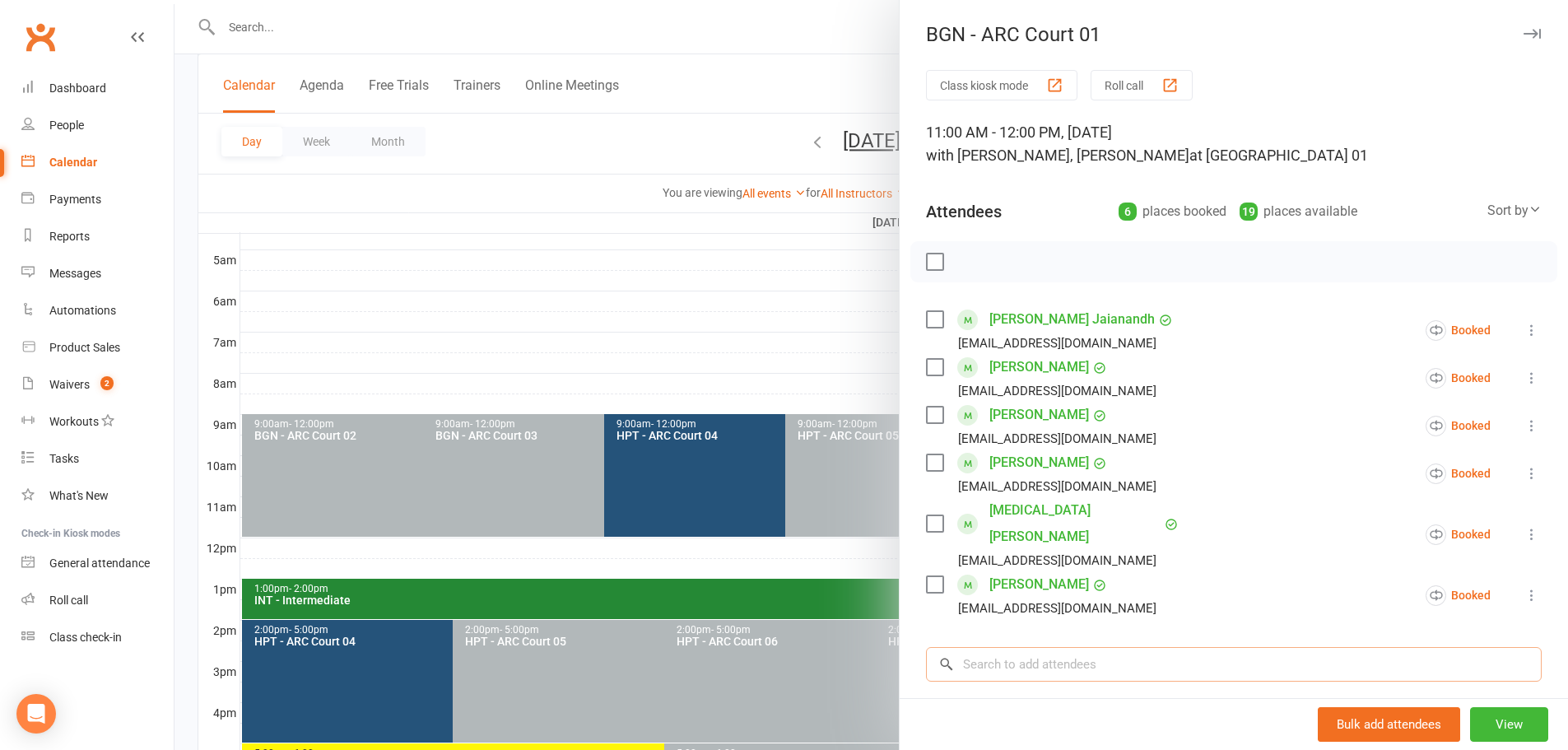
click at [985, 647] on input "search" at bounding box center [1234, 663] width 615 height 35
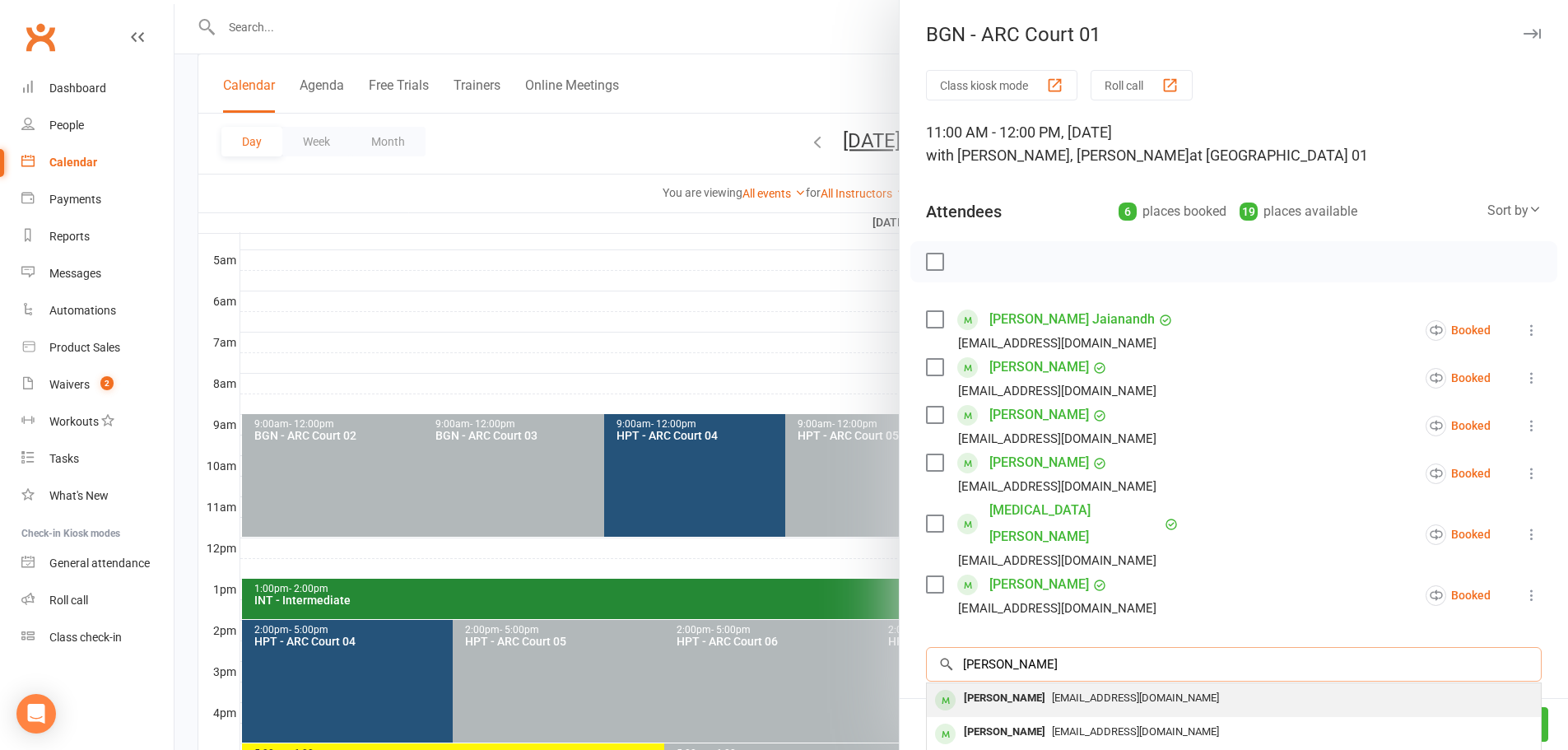
type input "ishan"
click at [1061, 691] on span "akkalaishan@gmail.com" at bounding box center [1135, 697] width 167 height 12
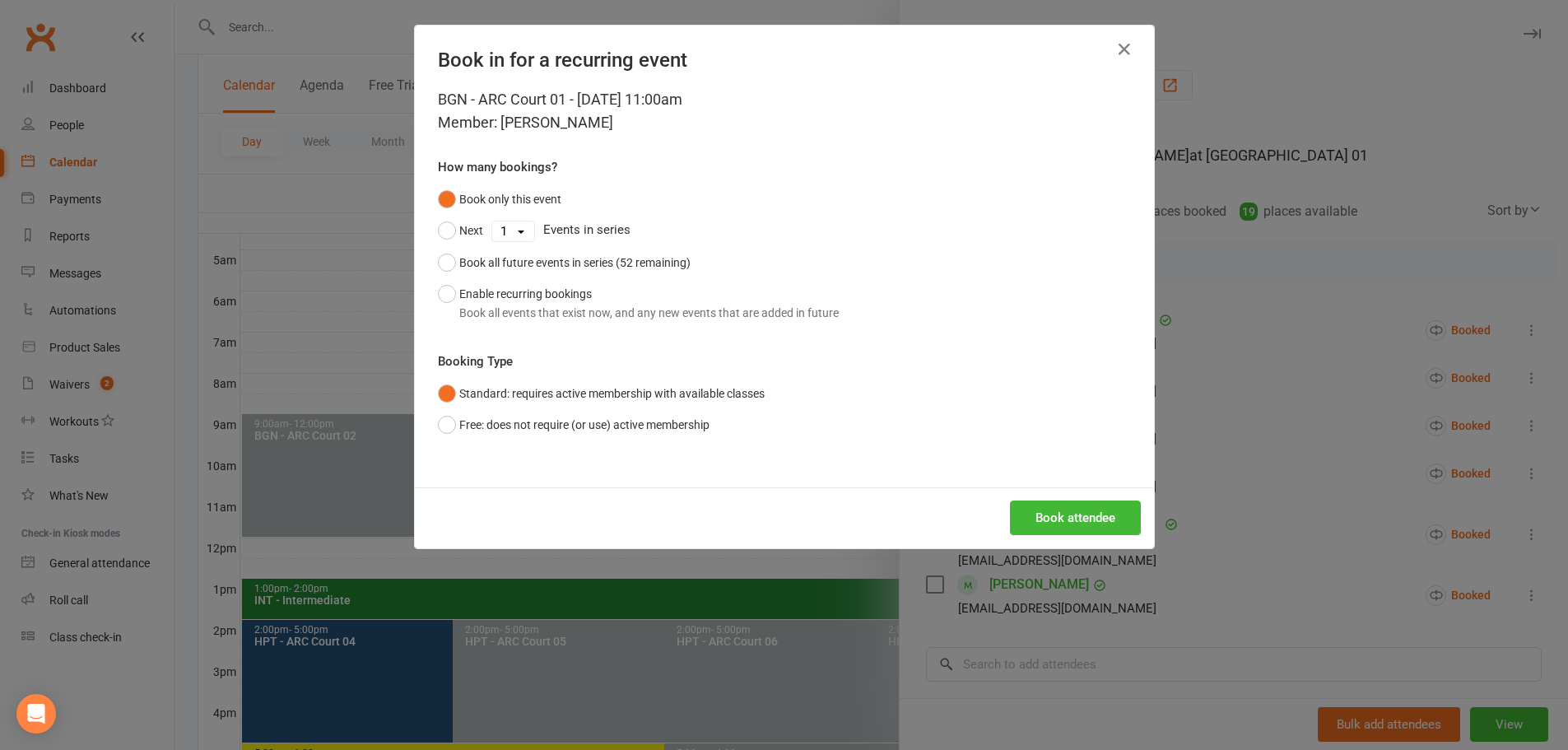
click at [431, 293] on div "BGN - ARC Court 01 - Aug 16, 2025 11:00am Member: Ishan Akkala How many booking…" at bounding box center [784, 288] width 739 height 400
click at [439, 295] on button "Enable recurring bookings Book all events that exist now, and any new events th…" at bounding box center [638, 303] width 400 height 50
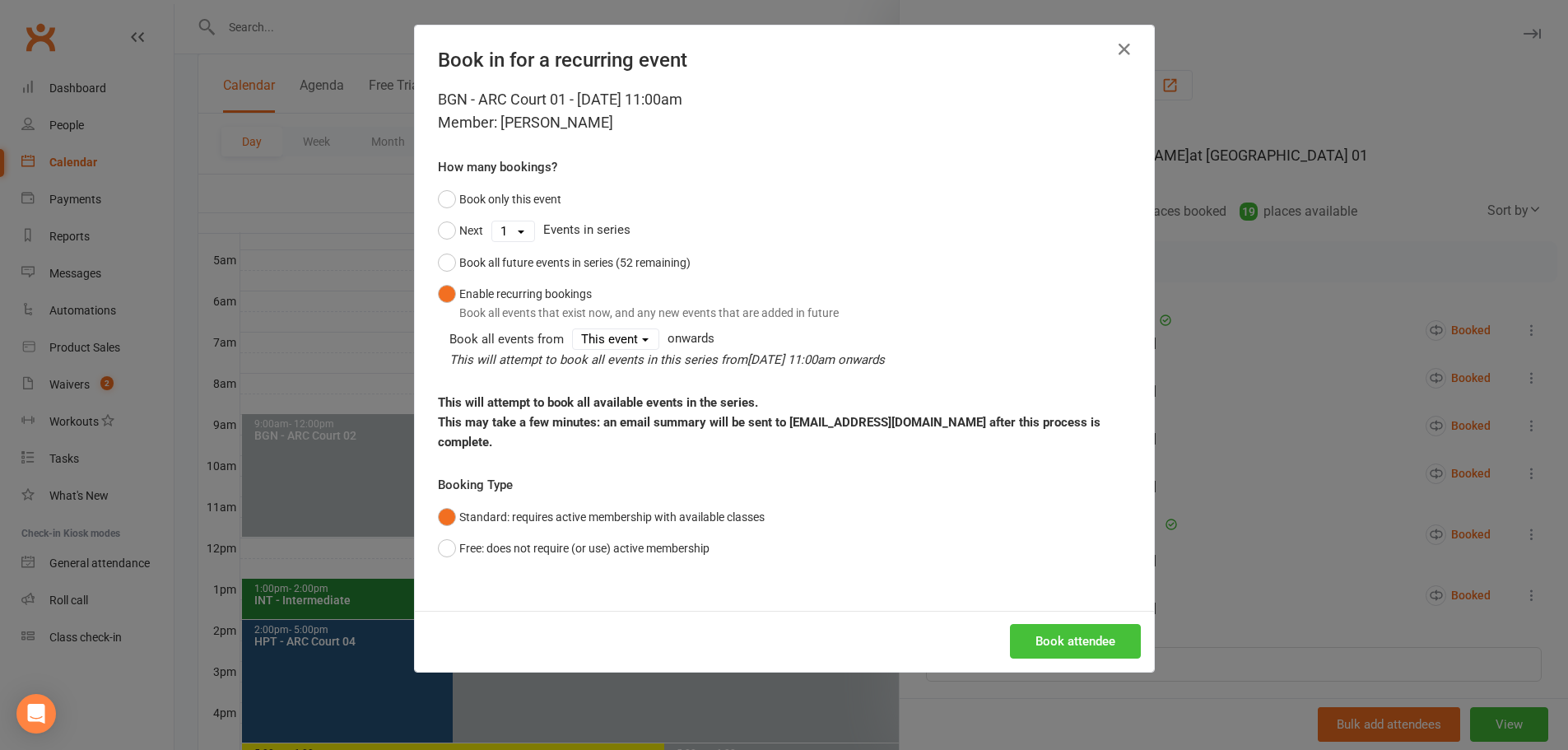
click at [1010, 624] on button "Book attendee" at bounding box center [1075, 641] width 131 height 35
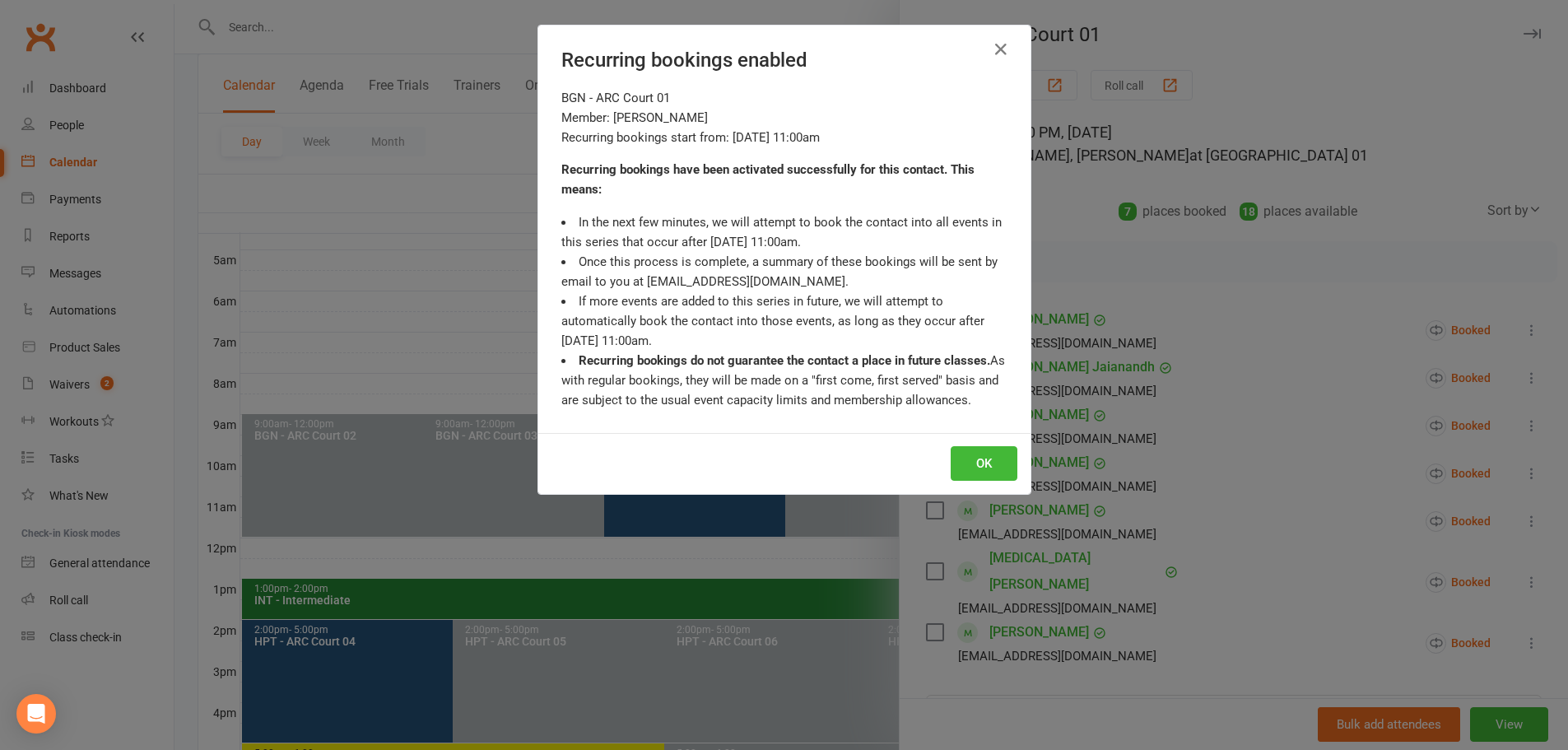
click at [1099, 512] on div "Recurring bookings enabled BGN - ARC Court 01 Member: Ishan Akkala Recurring bo…" at bounding box center [784, 375] width 1568 height 750
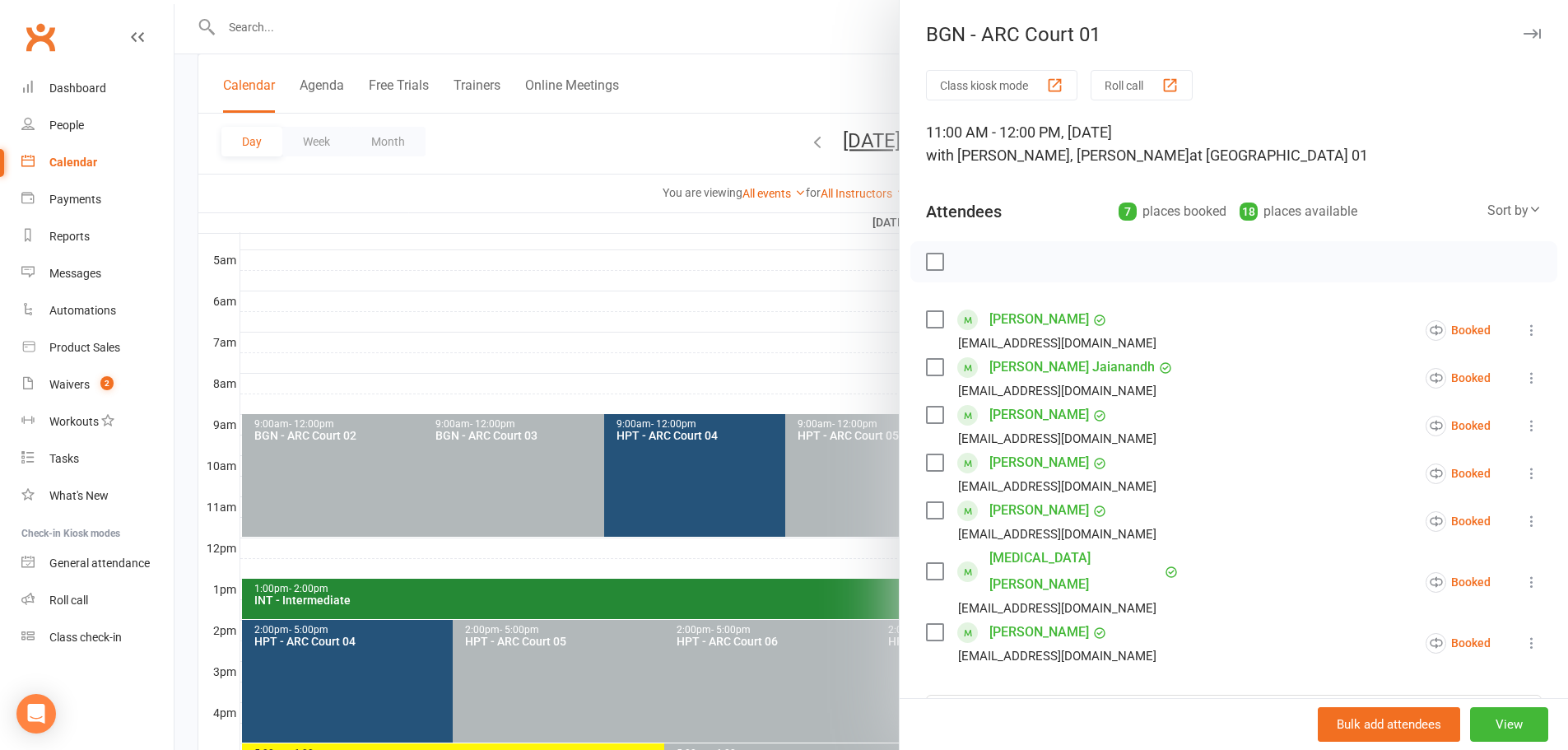
click at [747, 91] on div at bounding box center [871, 375] width 1393 height 750
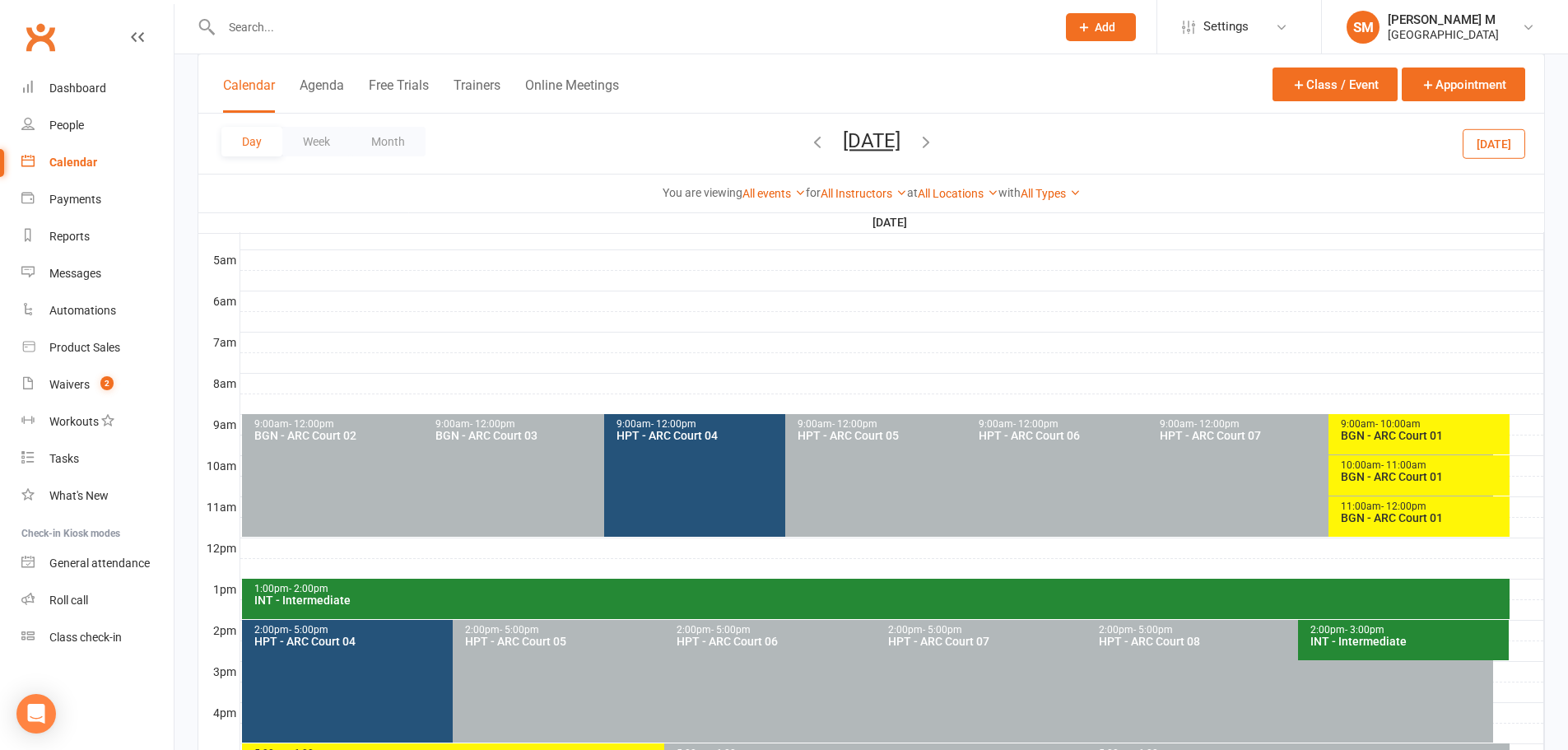
click at [243, 21] on input "text" at bounding box center [631, 28] width 828 height 23
paste input "Sai Kethu"
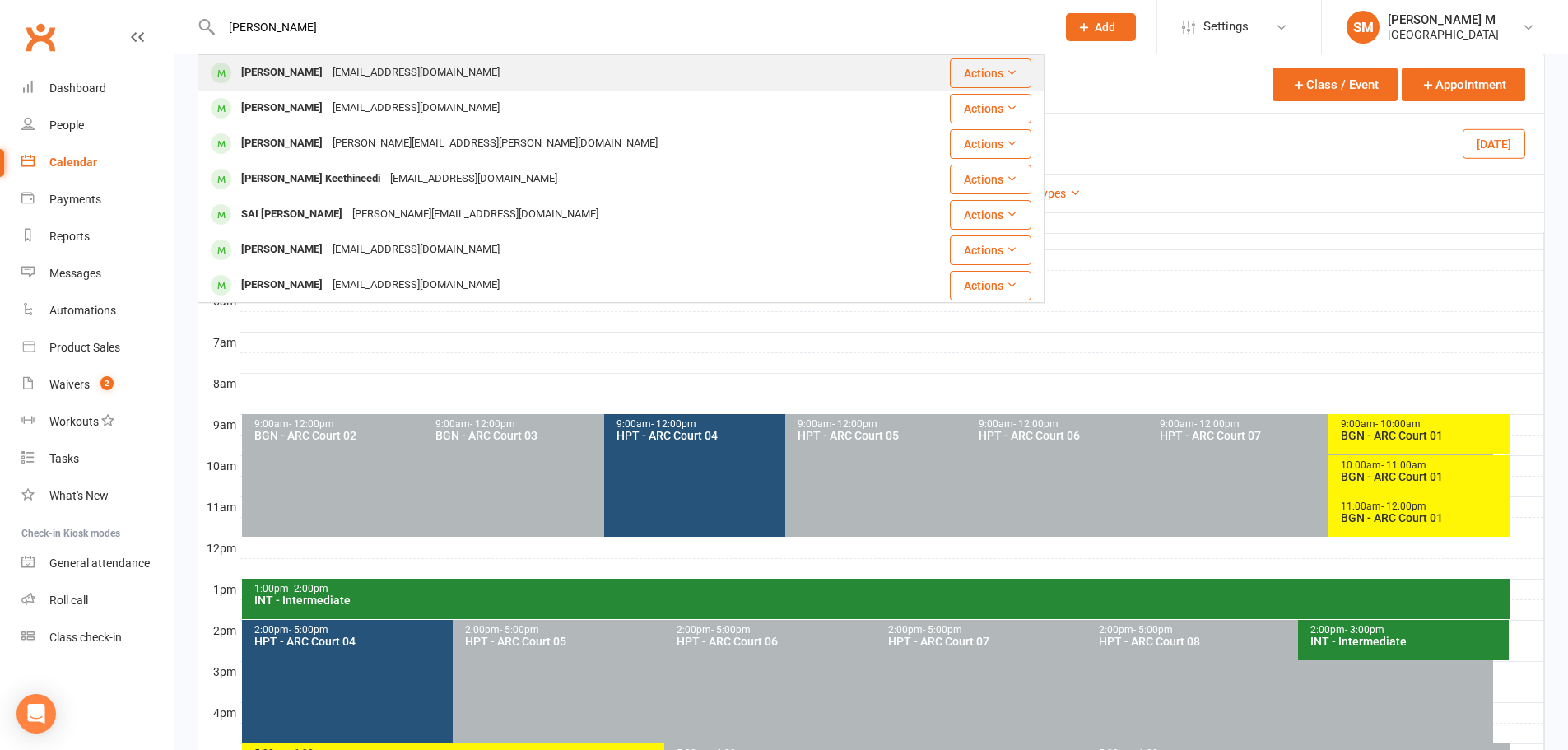
type input "Sai Kethu"
click at [413, 87] on div "Sai Kethu tylloop@gmail.com" at bounding box center [554, 73] width 710 height 34
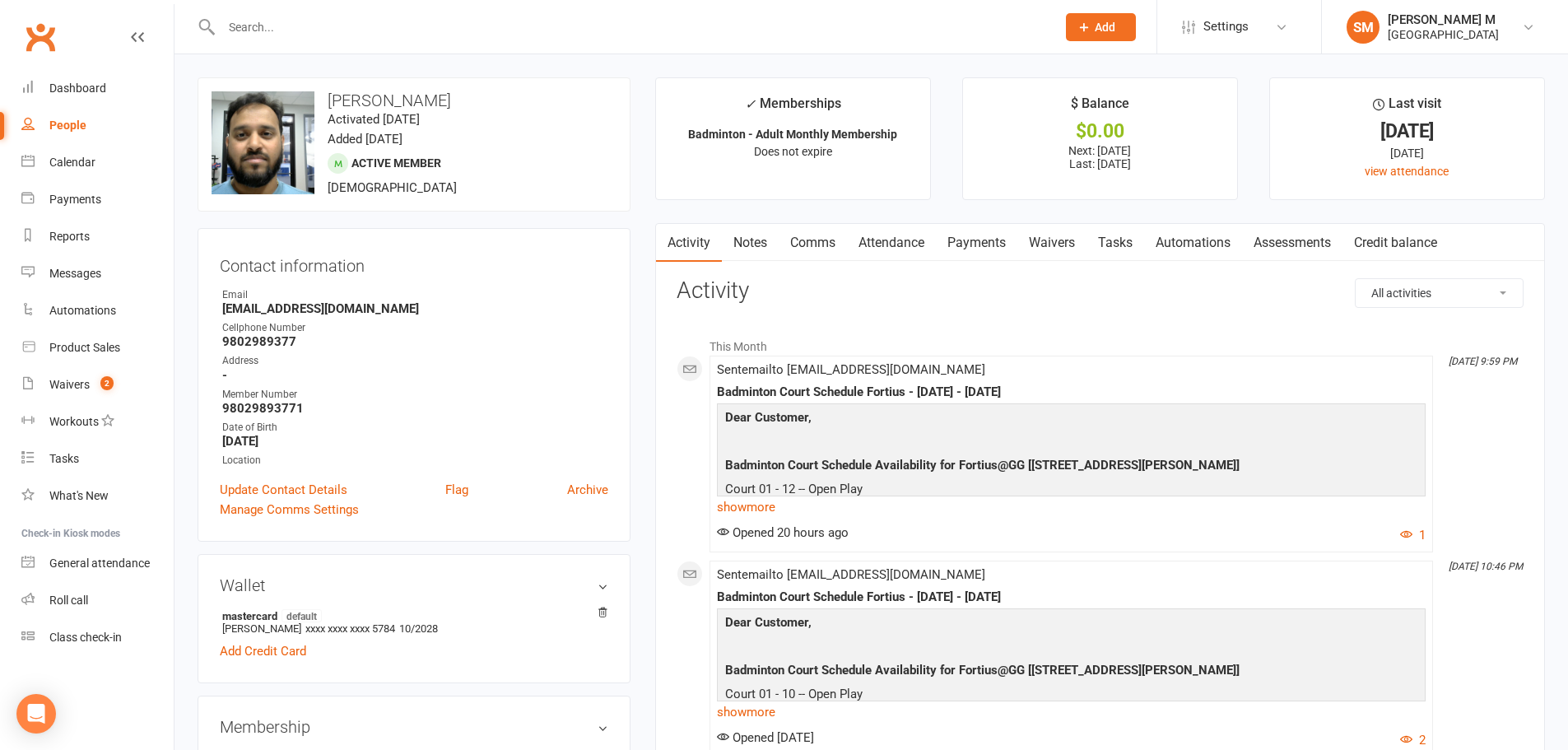
click at [904, 247] on link "Attendance" at bounding box center [892, 243] width 89 height 37
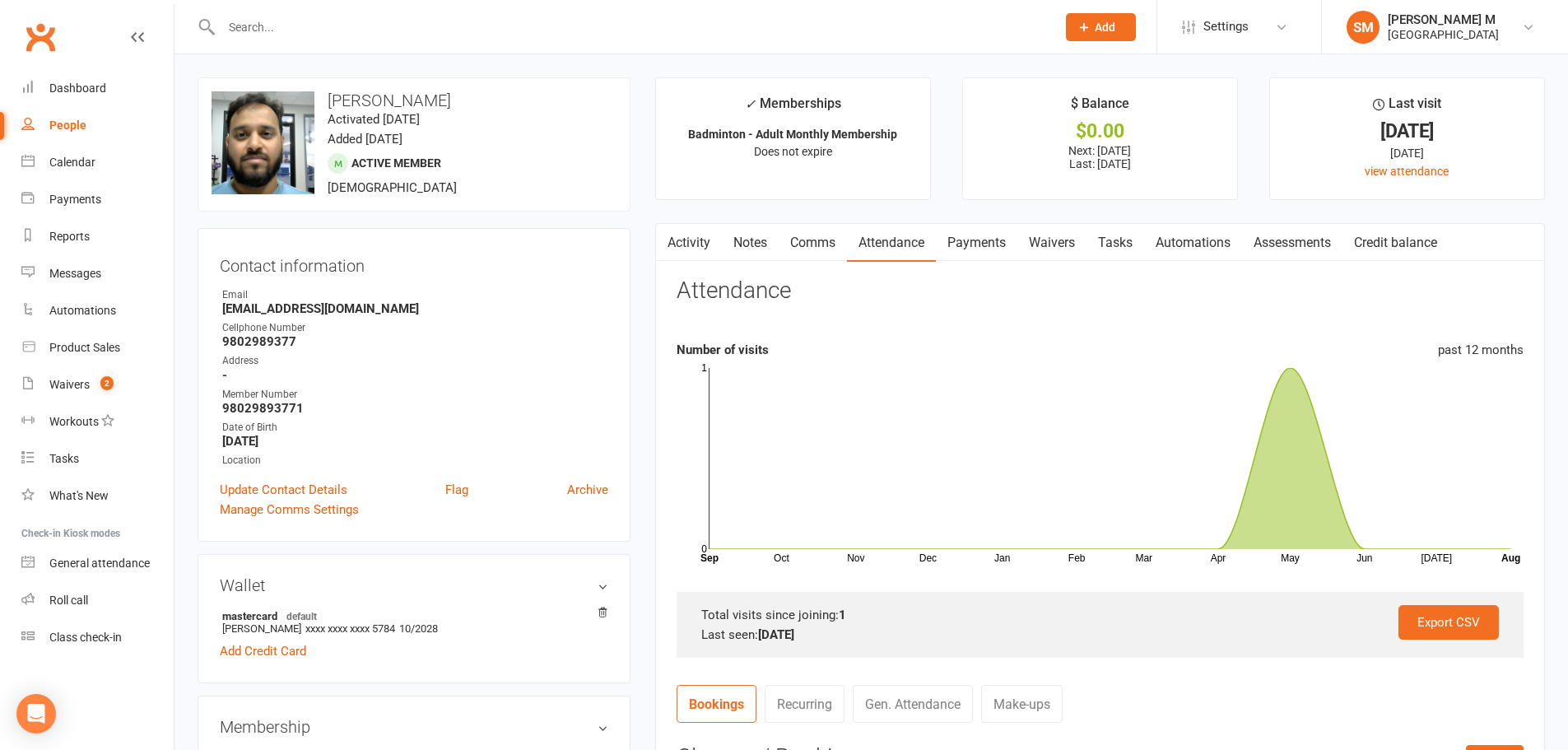
click at [994, 235] on link "Payments" at bounding box center [976, 243] width 81 height 37
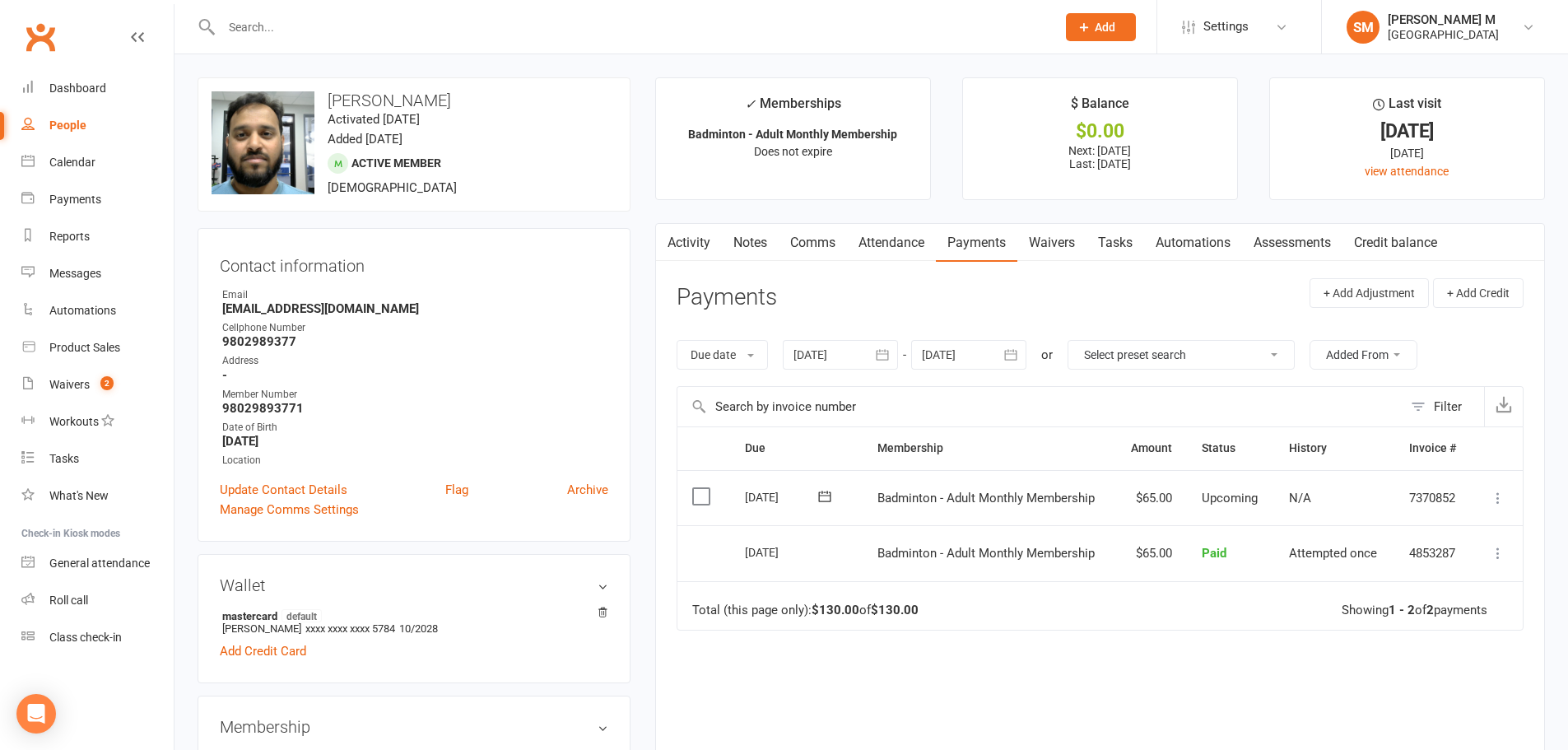
click at [879, 345] on button "button" at bounding box center [883, 354] width 29 height 29
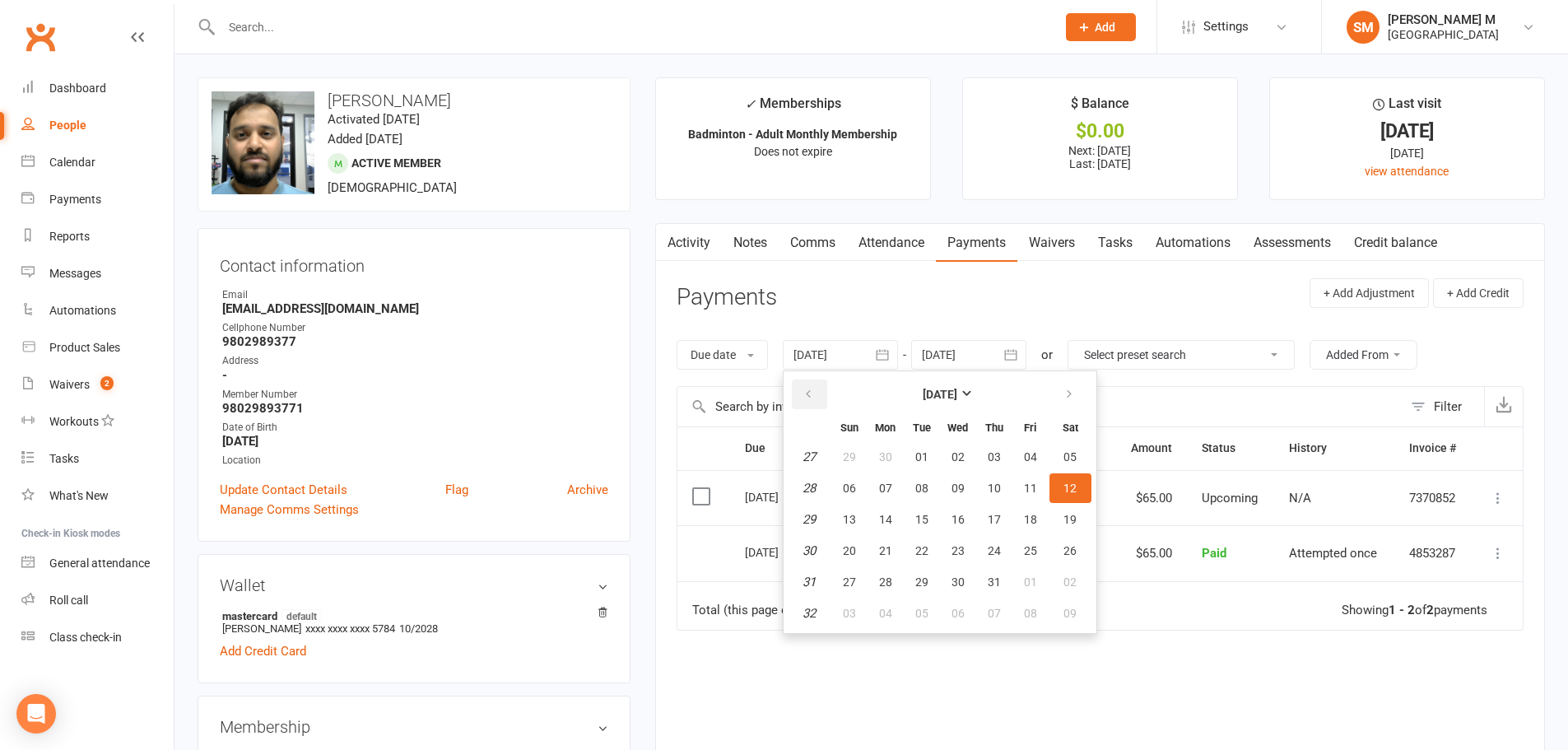
click at [826, 393] on button "button" at bounding box center [810, 393] width 36 height 29
click at [823, 393] on button "button" at bounding box center [810, 393] width 36 height 29
click at [933, 453] on button "01" at bounding box center [921, 457] width 35 height 29
type input "01 Apr 2025"
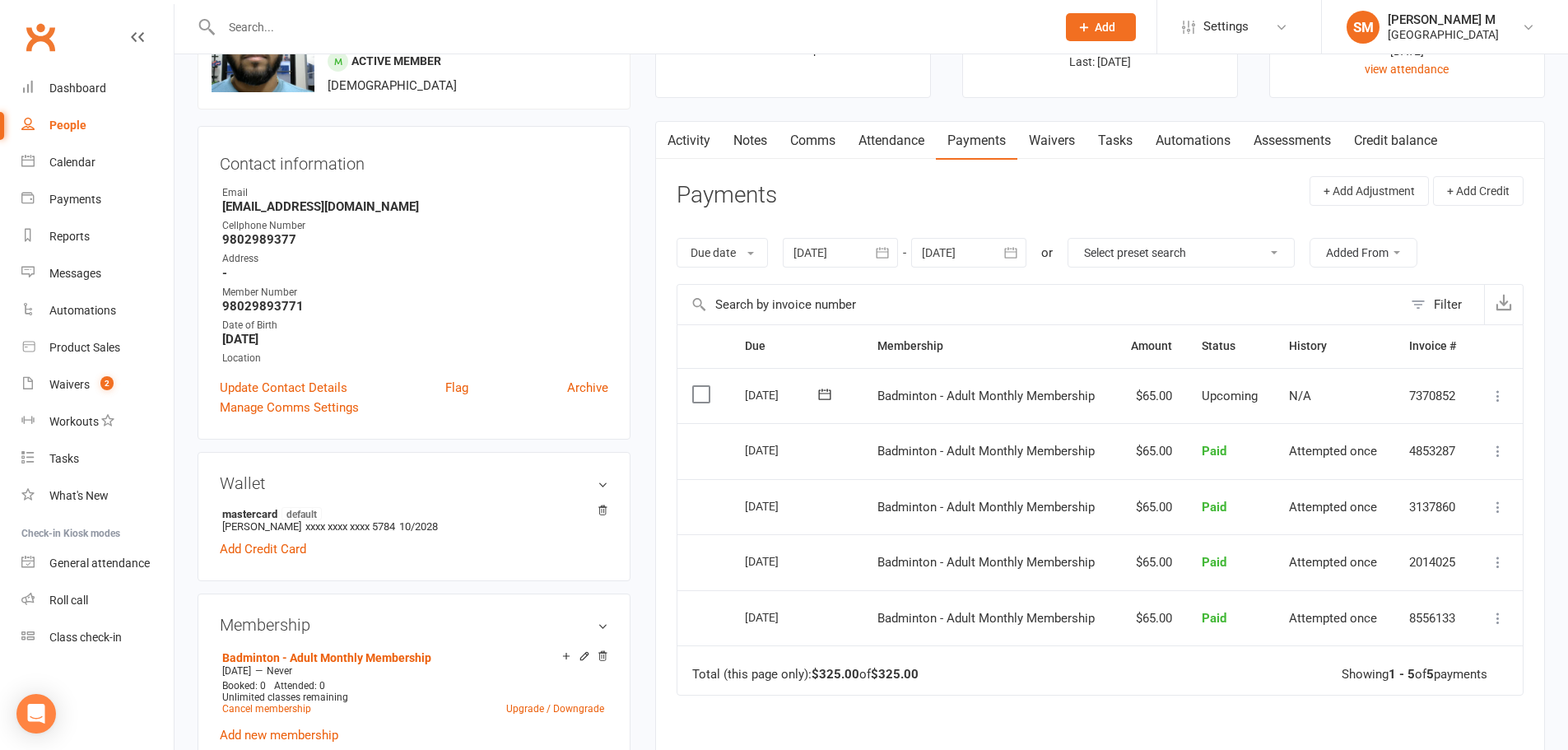
scroll to position [247, 0]
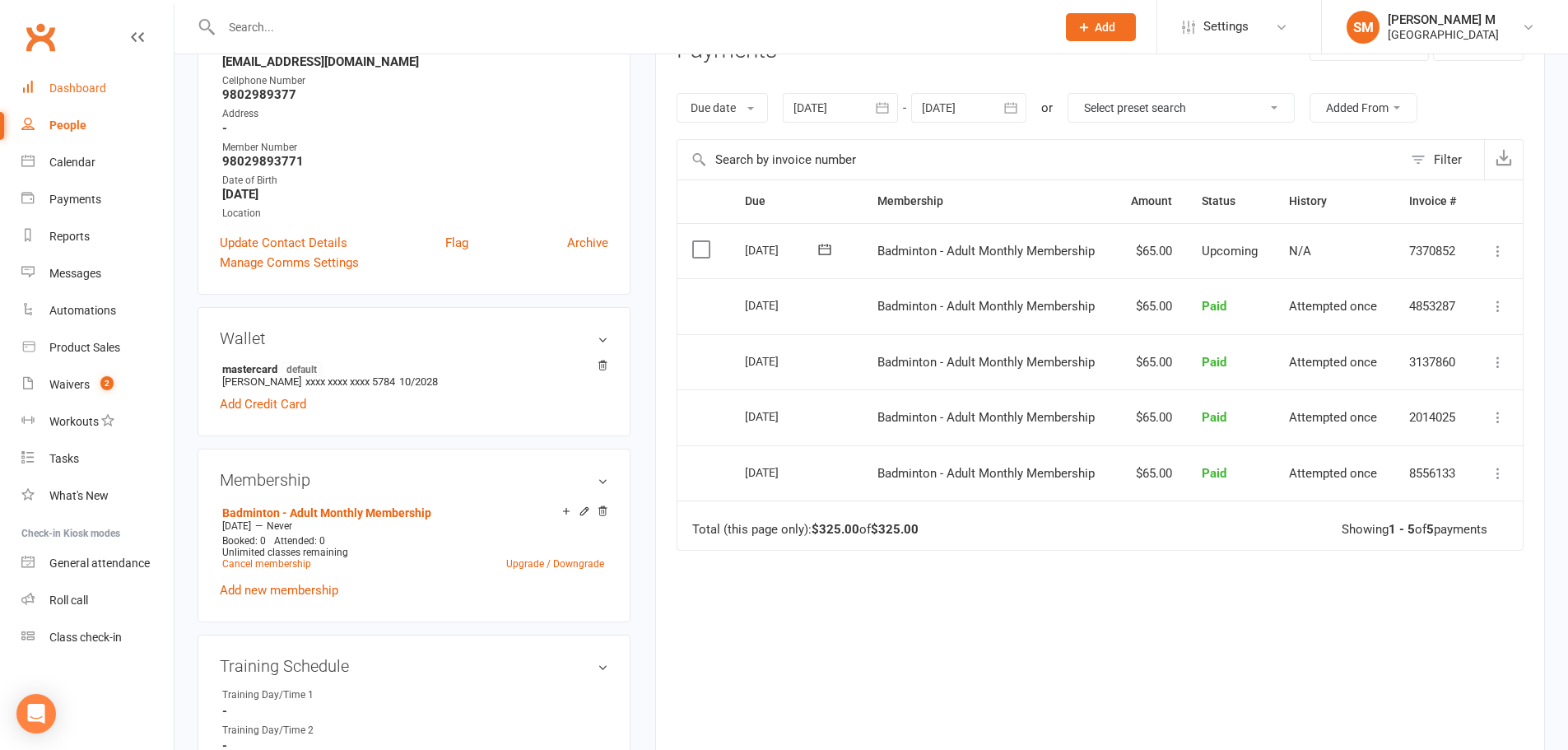
click at [103, 82] on div "Dashboard" at bounding box center [78, 87] width 57 height 13
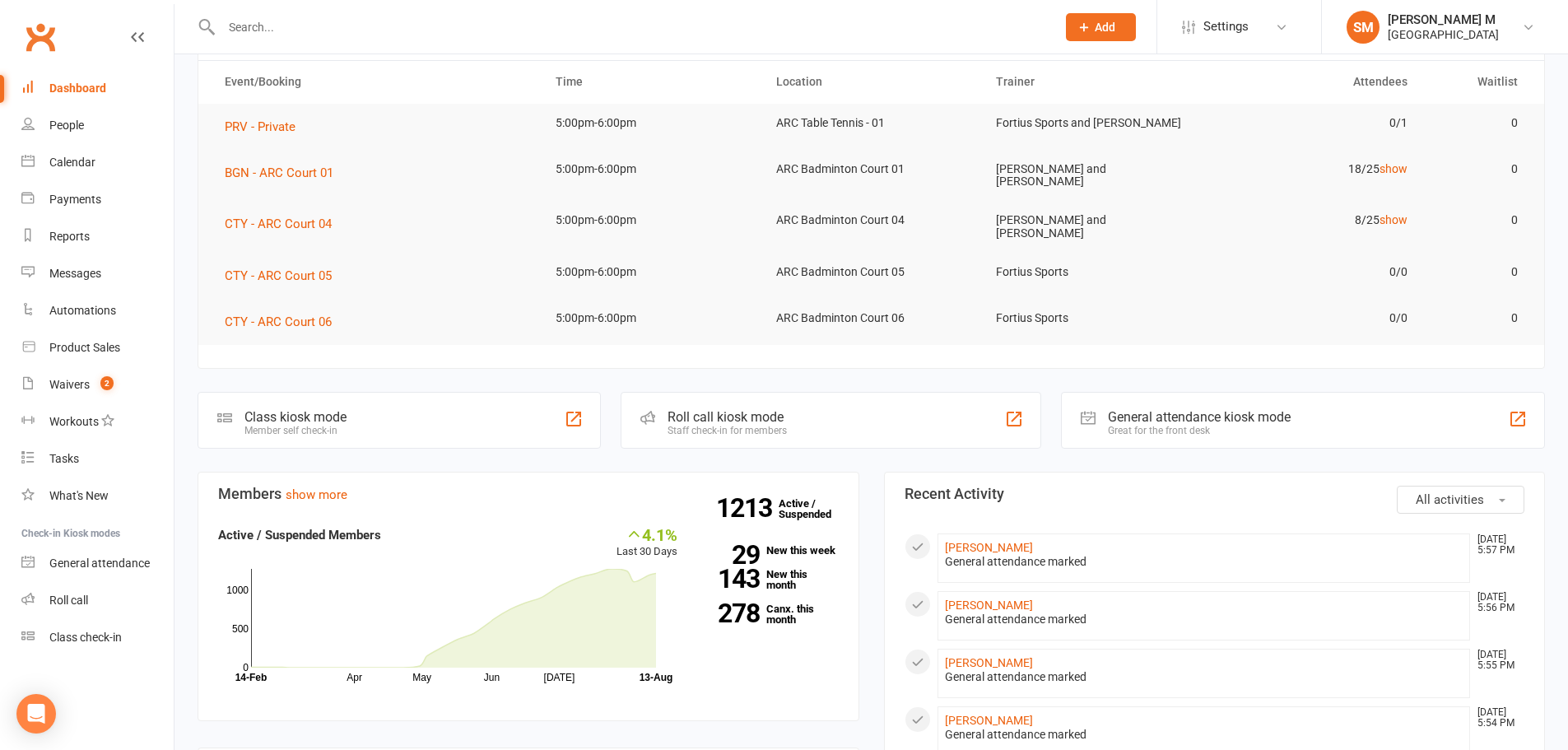
scroll to position [165, 0]
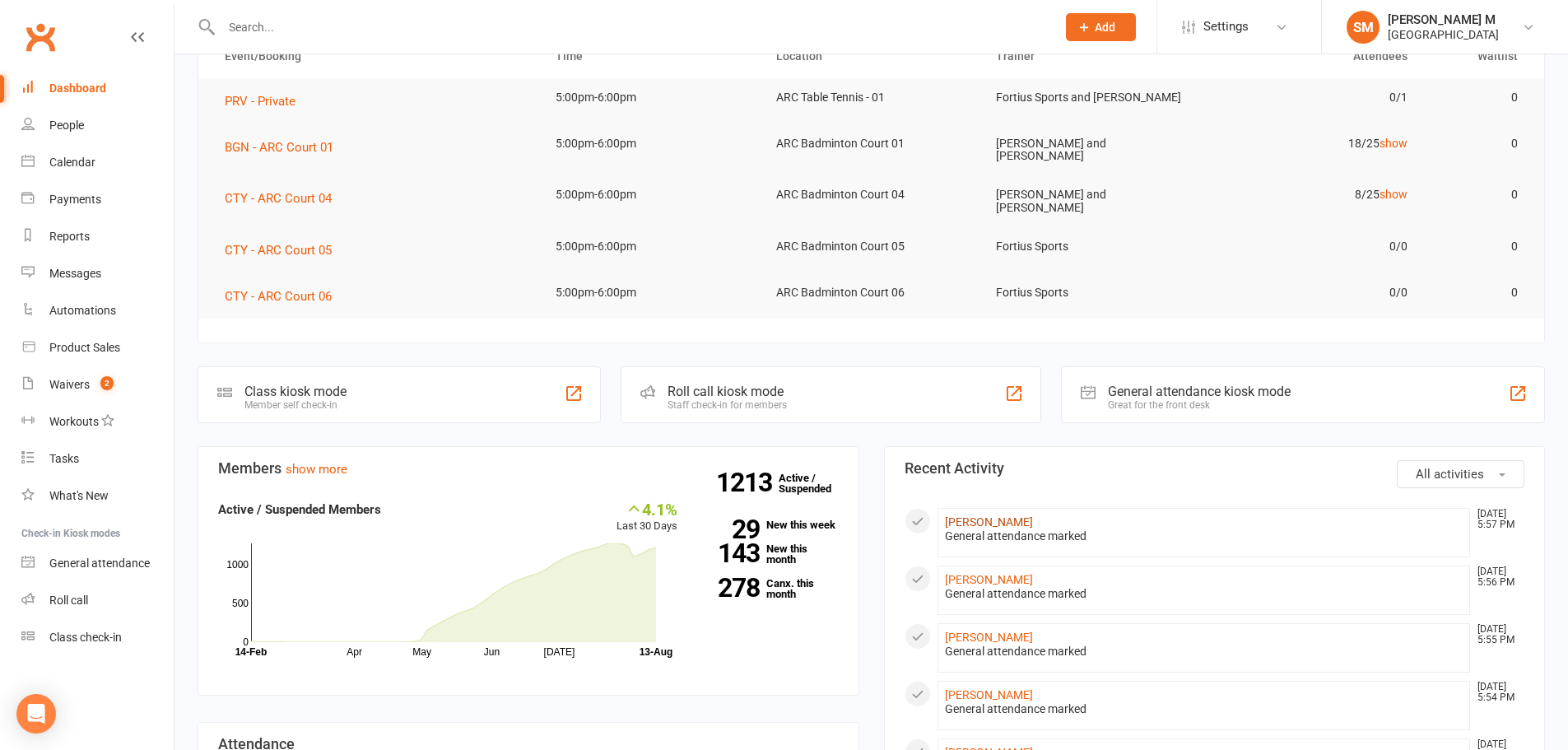
click at [954, 515] on link "Rahul Sawant" at bounding box center [988, 522] width 88 height 13
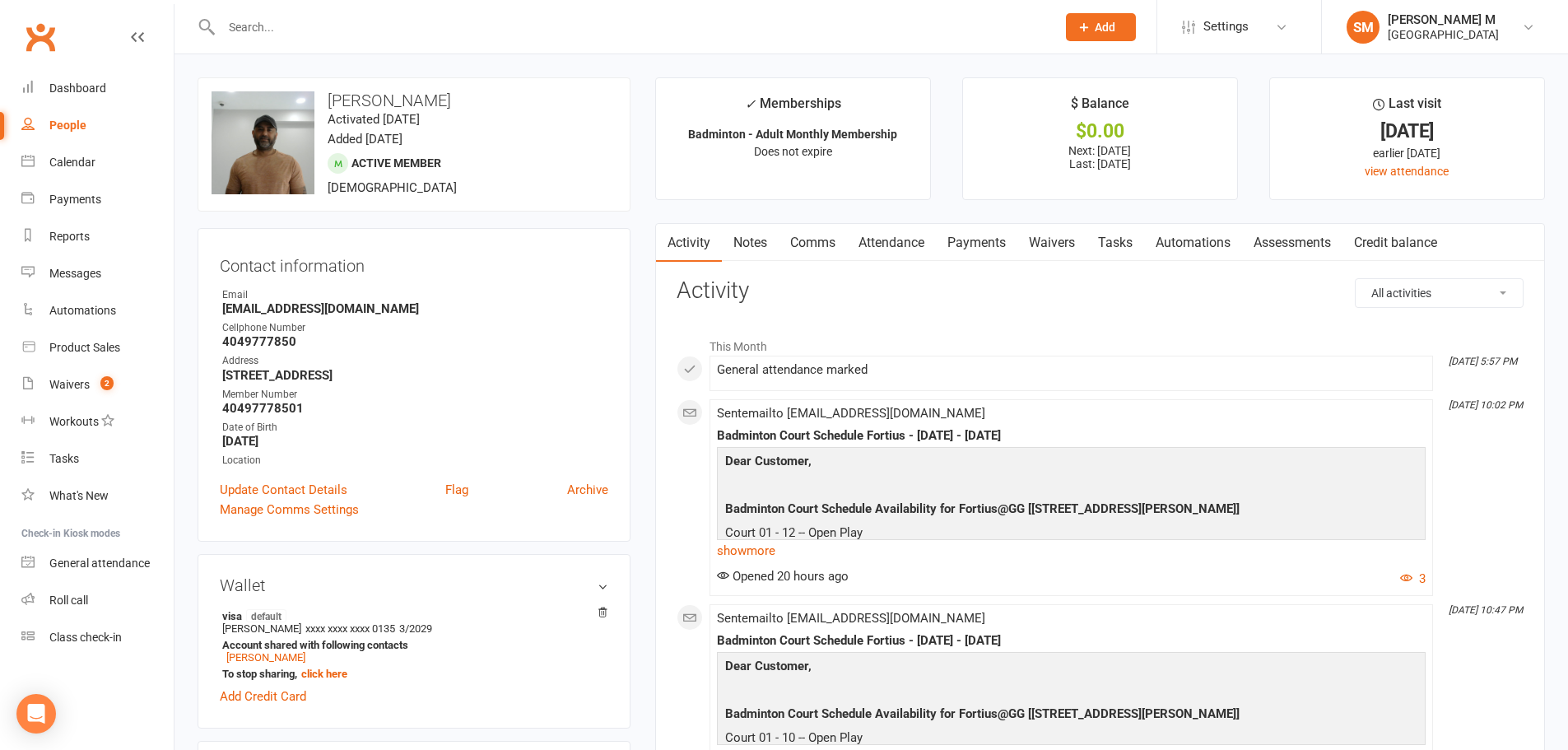
scroll to position [247, 0]
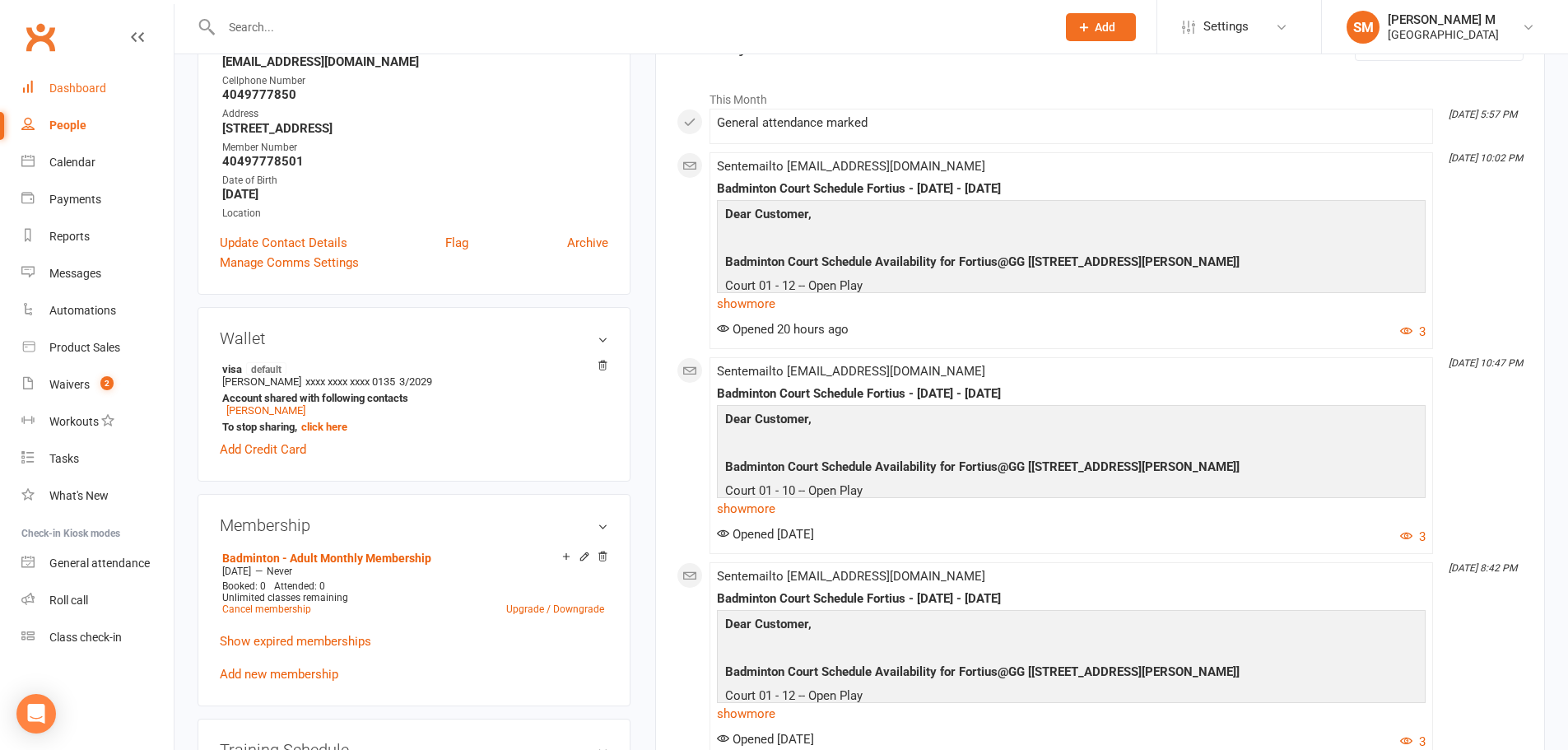
click at [91, 84] on div "Dashboard" at bounding box center [78, 87] width 57 height 13
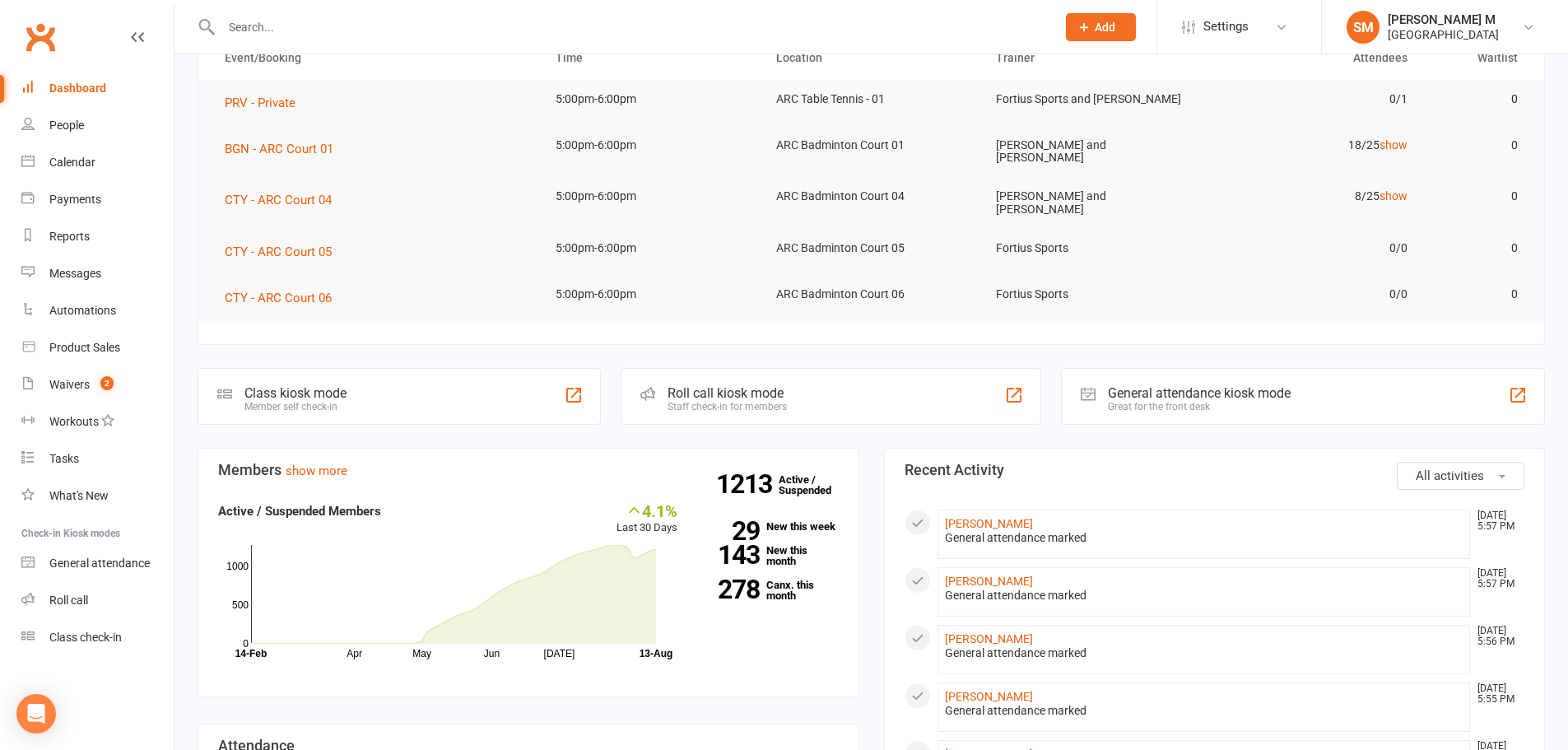
scroll to position [165, 0]
click at [346, 17] on input "text" at bounding box center [631, 28] width 828 height 23
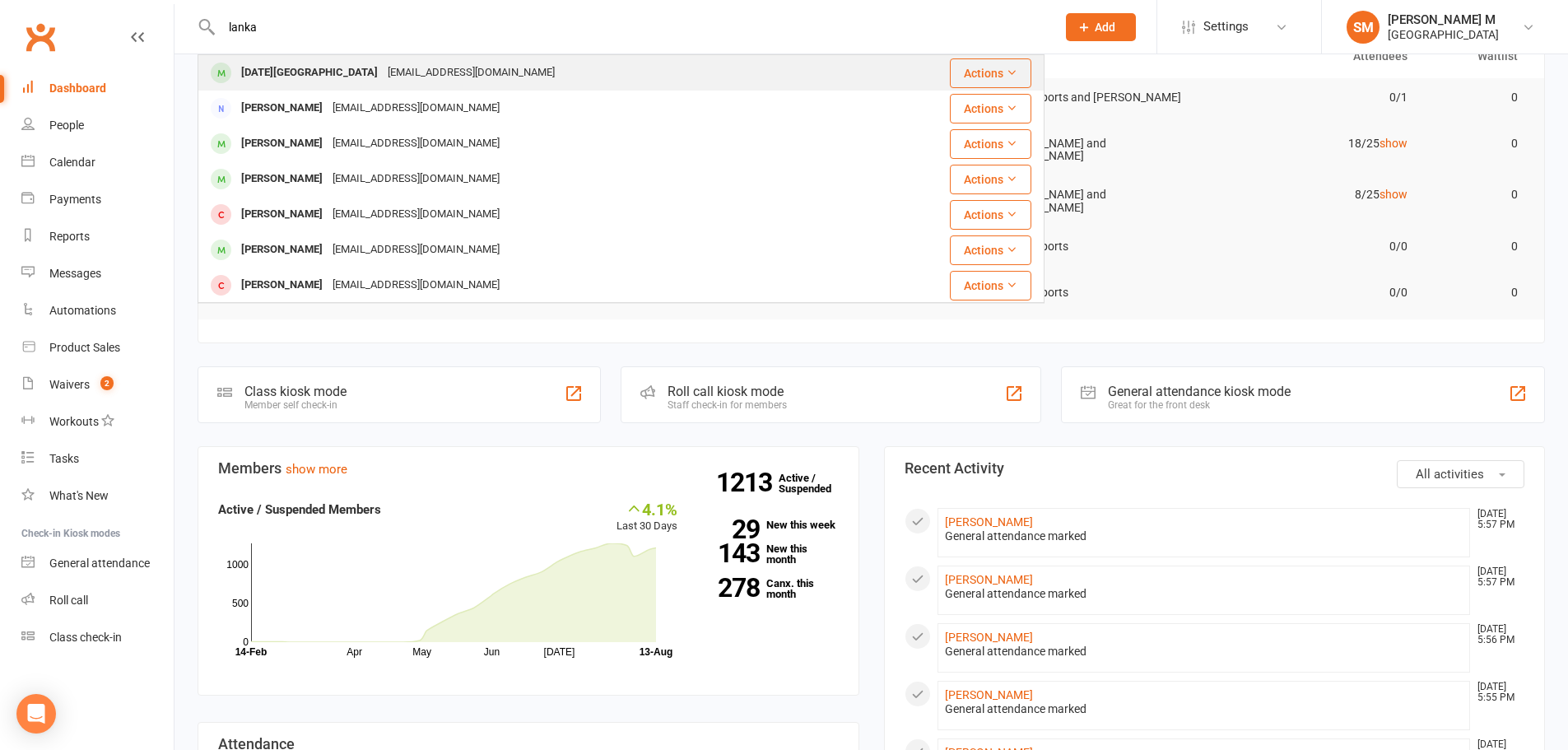
type input "lanka"
click at [267, 80] on div "Raja Lanka" at bounding box center [309, 72] width 146 height 24
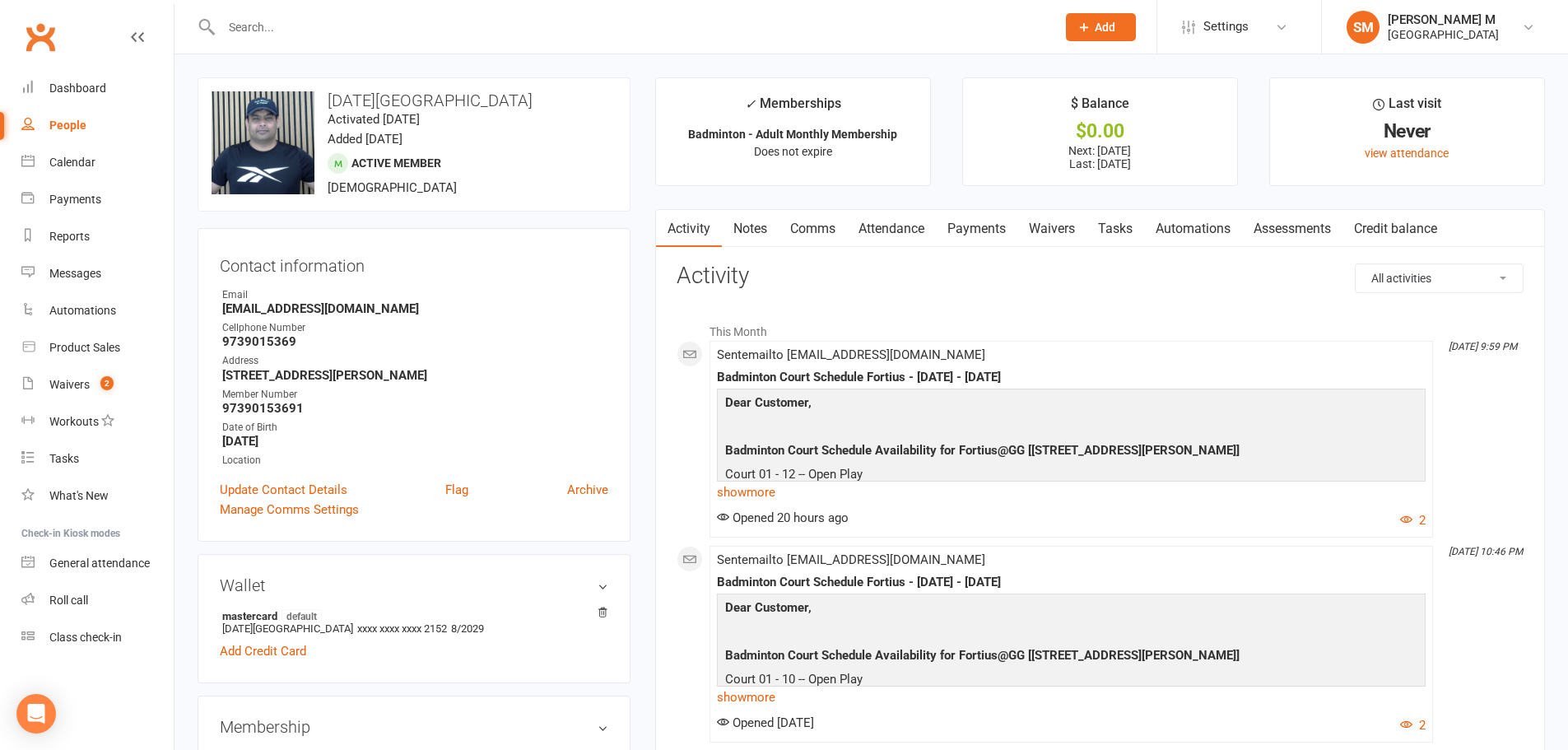
click at [472, 19] on input "text" at bounding box center [631, 28] width 828 height 23
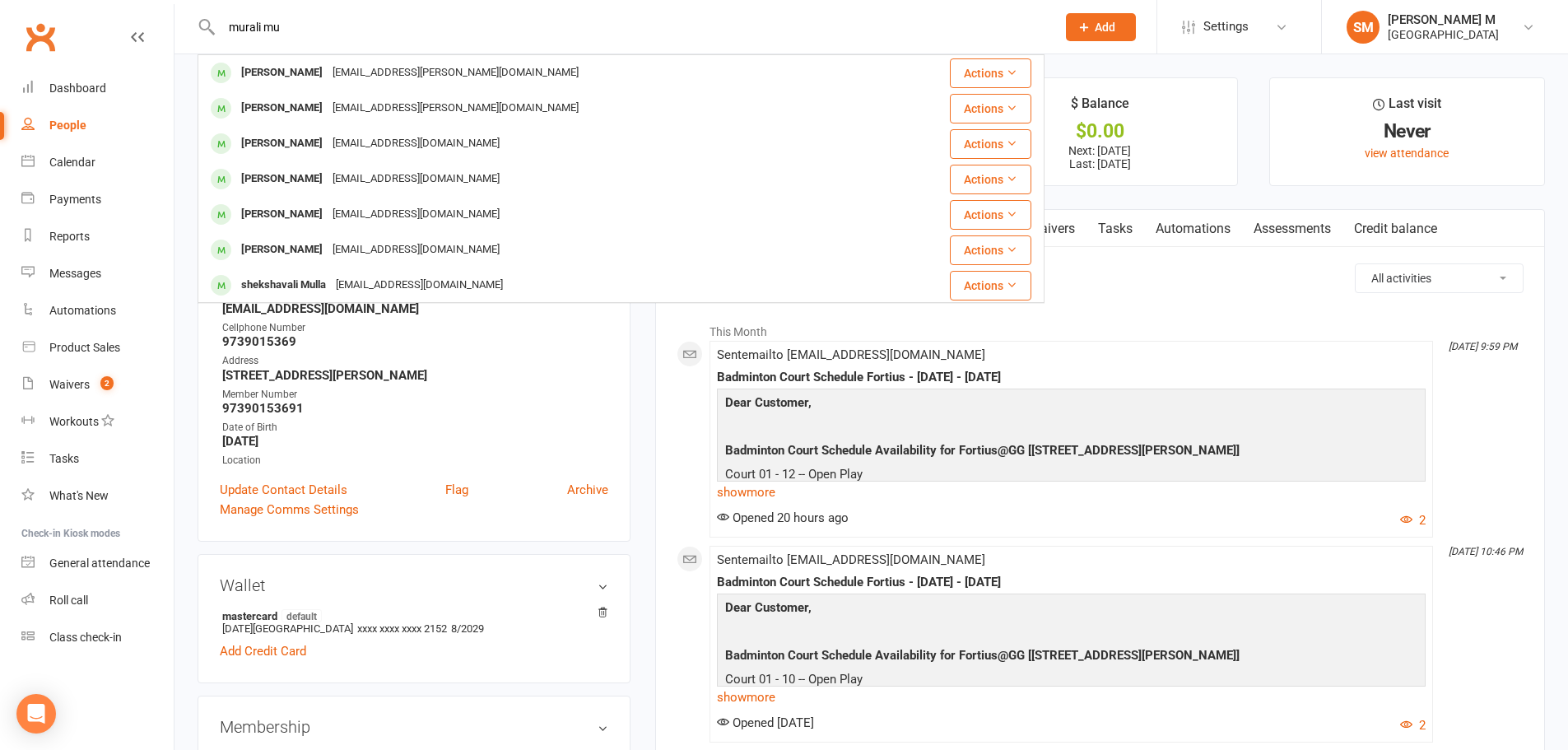
type input "murali mu"
click at [63, 20] on div "Clubworx" at bounding box center [87, 46] width 174 height 61
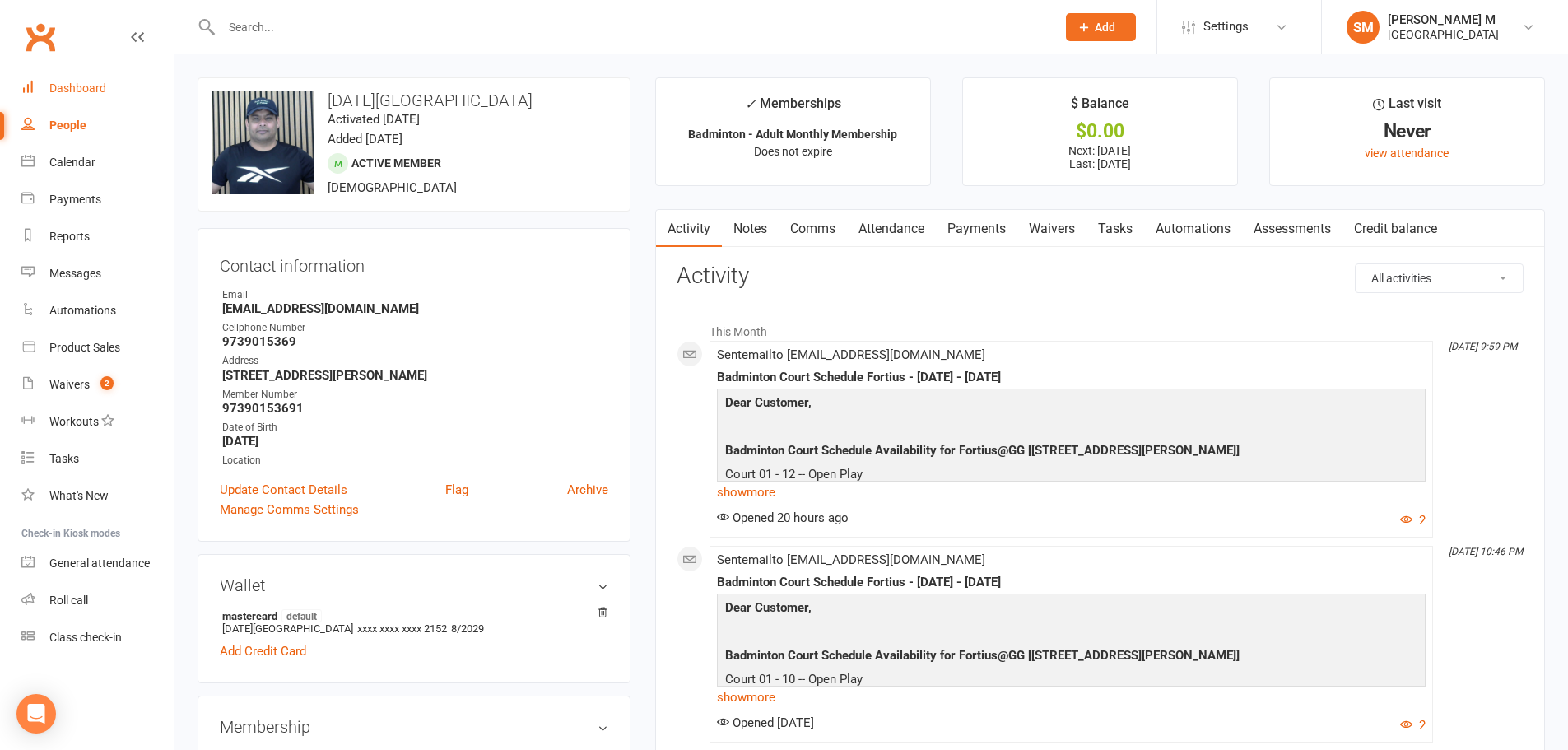
click at [69, 80] on link "Dashboard" at bounding box center [97, 88] width 153 height 37
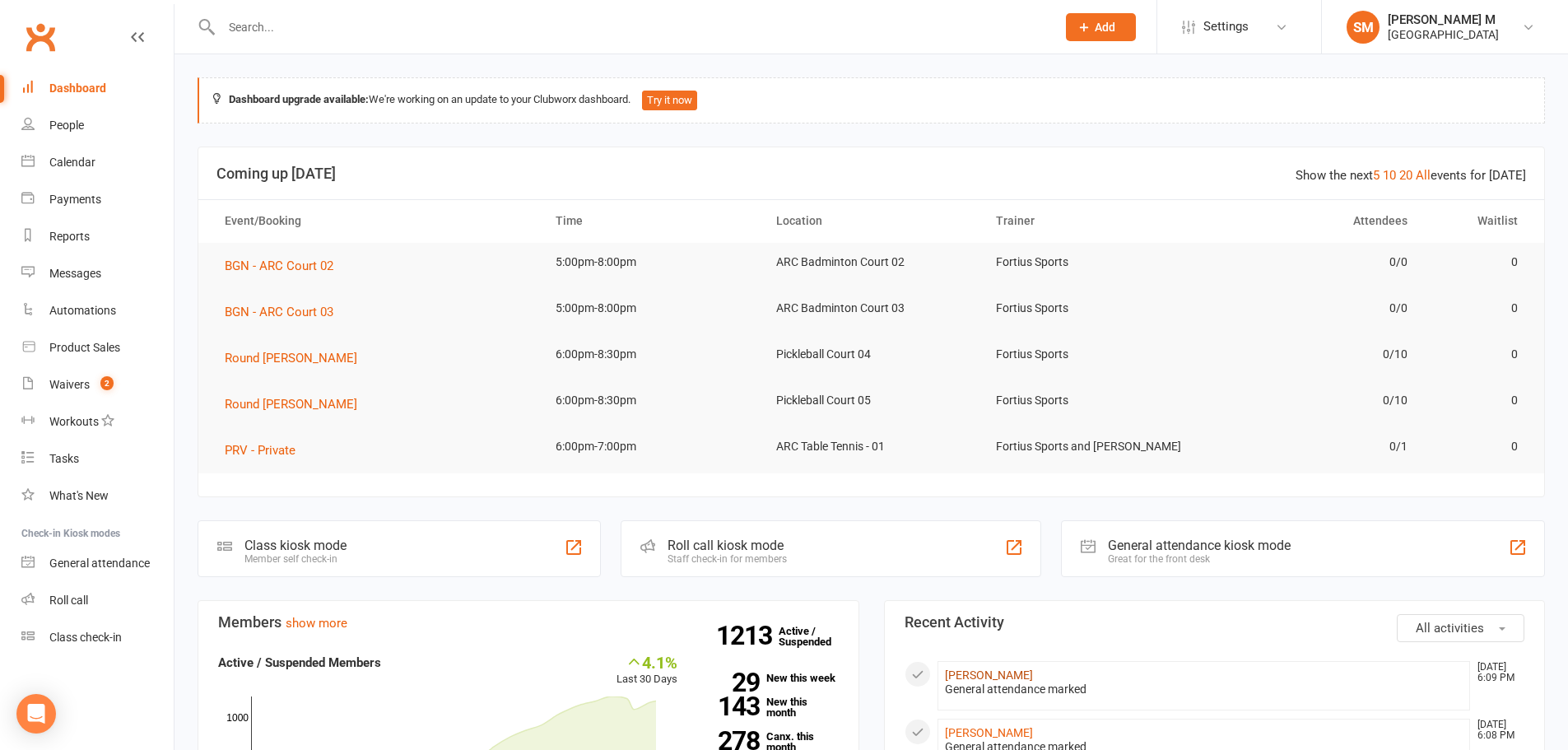
click at [1011, 676] on link "Shameej Mohammedali" at bounding box center [988, 674] width 88 height 13
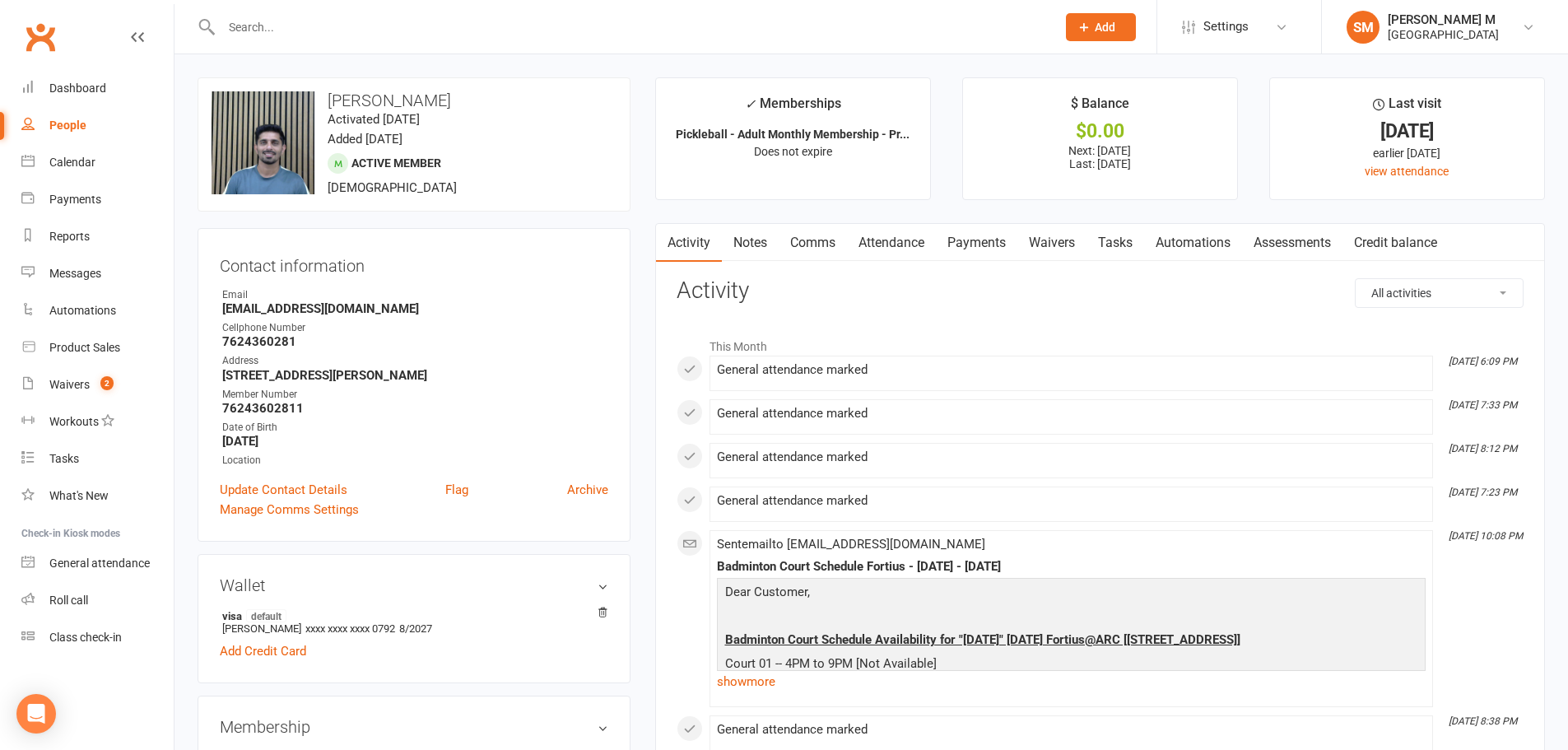
click at [724, 241] on link "Notes" at bounding box center [750, 243] width 57 height 37
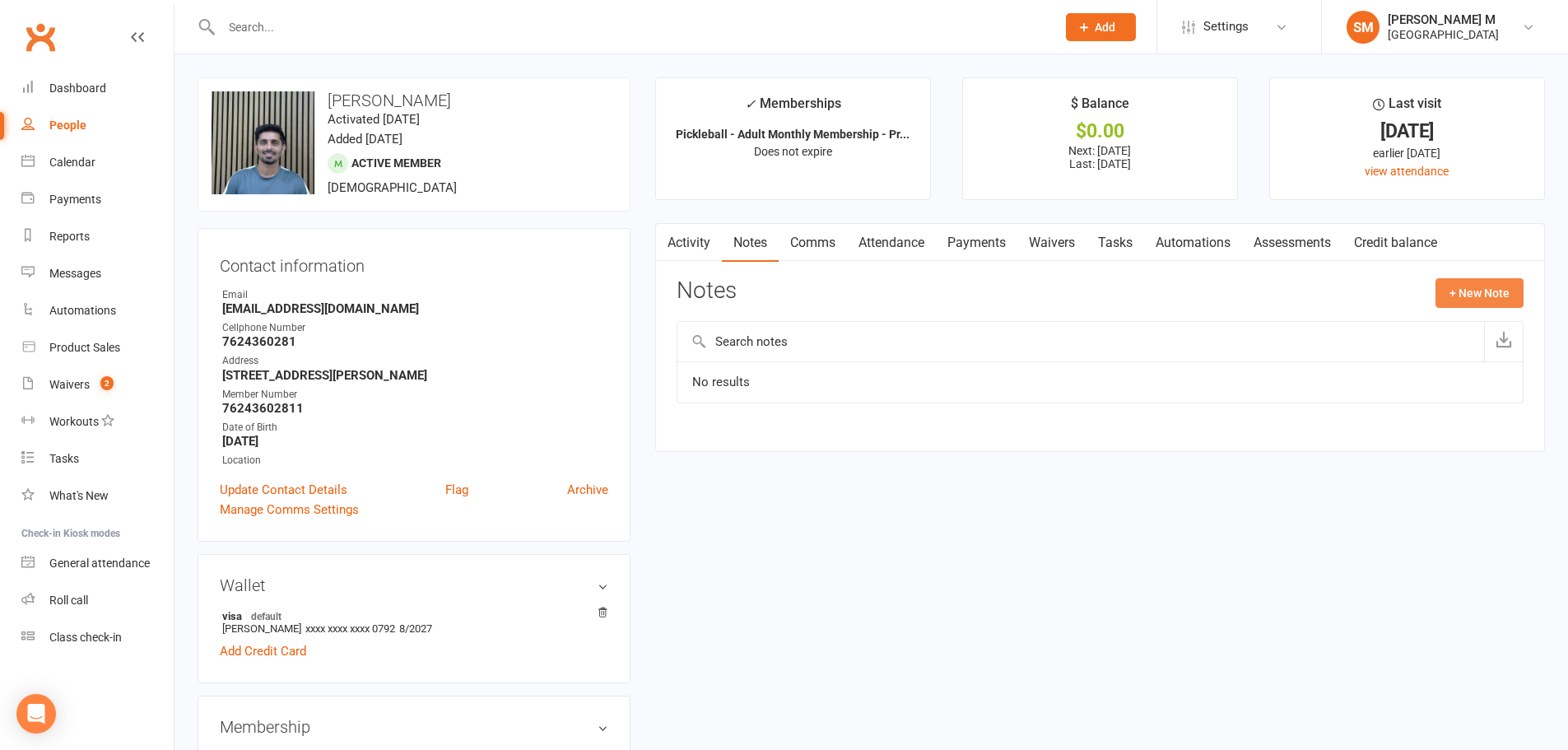
click at [1465, 291] on button "+ New Note" at bounding box center [1479, 293] width 88 height 29
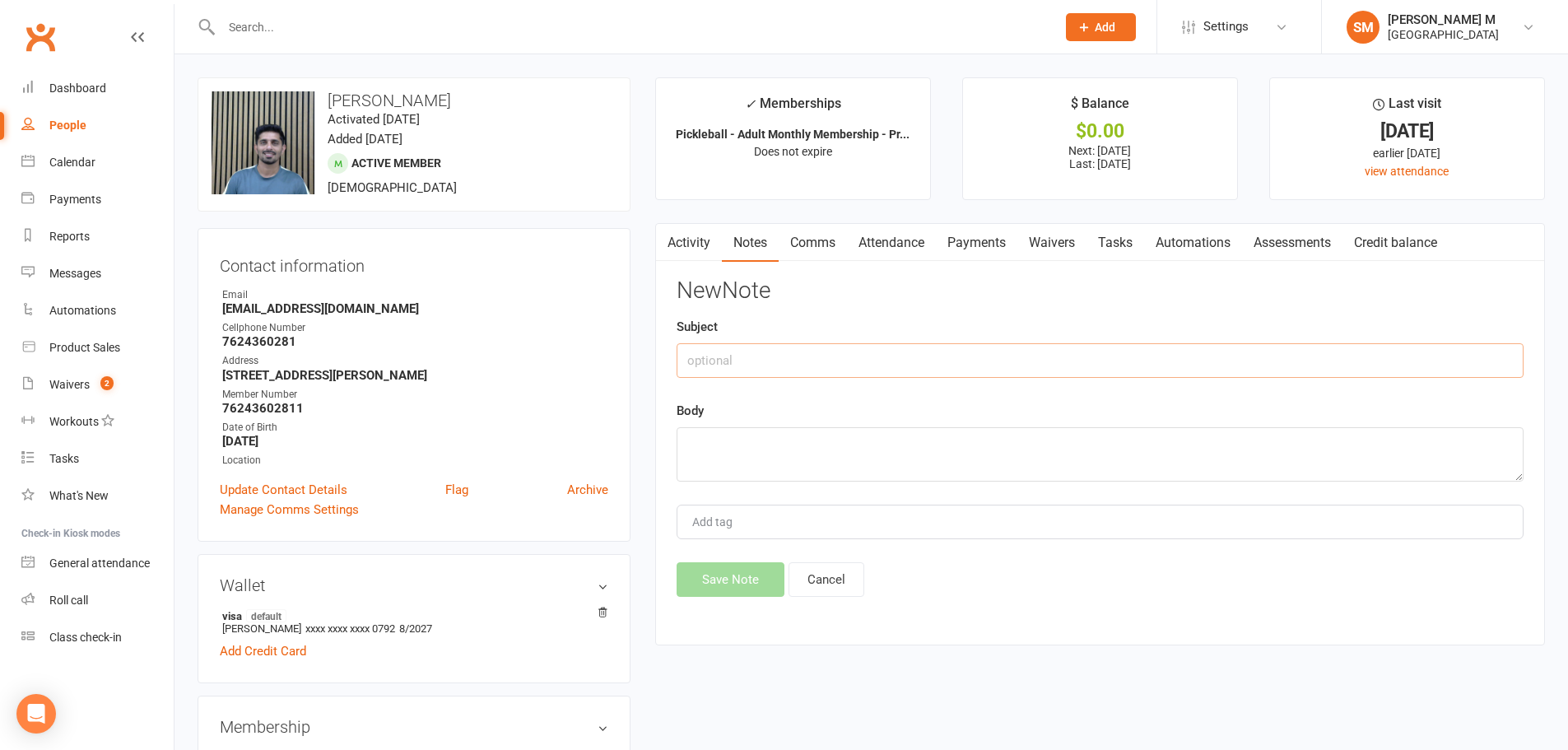
click at [770, 370] on input "text" at bounding box center [1101, 360] width 847 height 35
drag, startPoint x: 857, startPoint y: 358, endPoint x: 668, endPoint y: 350, distance: 189.2
click at [668, 350] on div "Activity Notes Comms Attendance Payments Waivers Tasks Automations Assessments …" at bounding box center [1101, 433] width 890 height 422
click at [701, 356] on input "gust pass used for august" at bounding box center [1101, 360] width 847 height 35
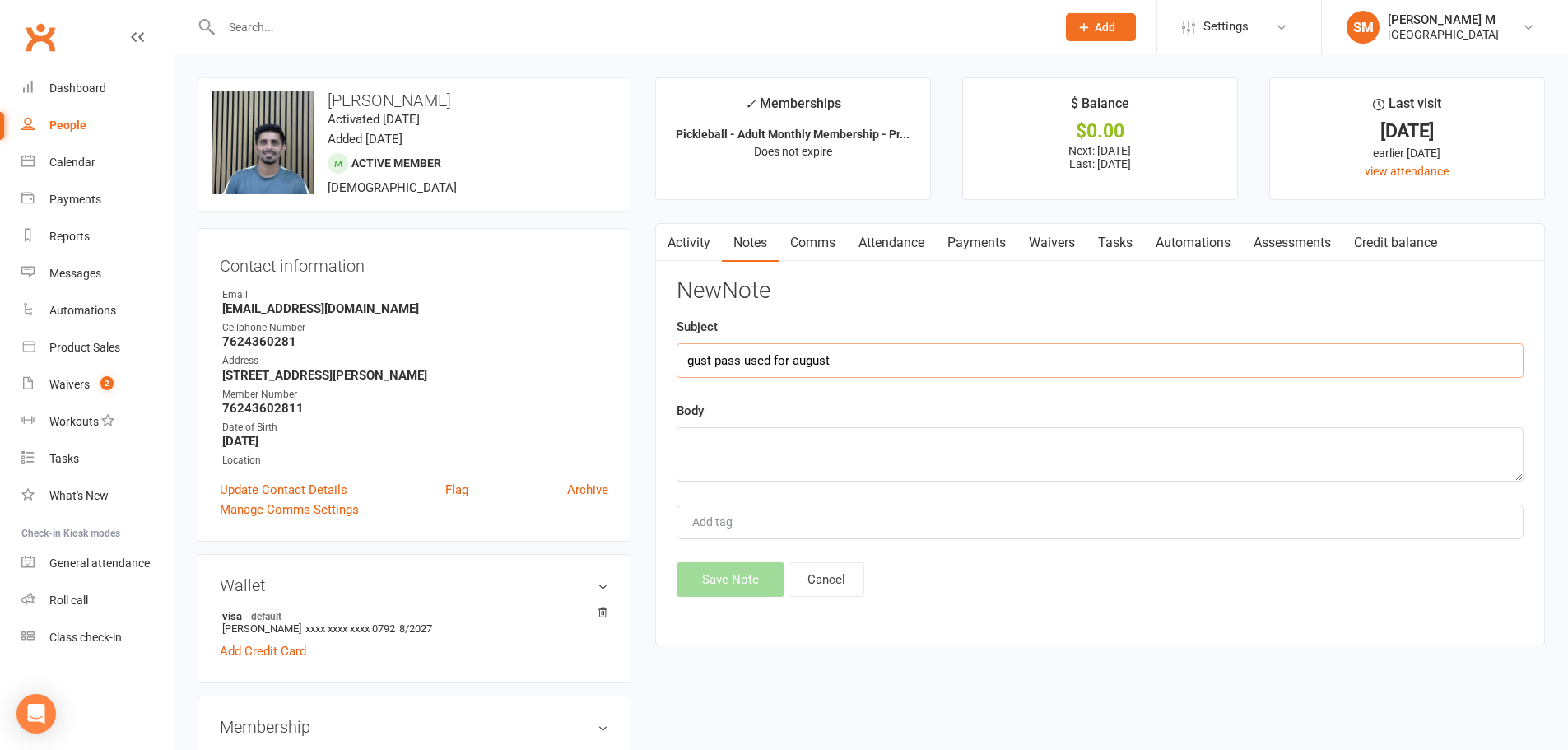
click at [701, 356] on input "gust pass used for august" at bounding box center [1101, 360] width 847 height 35
drag, startPoint x: 840, startPoint y: 360, endPoint x: 648, endPoint y: 361, distance: 192.0
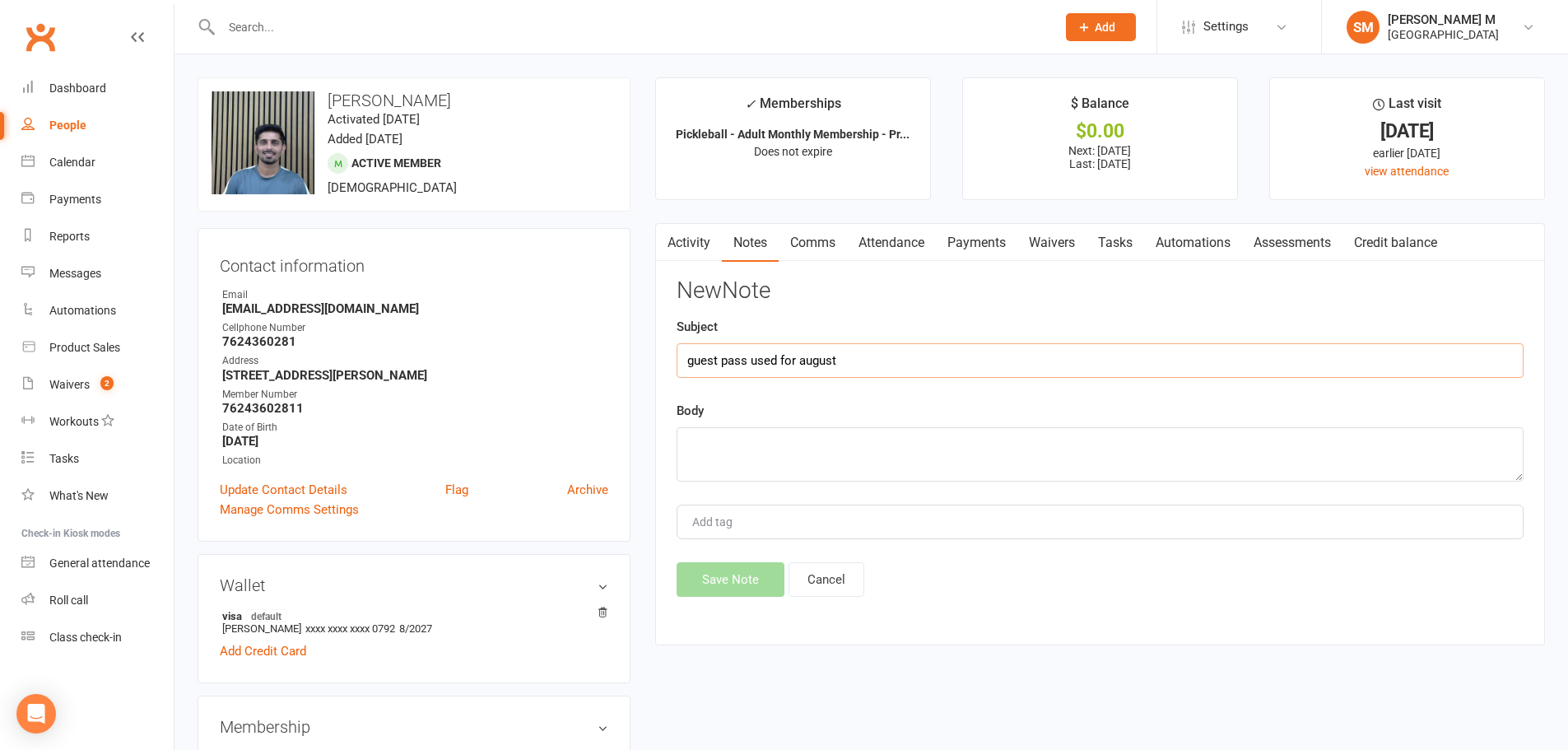
click at [664, 364] on div "Activity Notes Comms Attendance Payments Waivers Tasks Automations Assessments …" at bounding box center [1101, 433] width 890 height 422
type input "guest pass used for august"
click at [788, 457] on textarea at bounding box center [1101, 454] width 847 height 54
paste textarea "guest pass used for august"
type textarea "guest pass used for august"
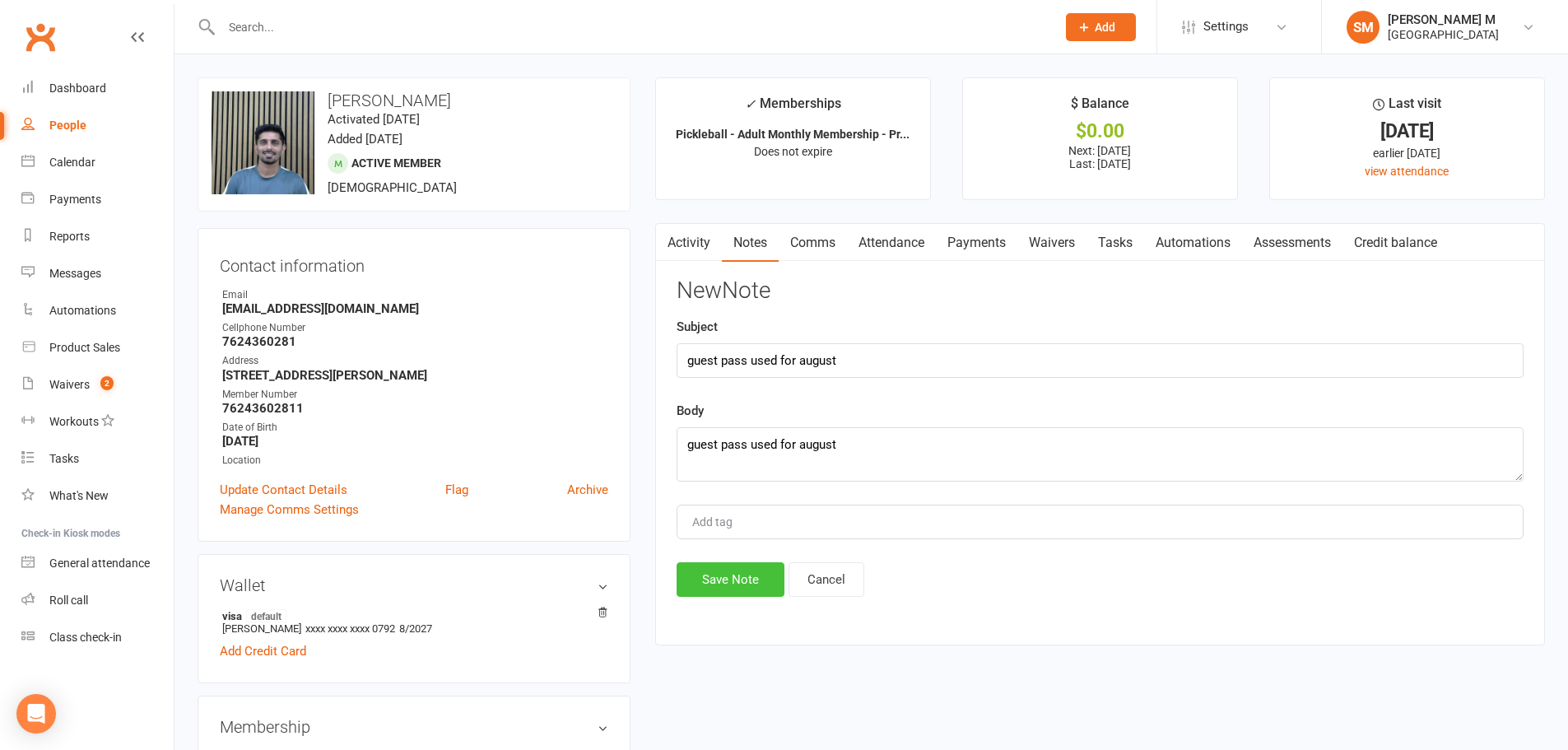
click at [755, 573] on button "Save Note" at bounding box center [730, 579] width 108 height 35
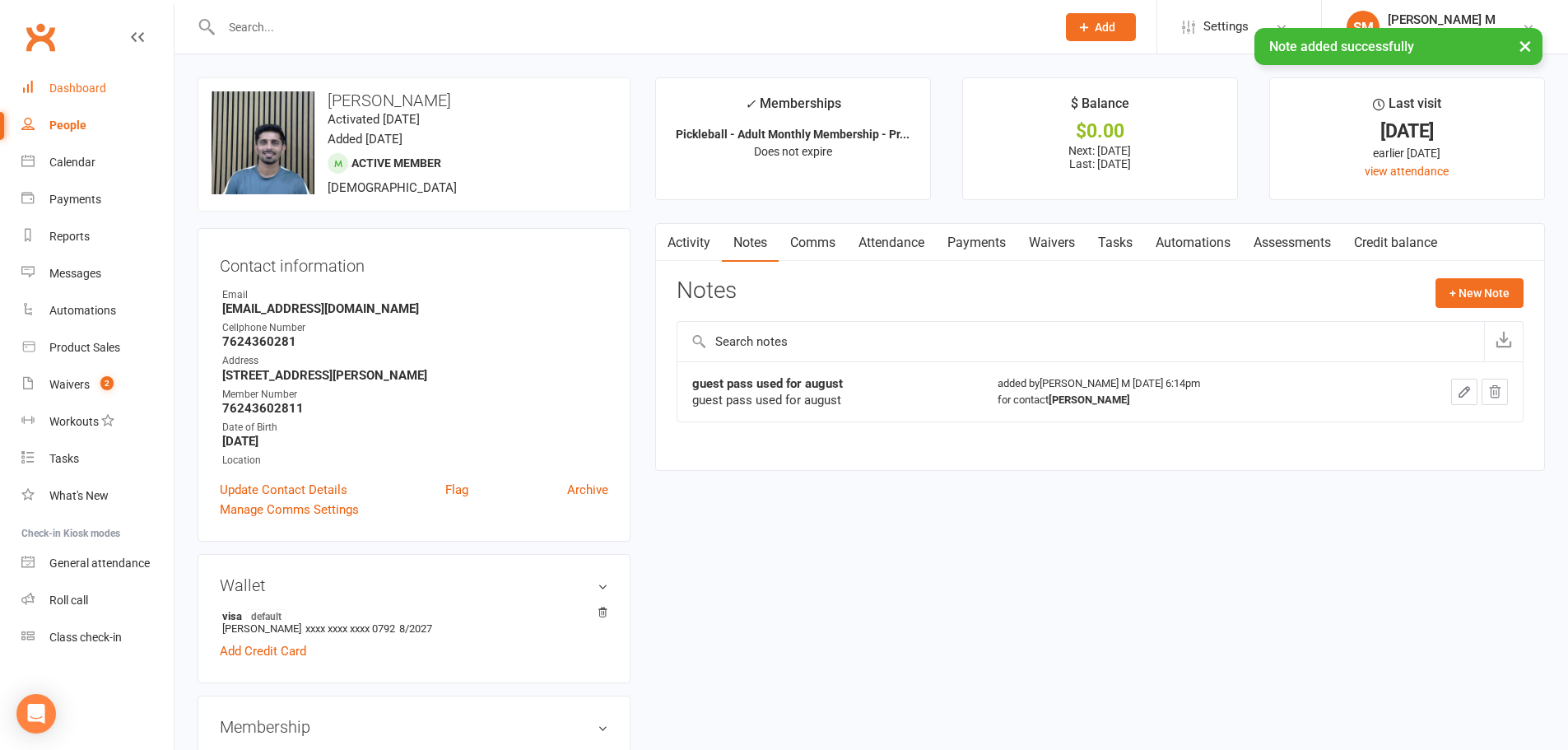
click at [62, 91] on div "Dashboard" at bounding box center [78, 87] width 57 height 13
